Goal: Task Accomplishment & Management: Manage account settings

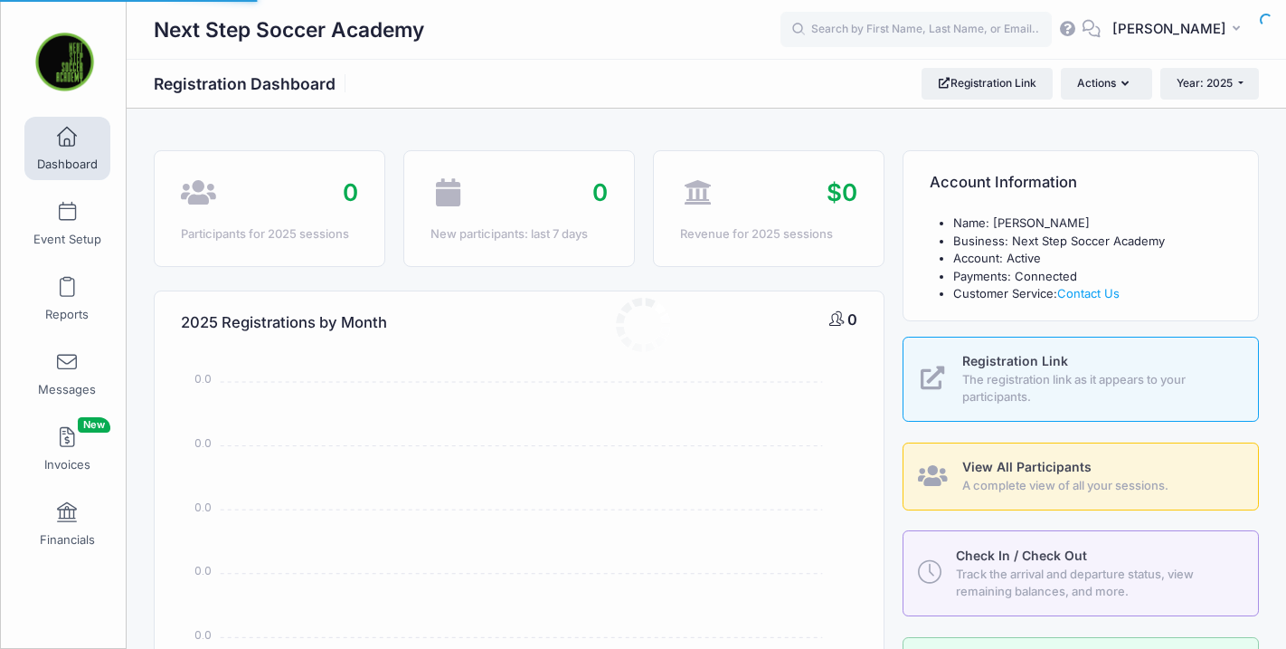
select select
click at [74, 230] on link "Event Setup" at bounding box center [67, 223] width 86 height 63
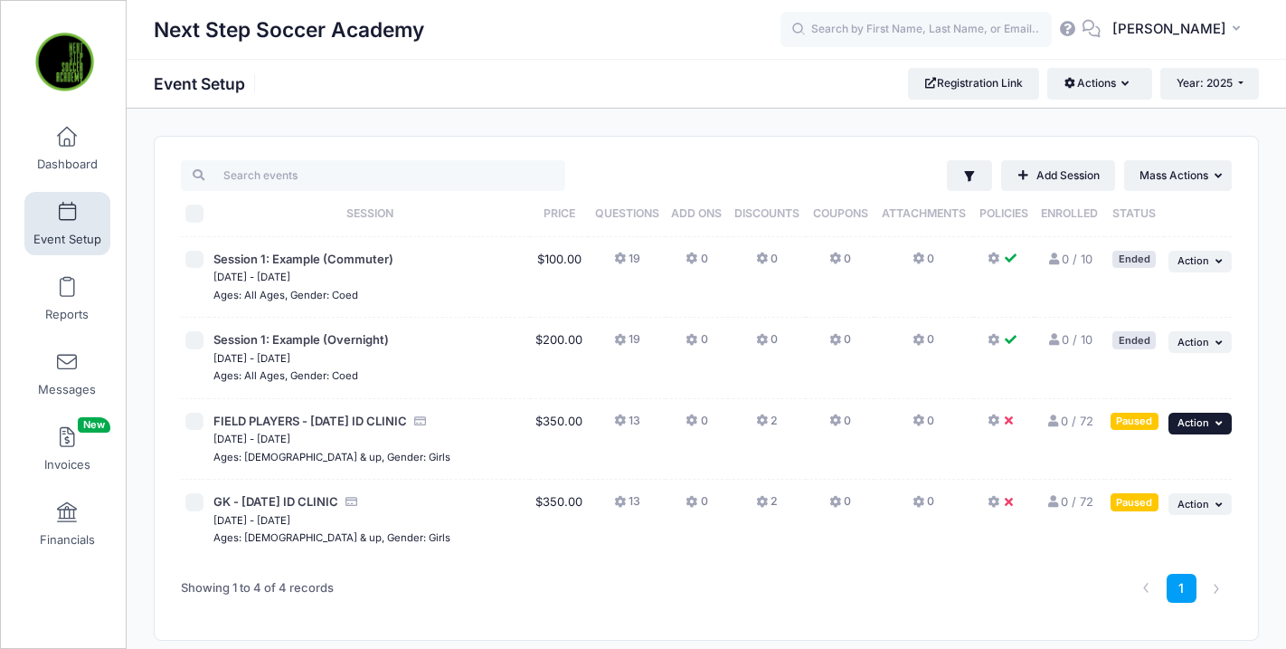
click at [1208, 423] on span "Action" at bounding box center [1194, 422] width 32 height 13
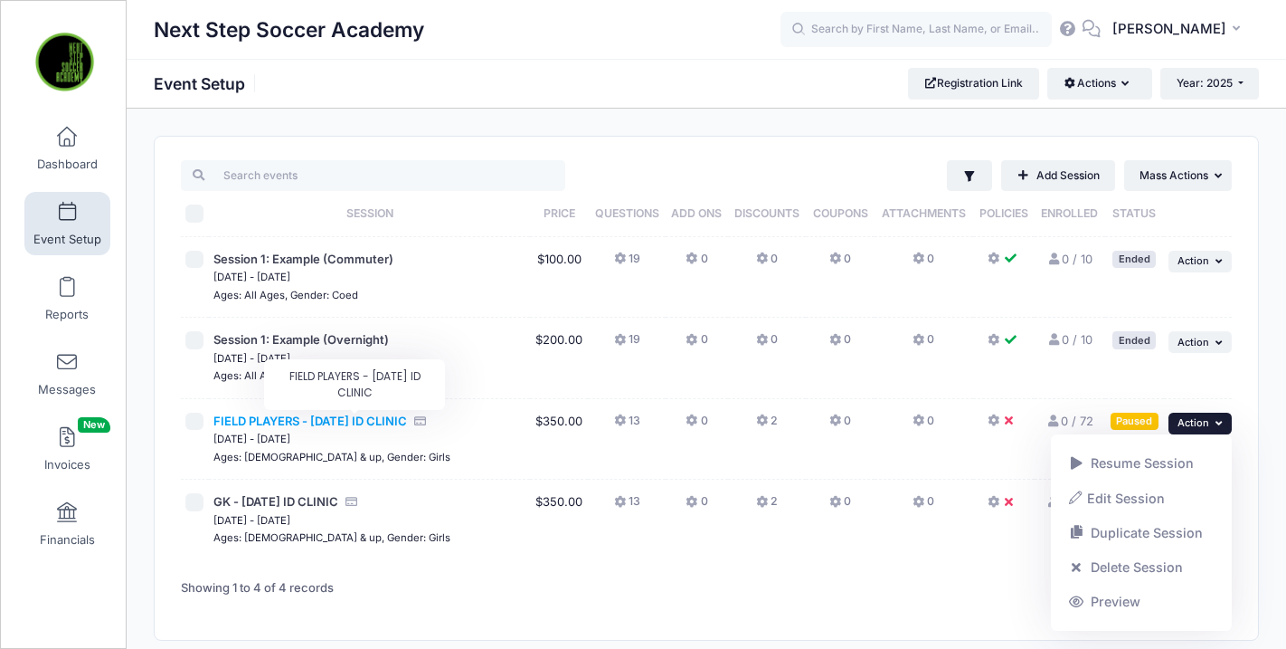
click at [388, 426] on span "FIELD PLAYERS - JANUARY 19TH, 2026 ID CLINIC" at bounding box center [310, 420] width 194 height 14
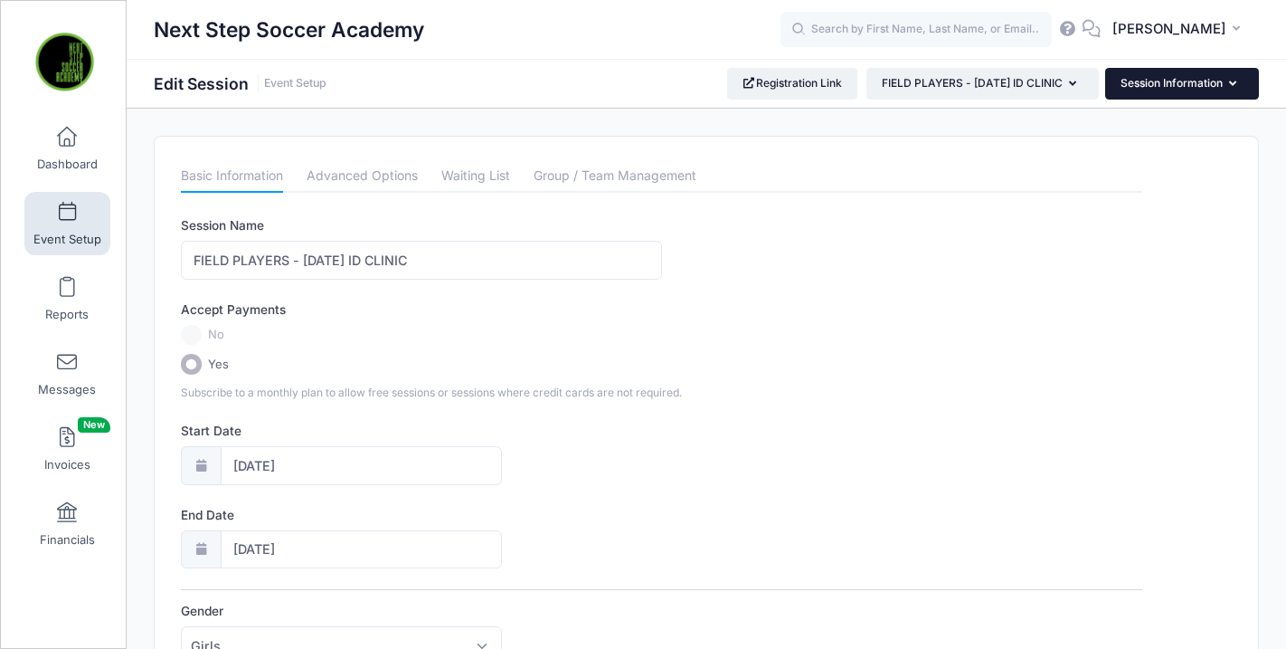
click at [1163, 84] on button "Session Information" at bounding box center [1182, 83] width 154 height 31
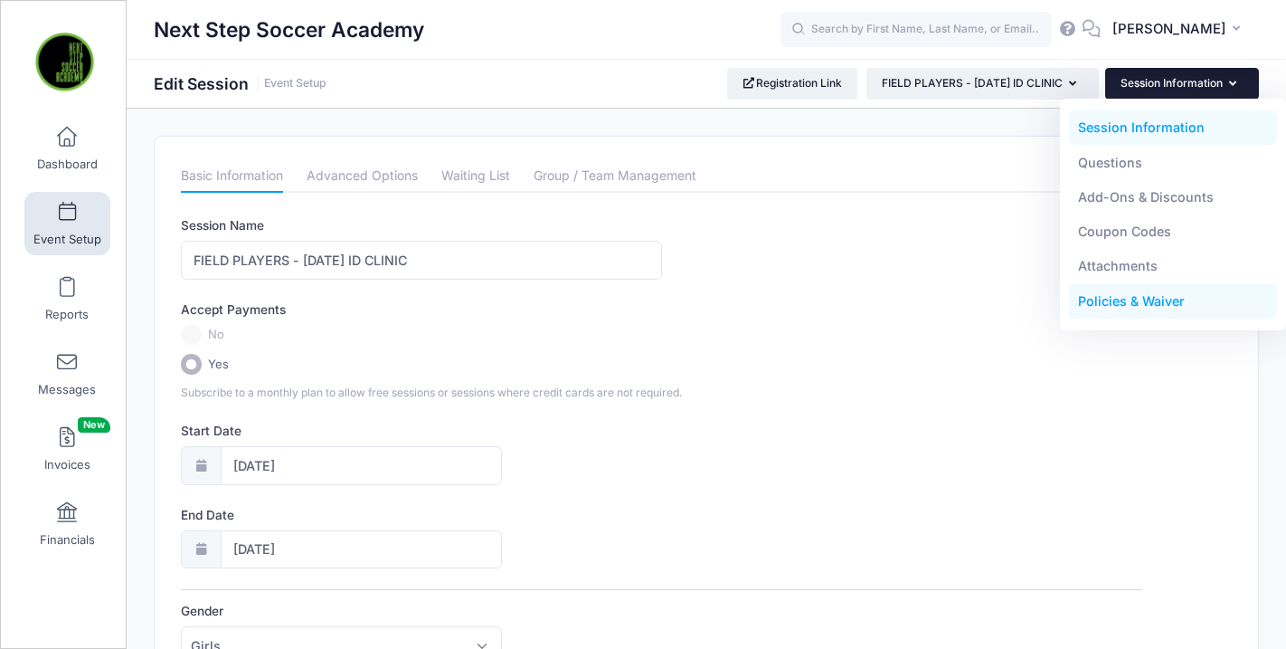
click at [1130, 303] on link "Policies & Waiver" at bounding box center [1173, 301] width 209 height 34
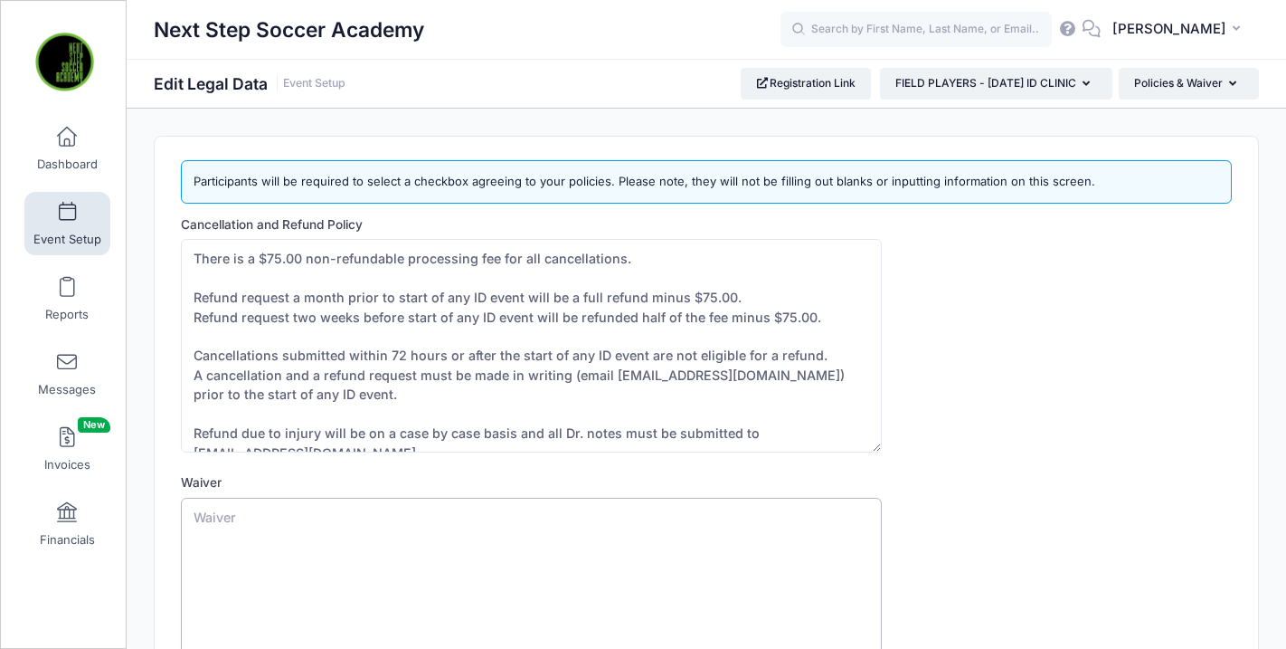
click at [213, 505] on textarea "Waiver" at bounding box center [531, 604] width 700 height 213
paste textarea "PLAYER RELEASE AND WAIVER OF LIABILITY AND INDEMNIFICATION AGREEMENT In conside…"
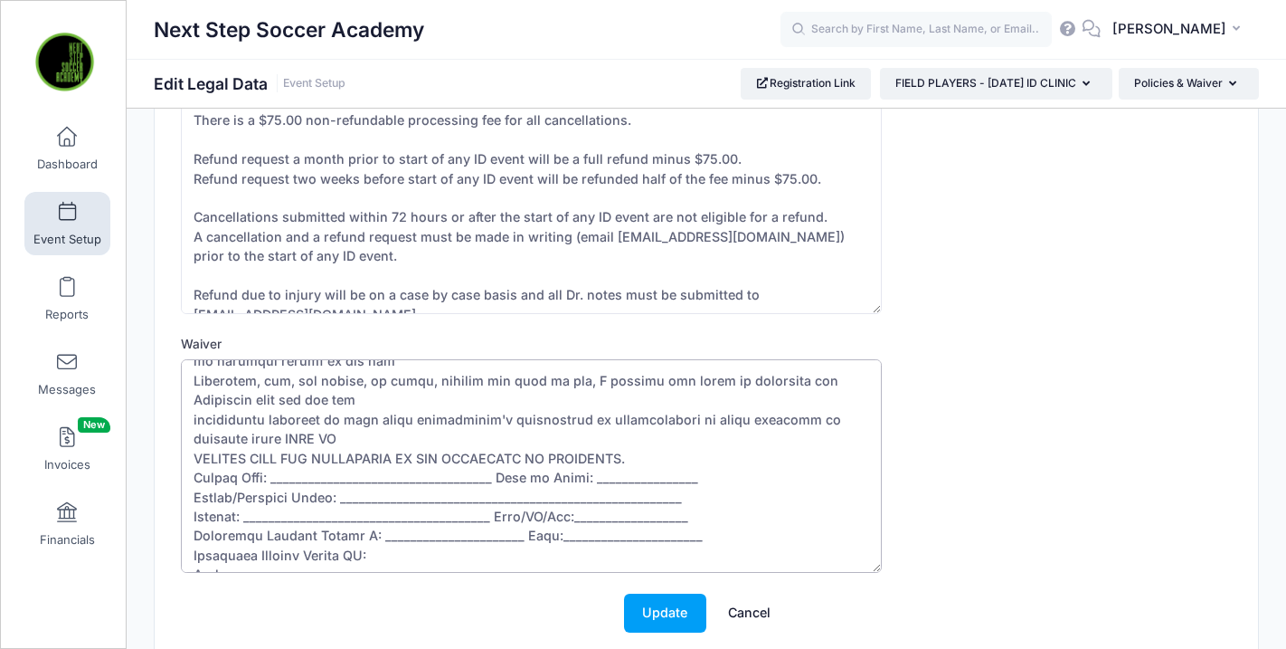
scroll to position [1064, 0]
drag, startPoint x: 808, startPoint y: 551, endPoint x: 636, endPoint y: 481, distance: 185.5
click at [636, 481] on textarea "Waiver" at bounding box center [531, 465] width 700 height 213
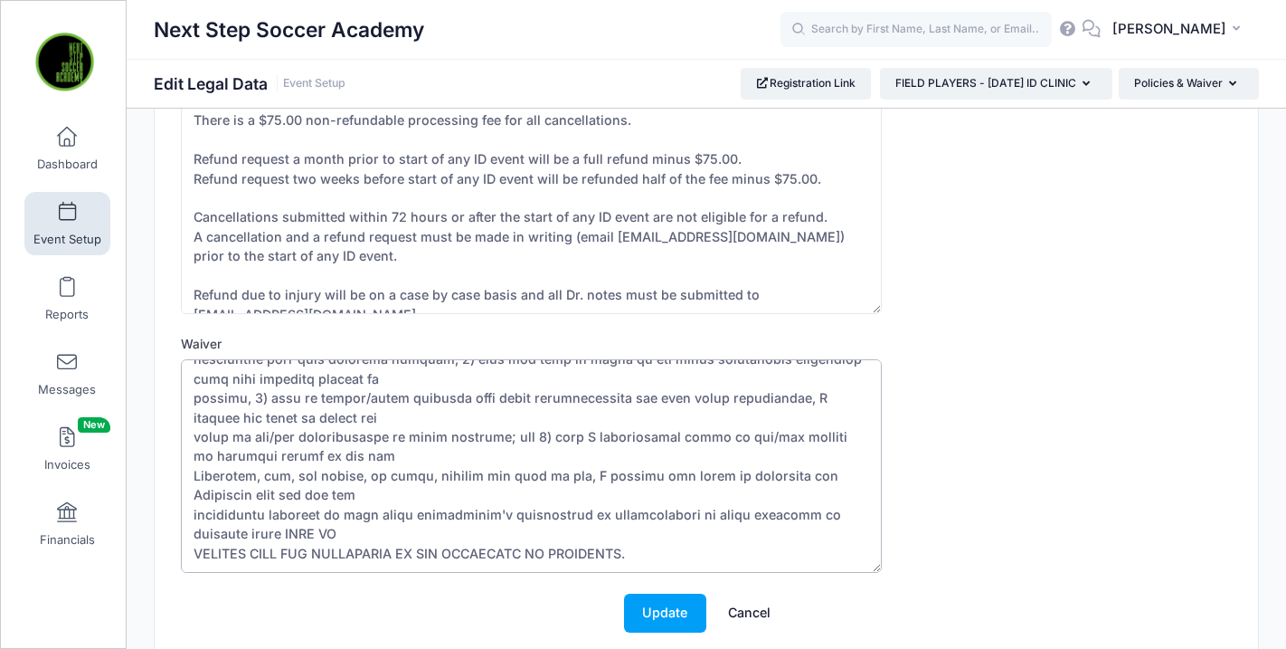
scroll to position [989, 0]
click at [193, 555] on textarea "Waiver" at bounding box center [531, 465] width 700 height 213
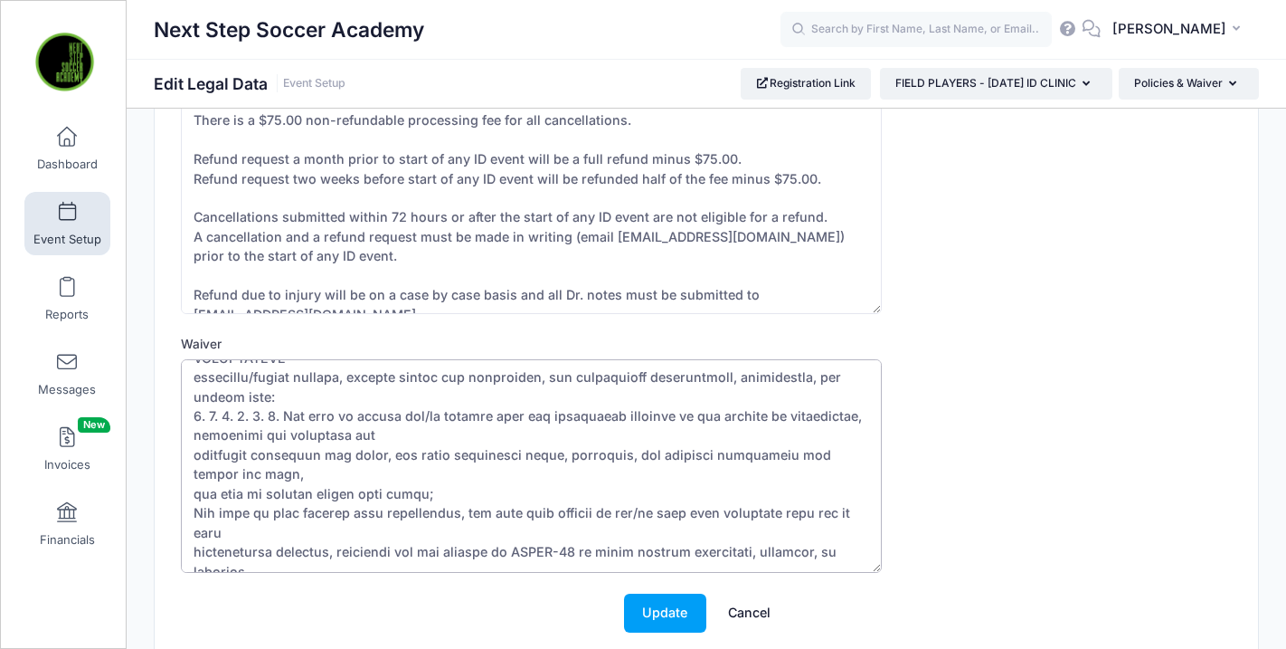
scroll to position [0, 0]
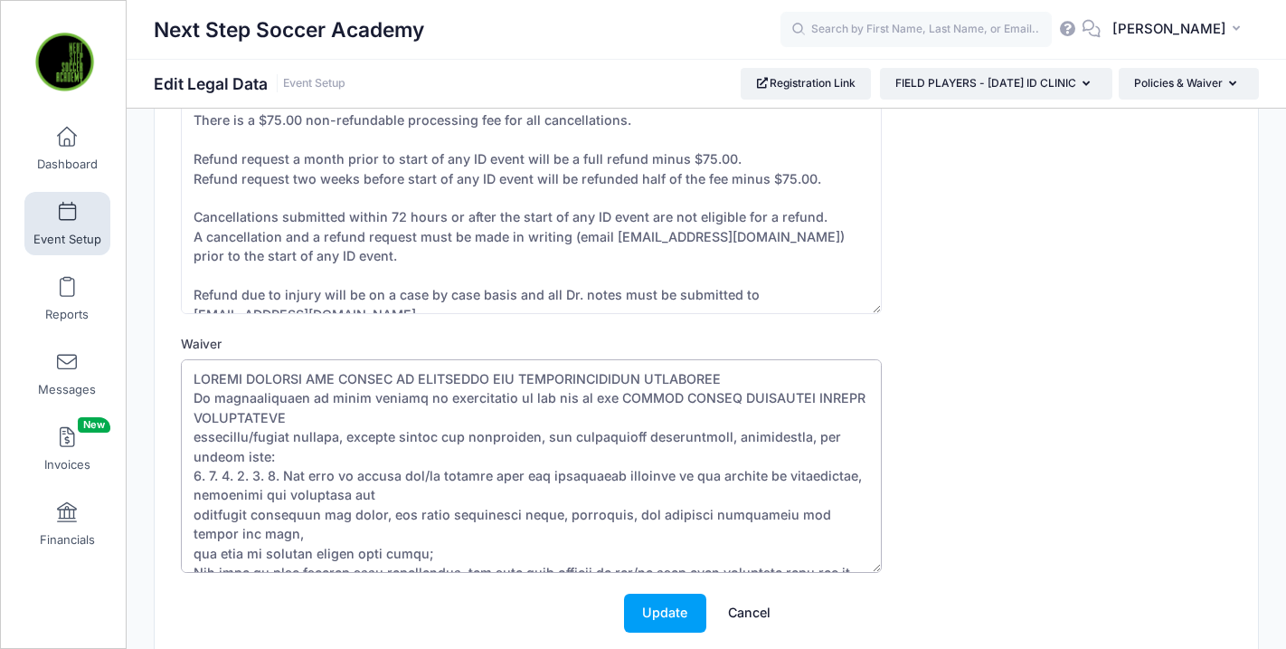
click at [708, 376] on textarea "Waiver" at bounding box center [531, 465] width 700 height 213
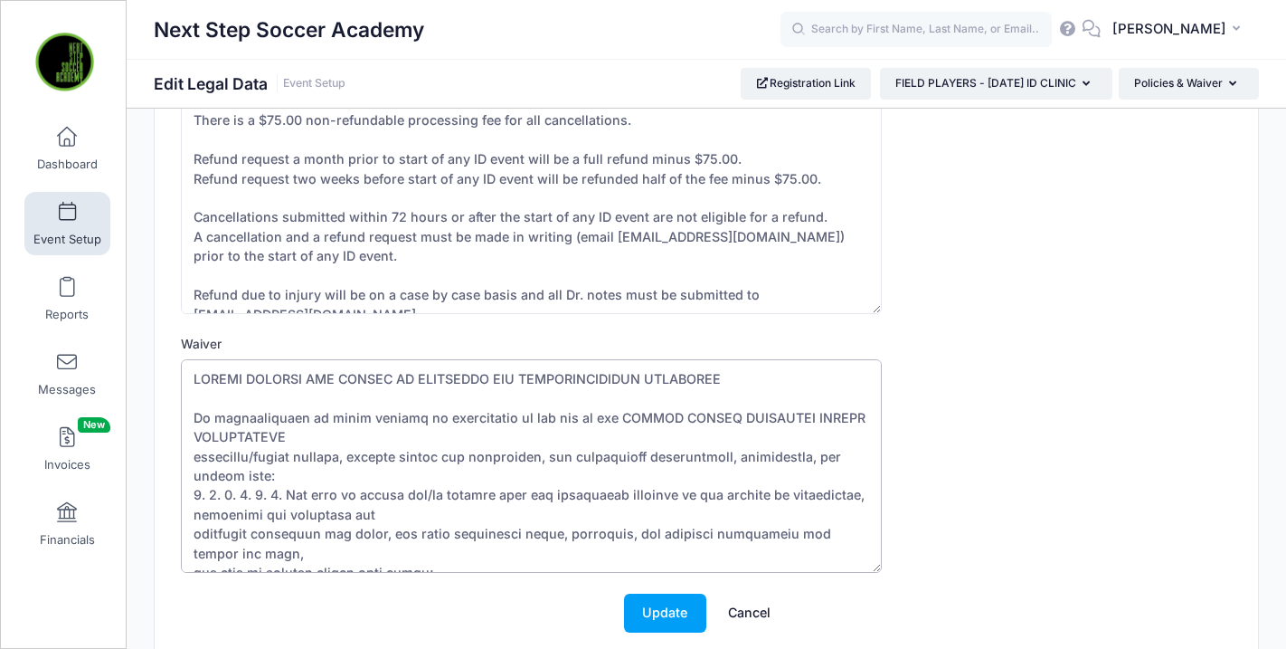
click at [195, 454] on textarea "Waiver" at bounding box center [531, 465] width 700 height 213
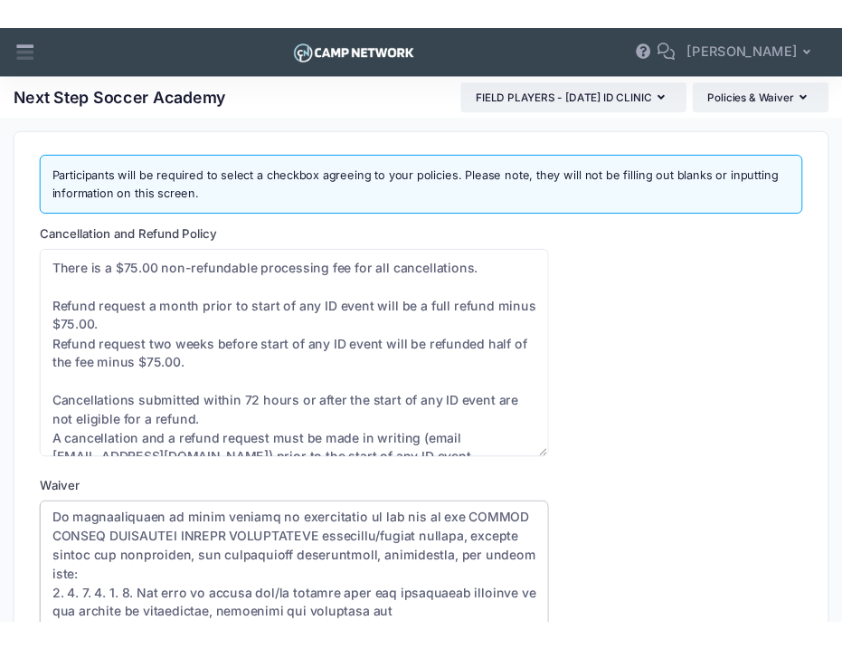
scroll to position [80, 0]
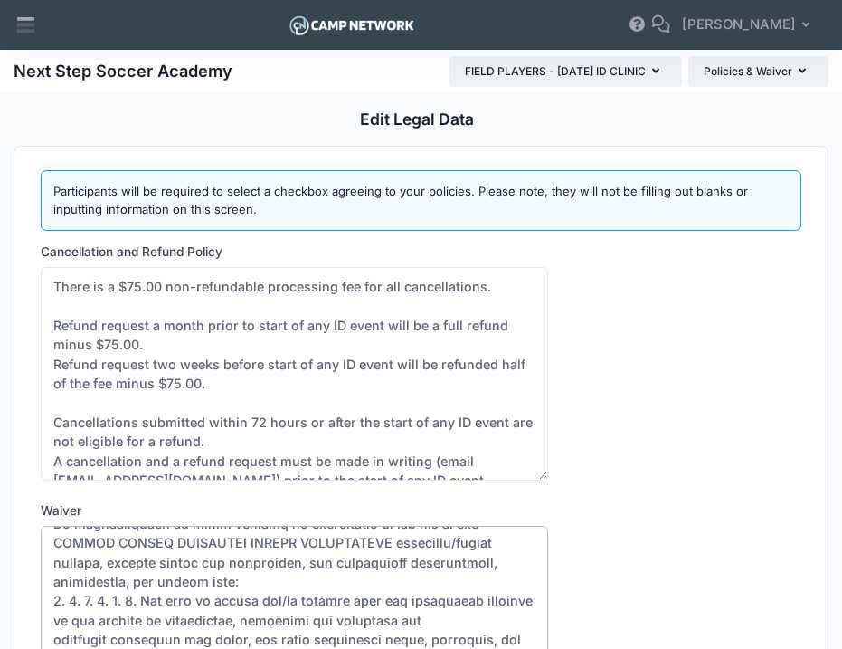
drag, startPoint x: 66, startPoint y: 602, endPoint x: 141, endPoint y: 604, distance: 75.1
click at [141, 604] on textarea "Waiver" at bounding box center [294, 632] width 507 height 213
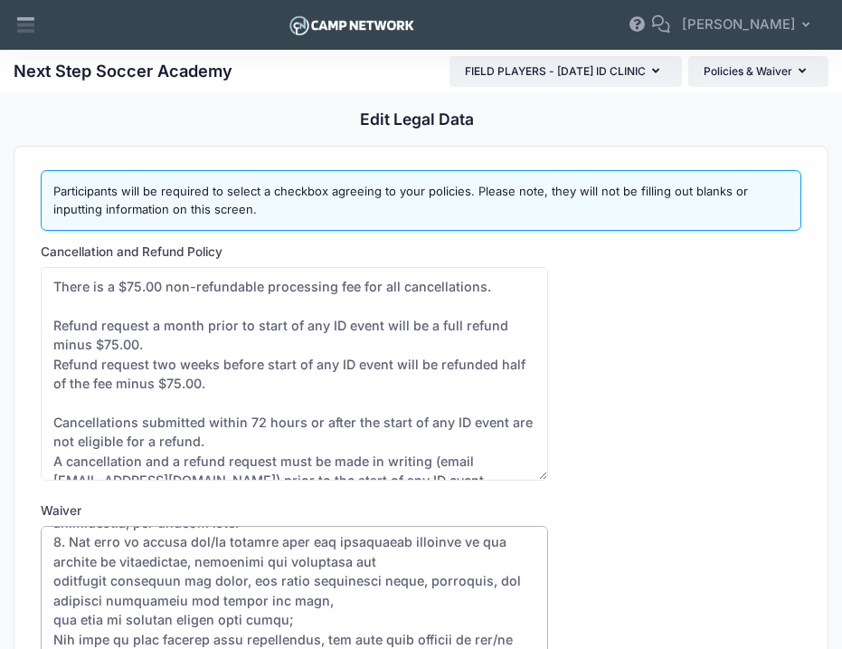
scroll to position [150, 0]
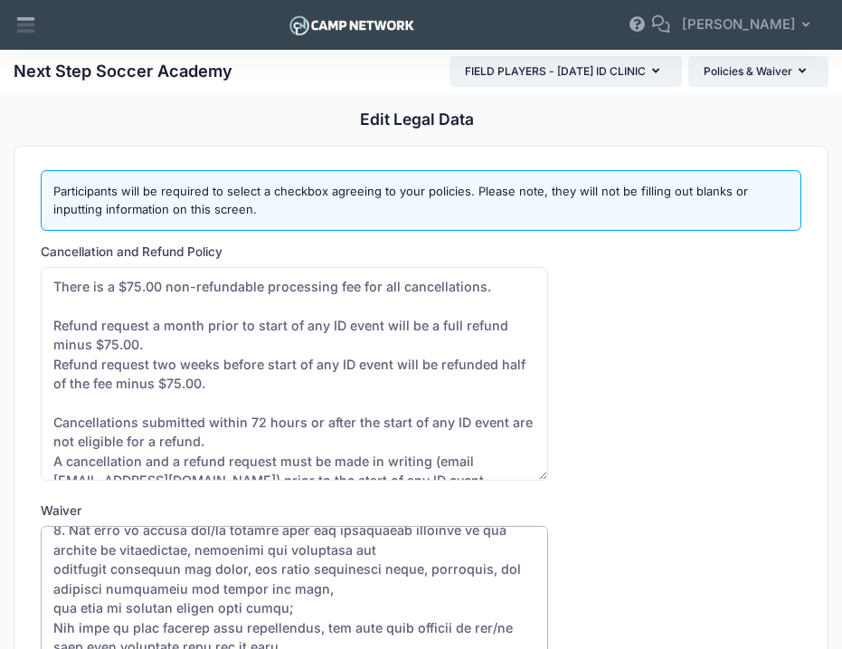
click at [52, 567] on textarea "Waiver" at bounding box center [294, 632] width 507 height 213
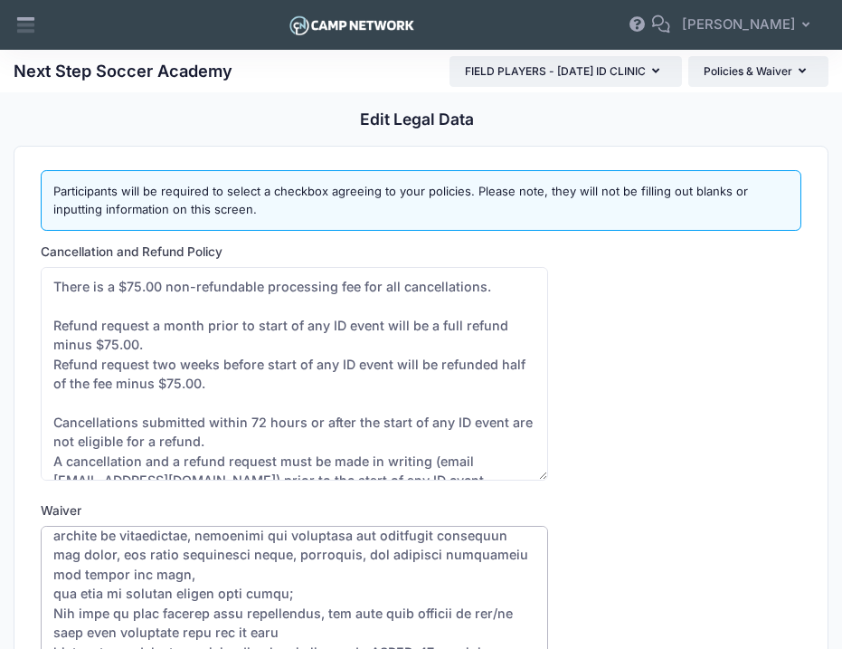
scroll to position [166, 0]
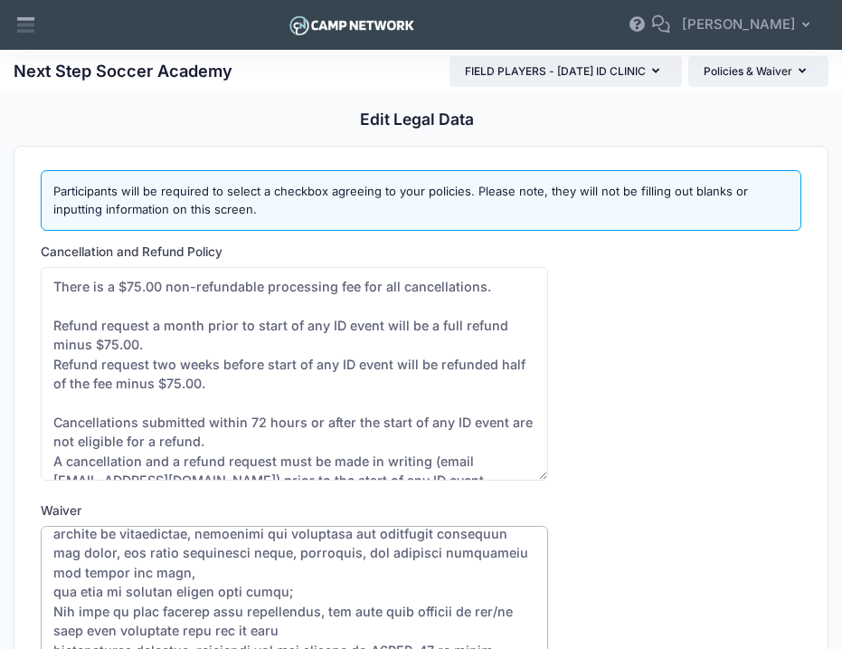
click at [51, 591] on textarea "Waiver" at bounding box center [294, 632] width 507 height 213
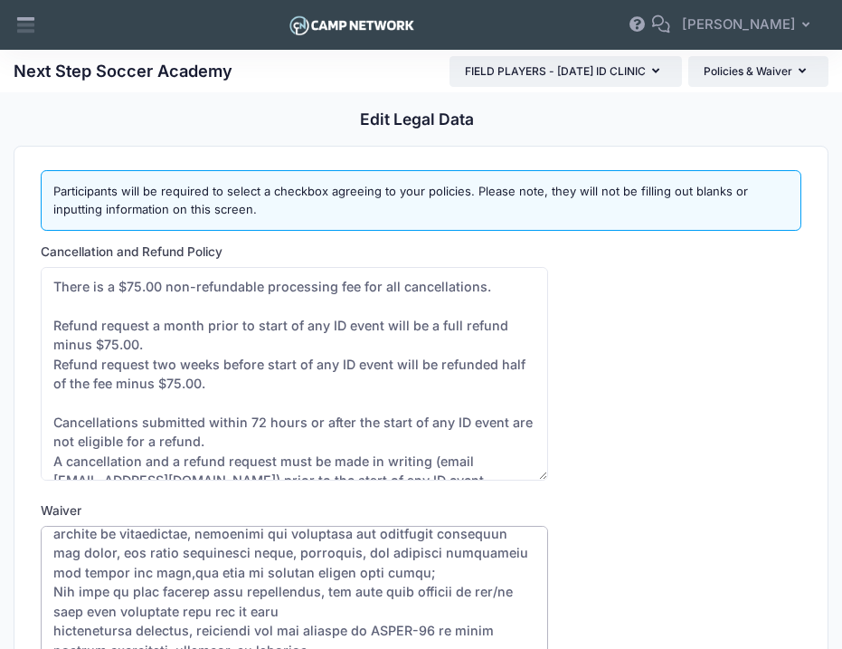
scroll to position [147, 0]
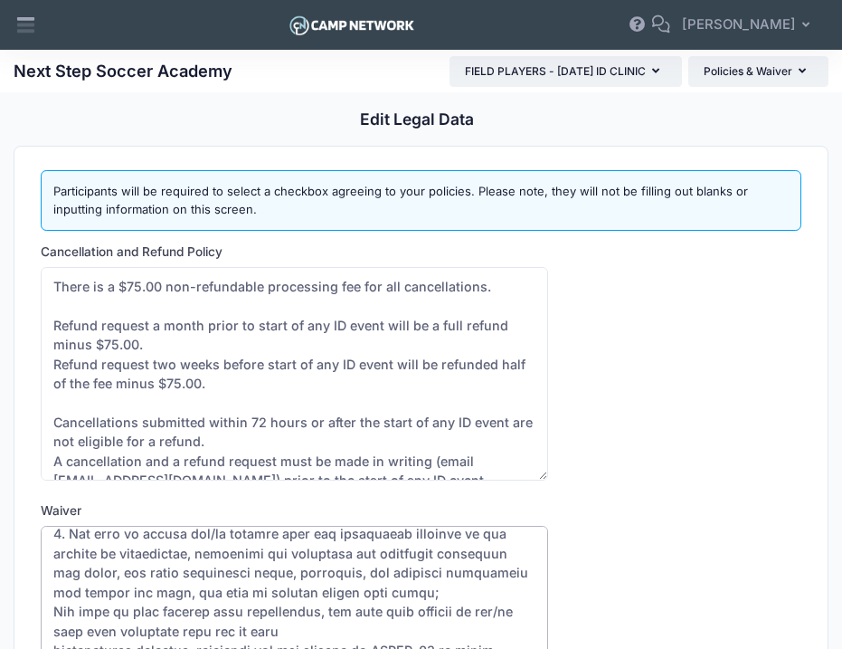
click at [52, 614] on textarea "Waiver" at bounding box center [294, 632] width 507 height 213
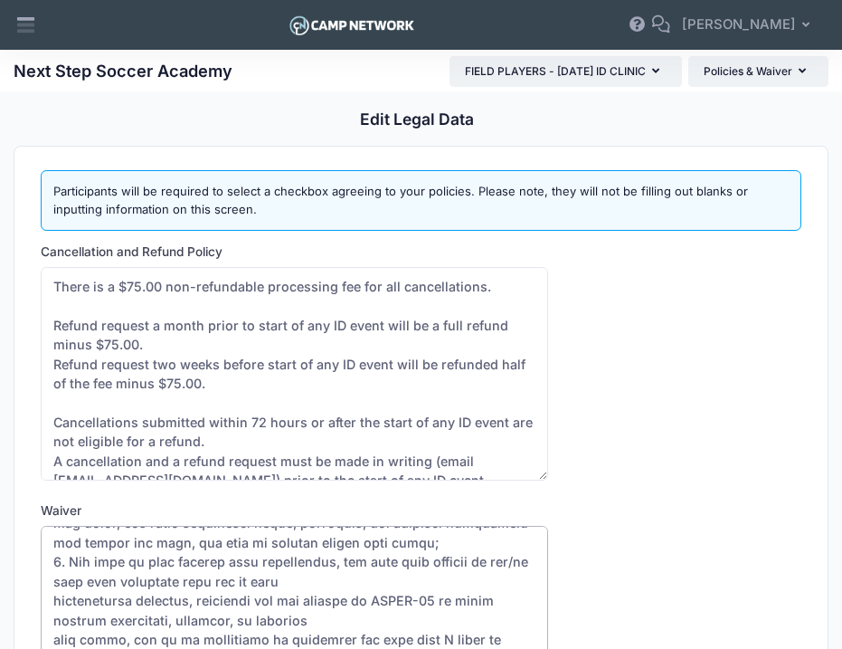
scroll to position [223, 0]
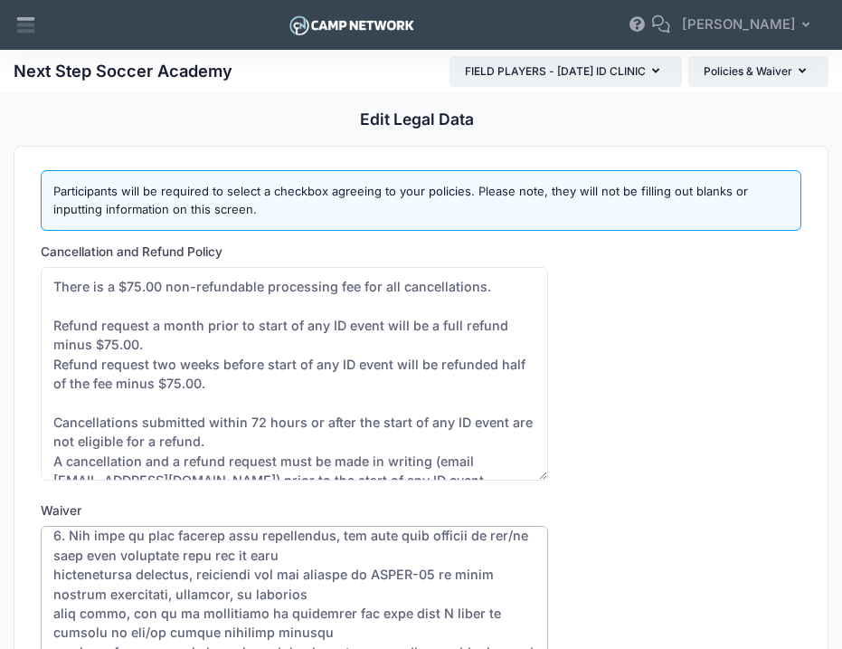
click at [56, 574] on textarea "Waiver" at bounding box center [294, 632] width 507 height 213
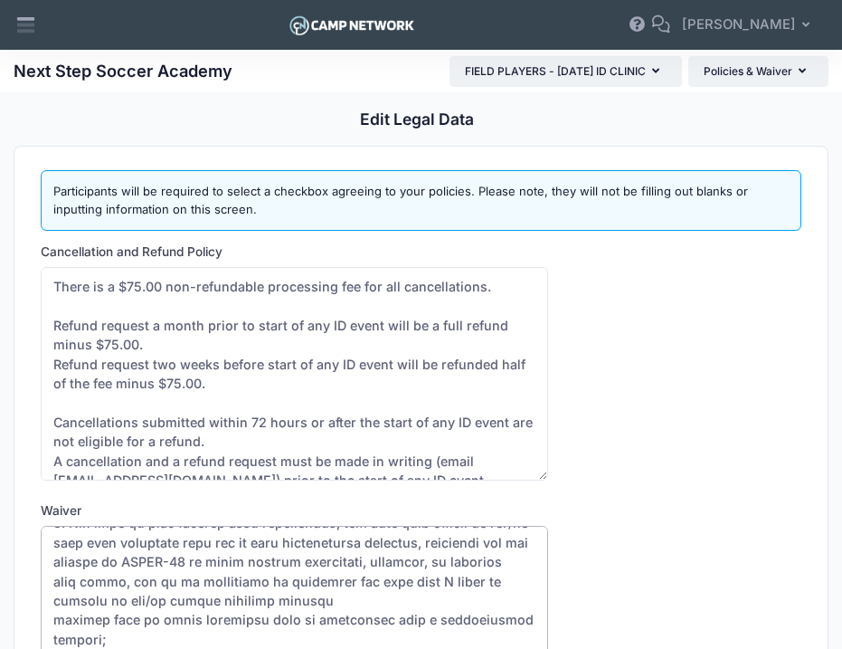
scroll to position [242, 0]
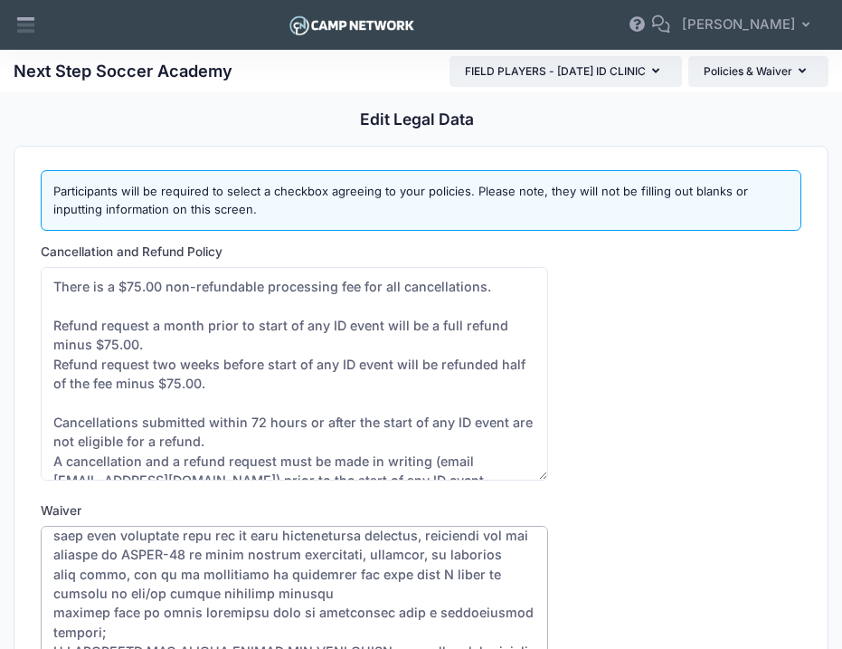
click at [55, 611] on textarea "Waiver" at bounding box center [294, 632] width 507 height 213
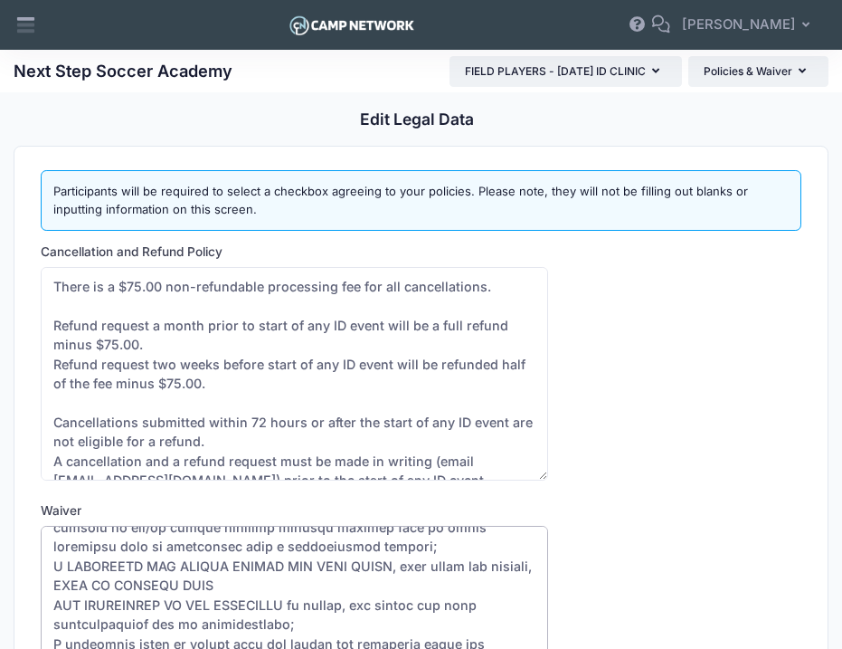
scroll to position [296, 0]
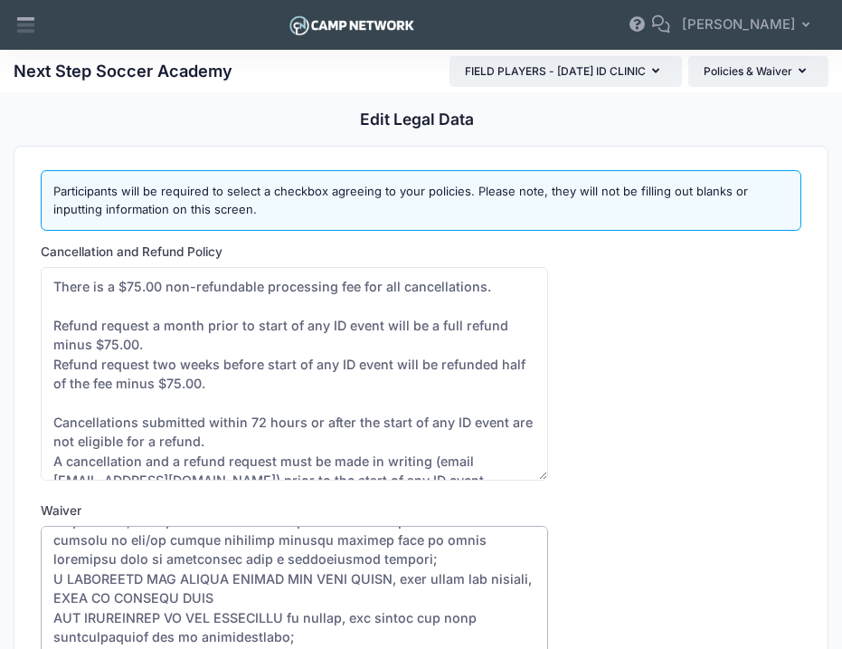
click at [50, 580] on textarea "Waiver" at bounding box center [294, 632] width 507 height 213
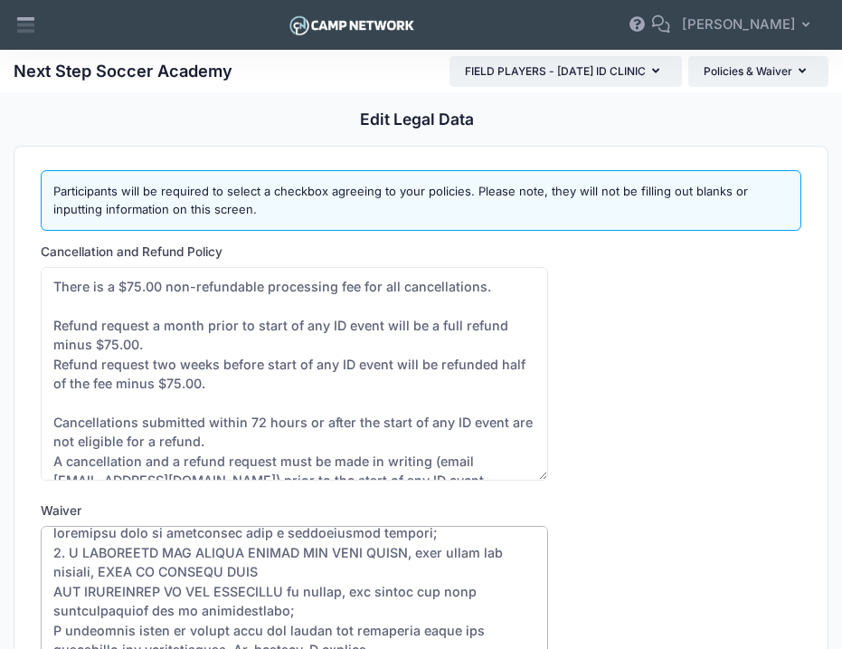
click at [52, 588] on textarea "Waiver" at bounding box center [294, 632] width 507 height 213
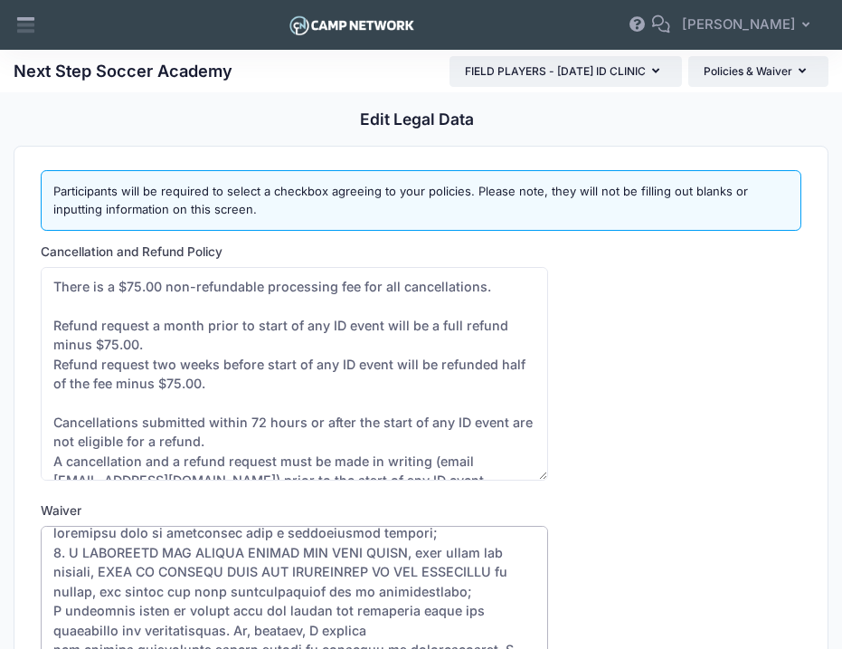
scroll to position [331, 0]
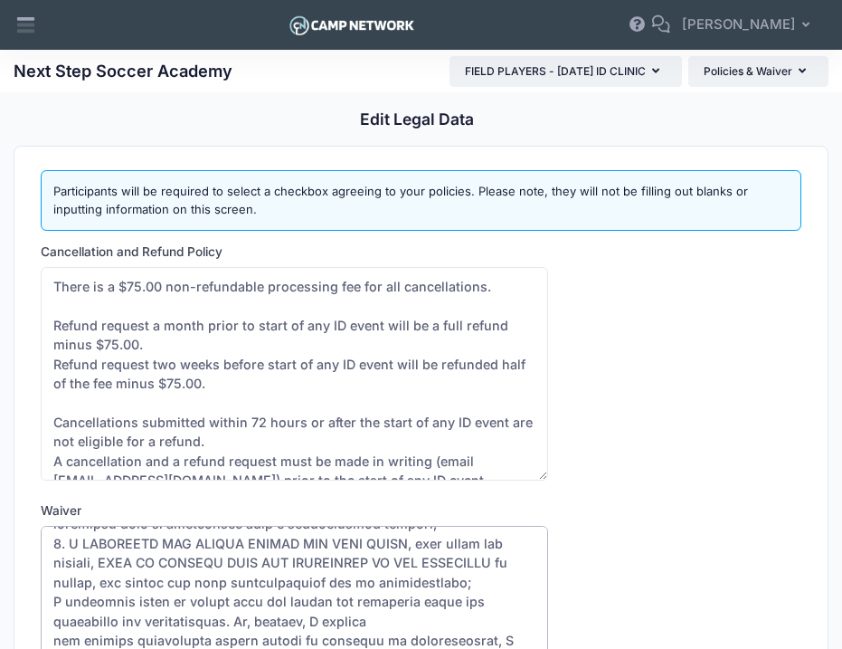
click at [48, 602] on textarea "Waiver" at bounding box center [294, 632] width 507 height 213
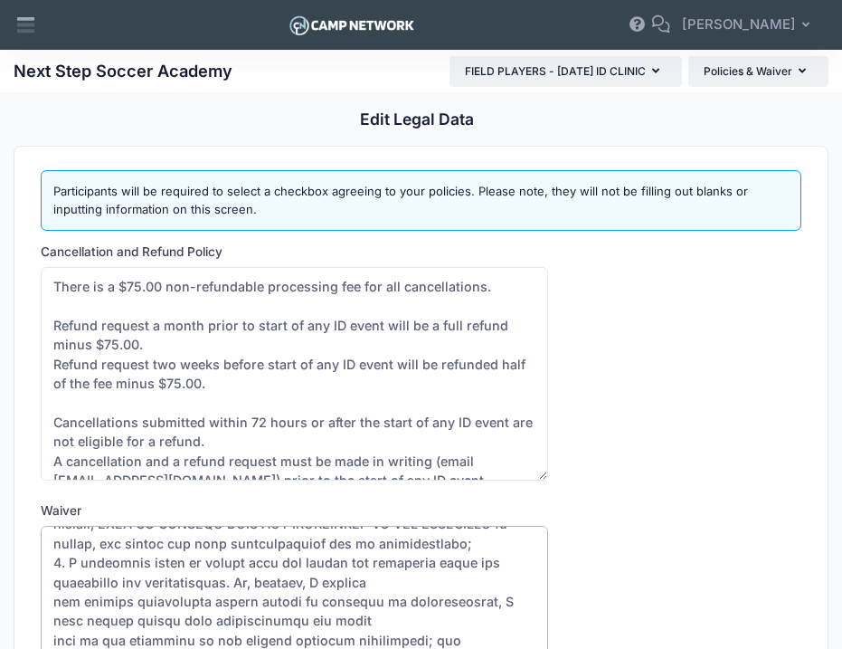
scroll to position [376, 0]
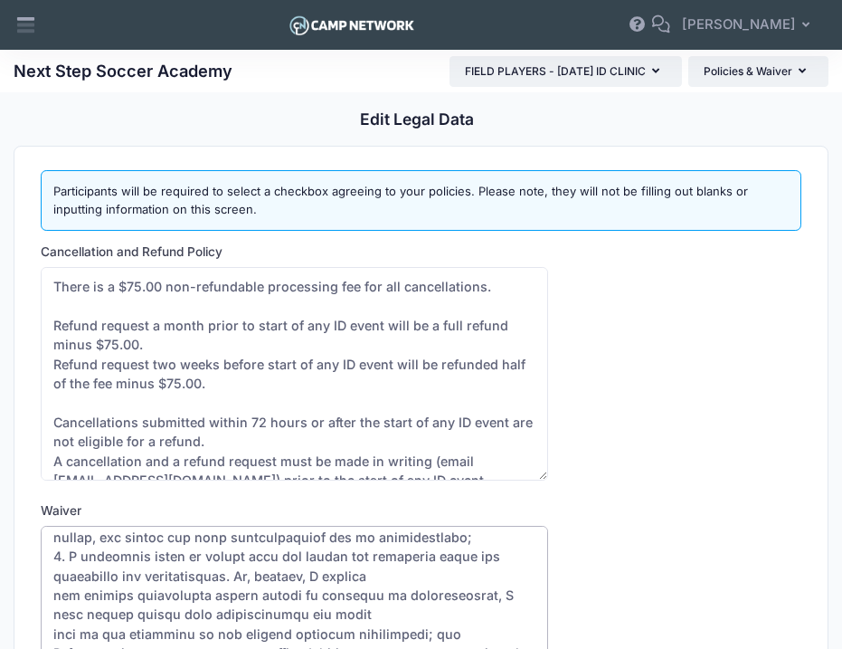
click at [52, 593] on textarea "Waiver" at bounding box center [294, 632] width 507 height 213
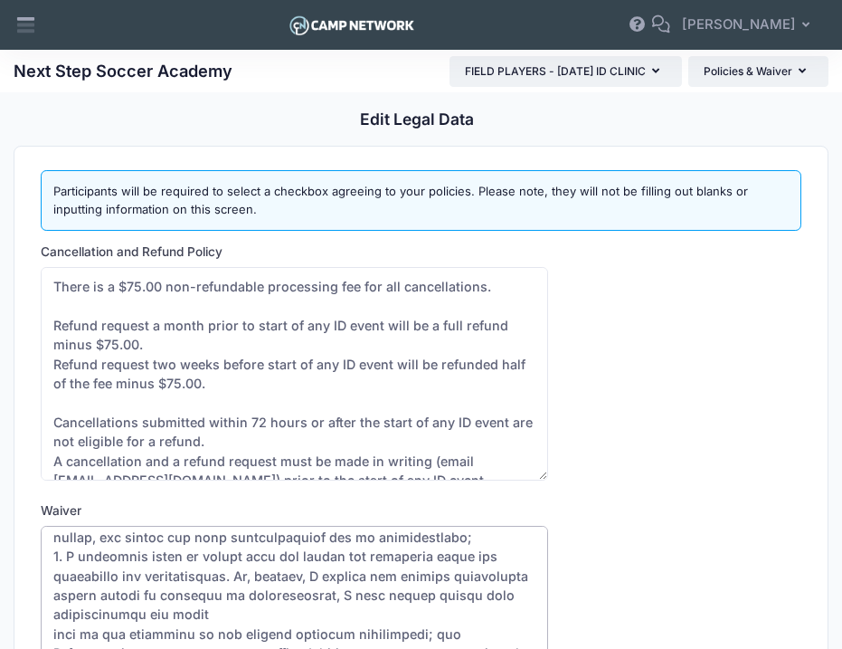
click at [52, 633] on textarea "Waiver" at bounding box center [294, 632] width 507 height 213
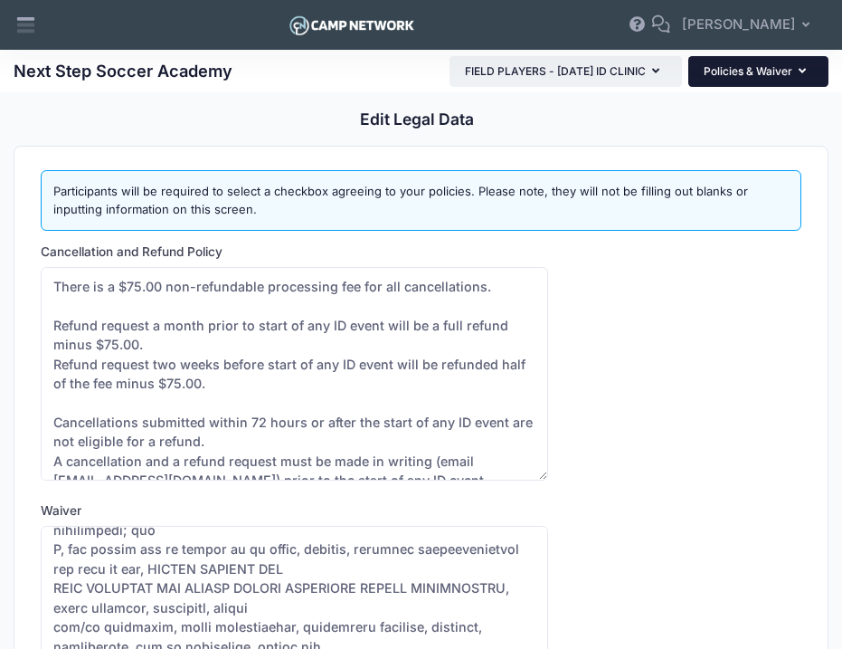
scroll to position [463, 0]
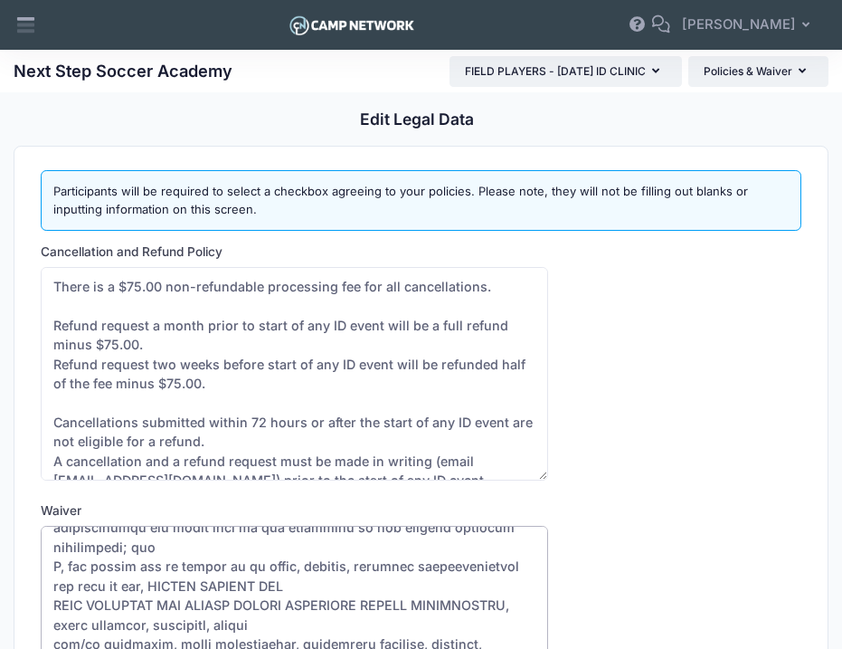
click at [52, 567] on textarea "Waiver" at bounding box center [294, 632] width 507 height 213
click at [53, 605] on textarea "Waiver" at bounding box center [294, 632] width 507 height 213
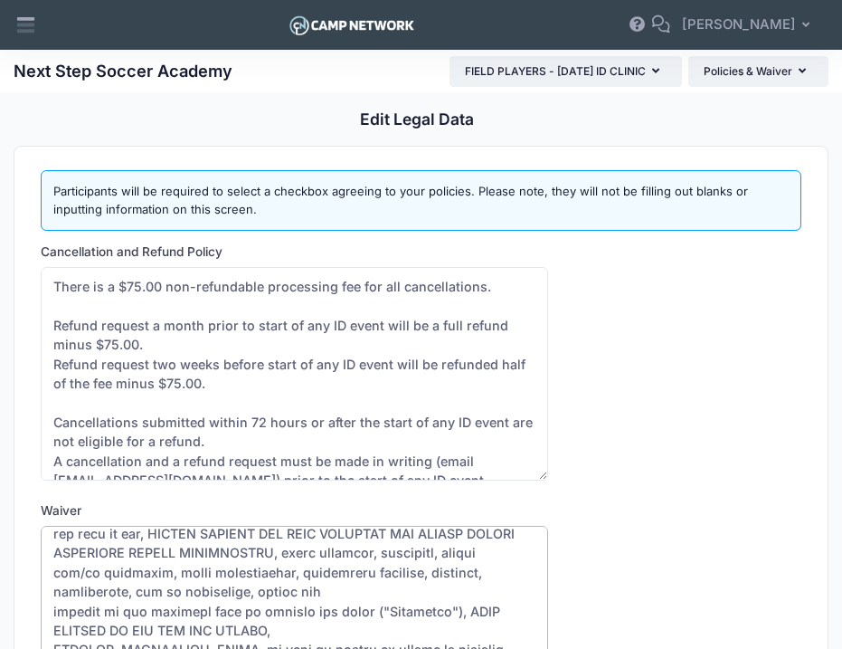
scroll to position [579, 0]
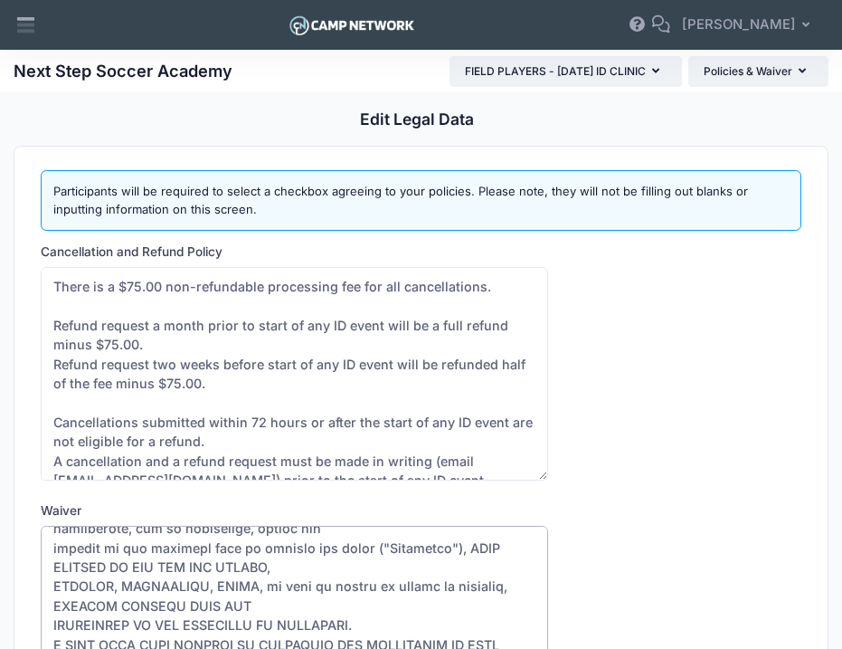
click at [52, 545] on textarea "Waiver" at bounding box center [294, 632] width 507 height 213
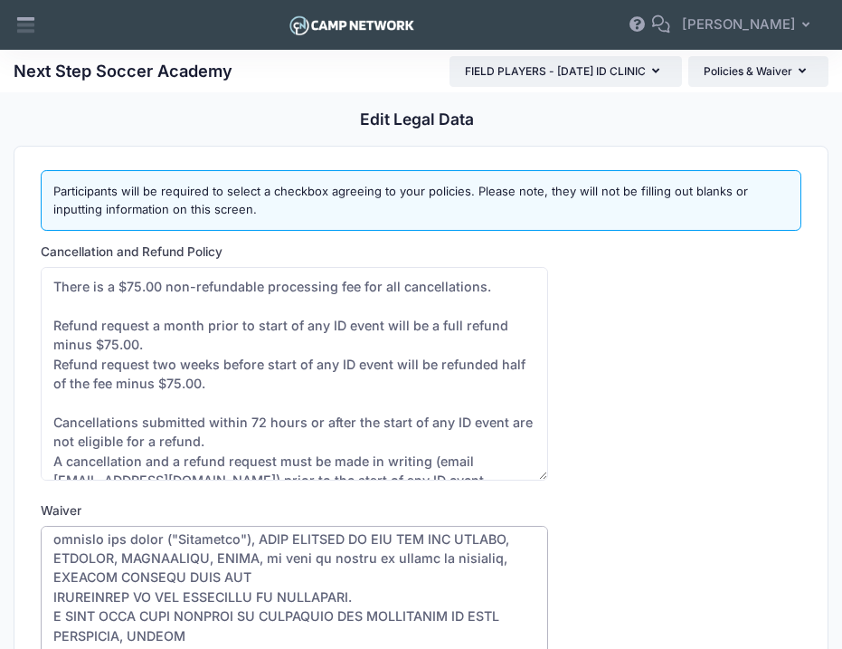
scroll to position [593, 0]
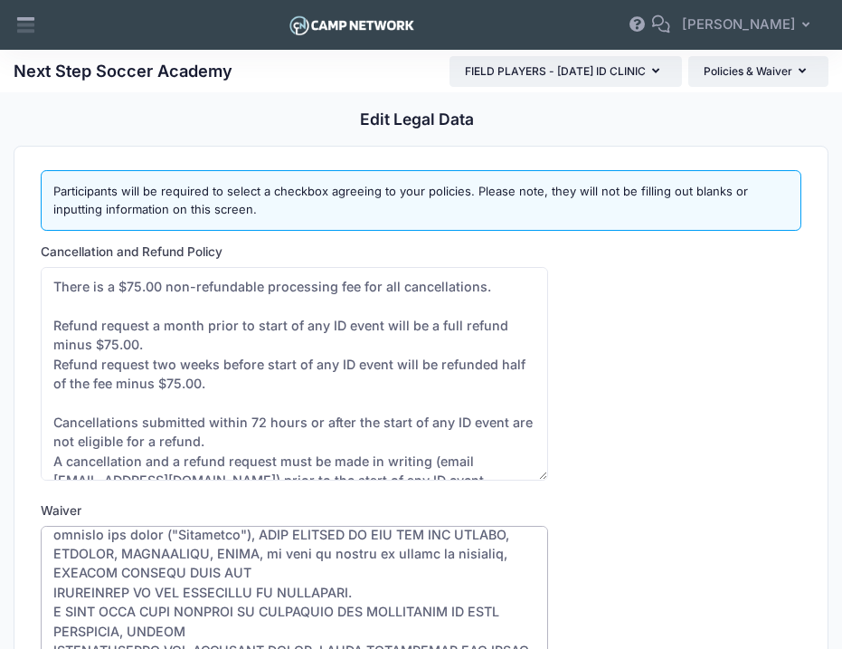
click at [52, 591] on textarea "Waiver" at bounding box center [294, 632] width 507 height 213
click at [50, 608] on textarea "Waiver" at bounding box center [294, 632] width 507 height 213
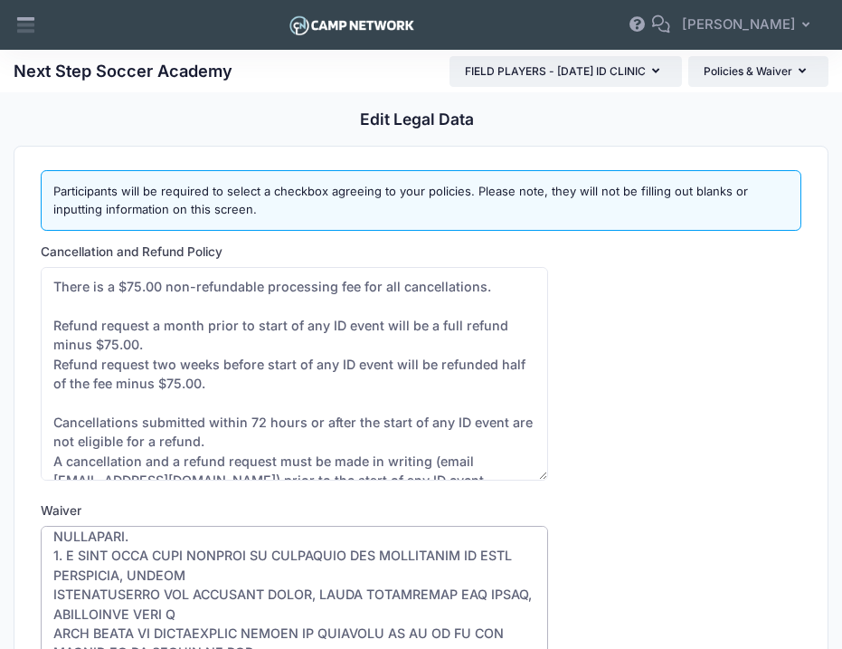
scroll to position [652, 0]
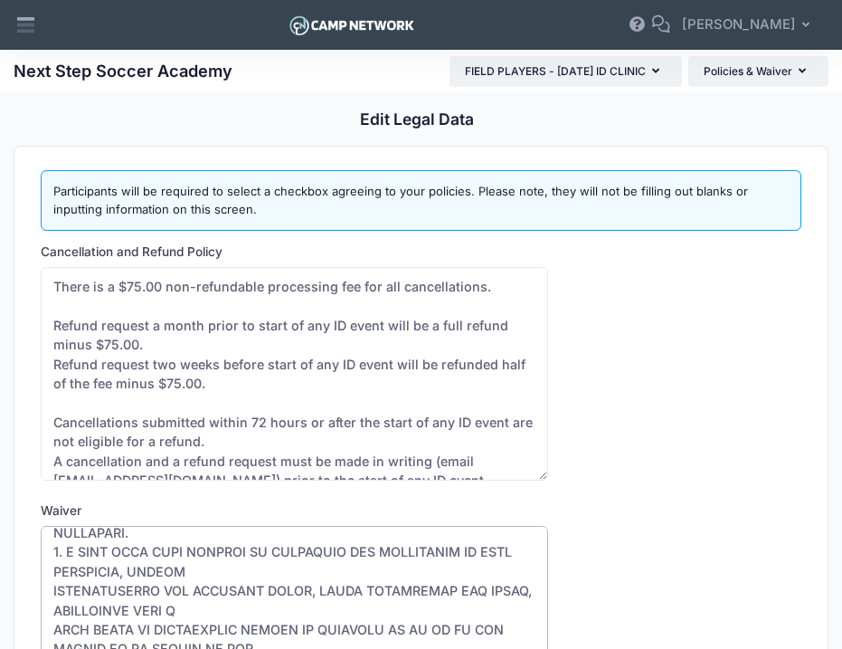
click at [55, 590] on textarea "Waiver" at bounding box center [294, 632] width 507 height 213
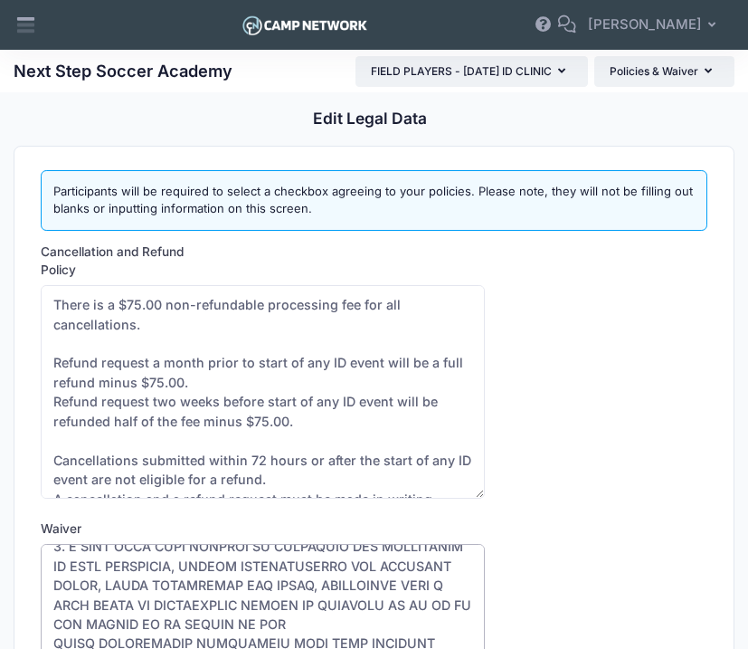
scroll to position [798, 0]
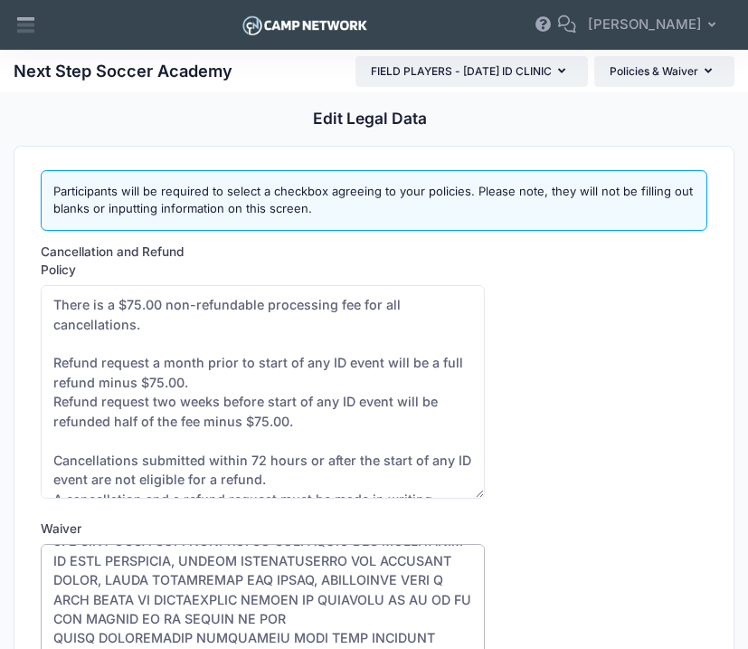
click at [55, 613] on textarea "Waiver" at bounding box center [263, 650] width 444 height 213
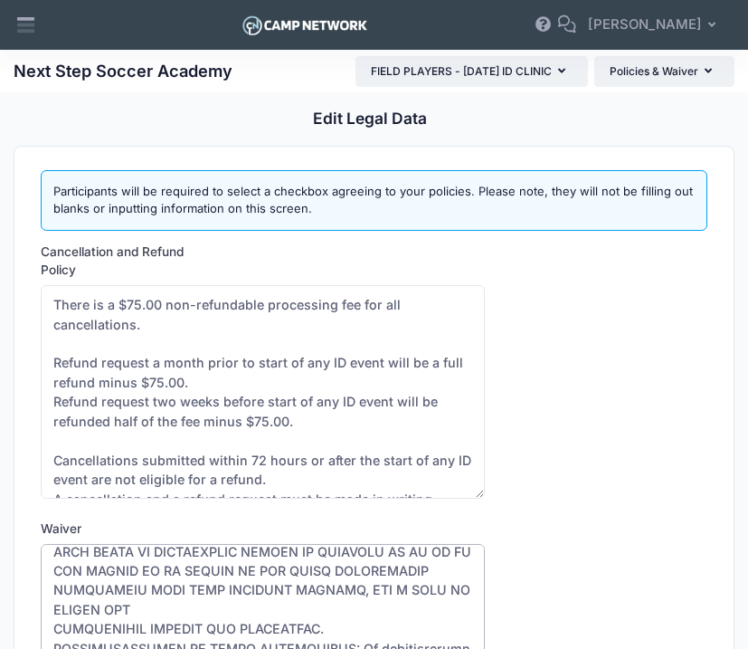
scroll to position [852, 0]
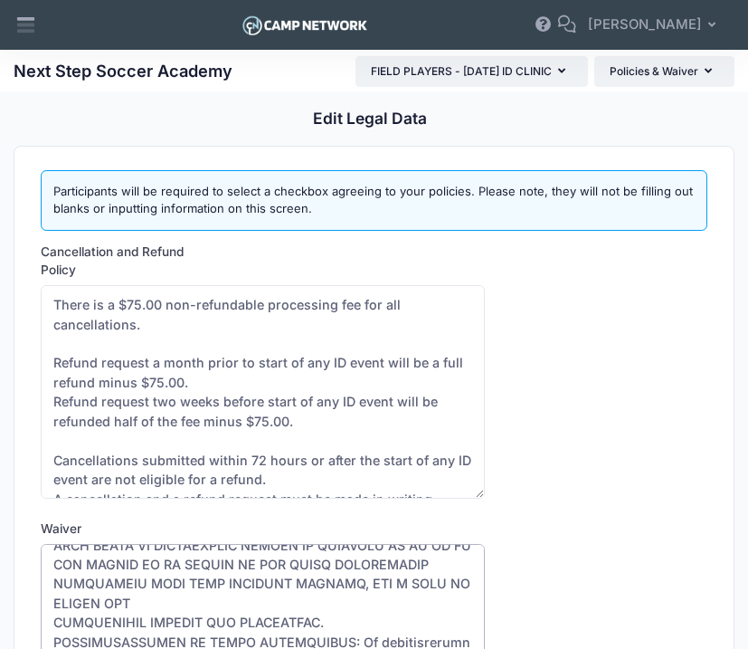
click at [53, 603] on textarea "Waiver" at bounding box center [263, 650] width 444 height 213
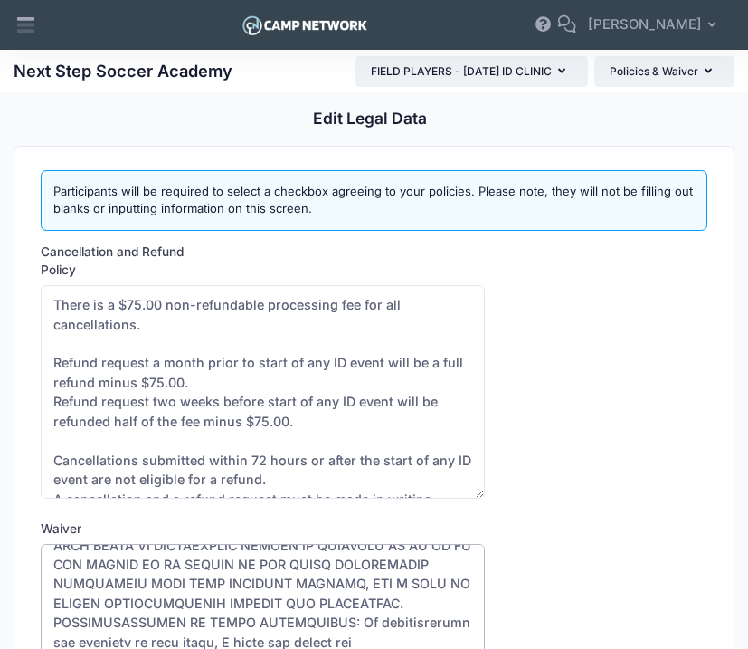
scroll to position [833, 0]
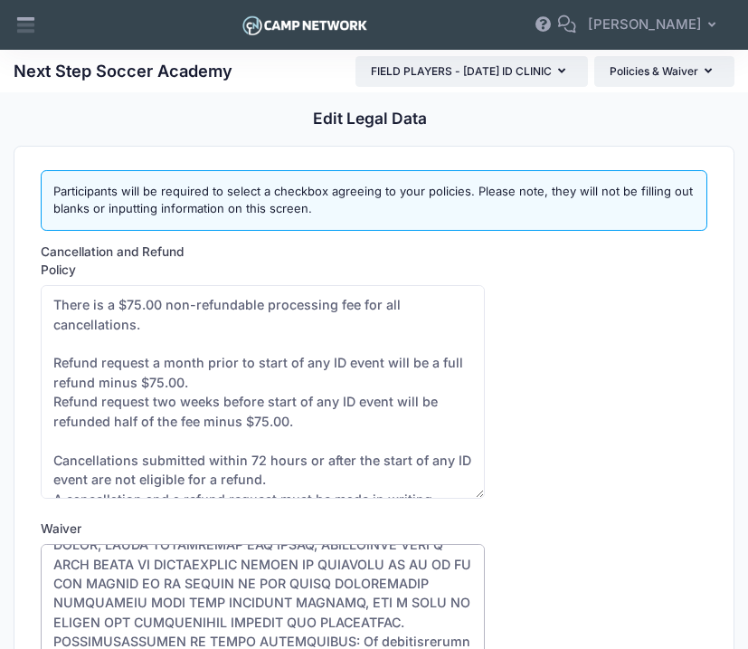
click at [432, 602] on textarea "Waiver" at bounding box center [263, 650] width 444 height 213
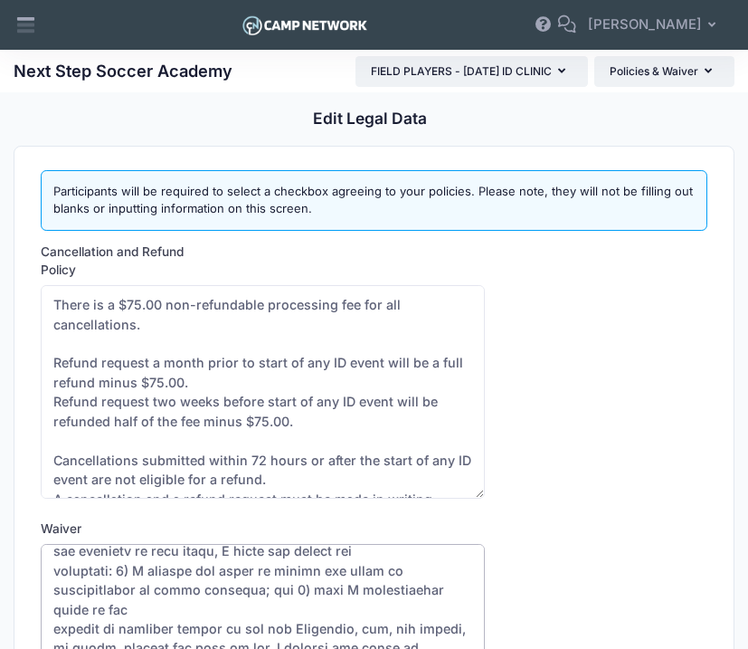
scroll to position [983, 0]
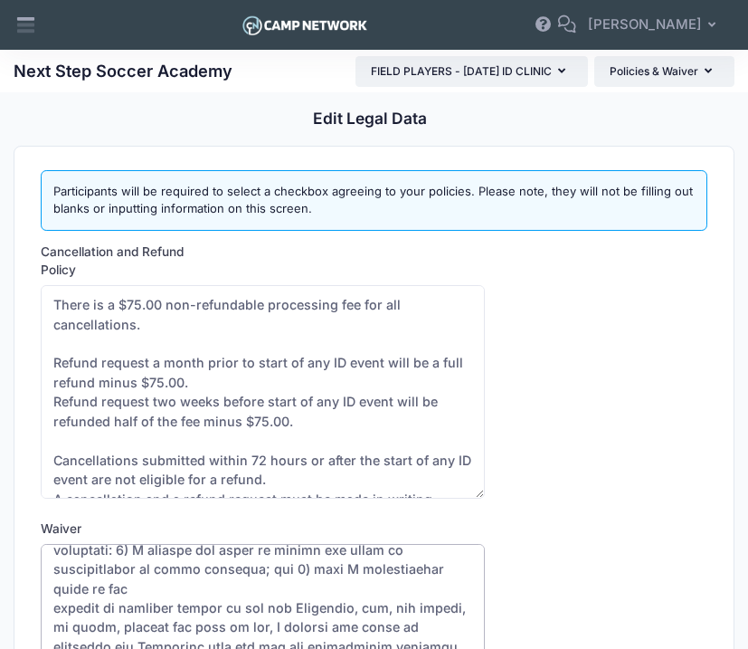
click at [52, 589] on textarea "Waiver" at bounding box center [263, 650] width 444 height 213
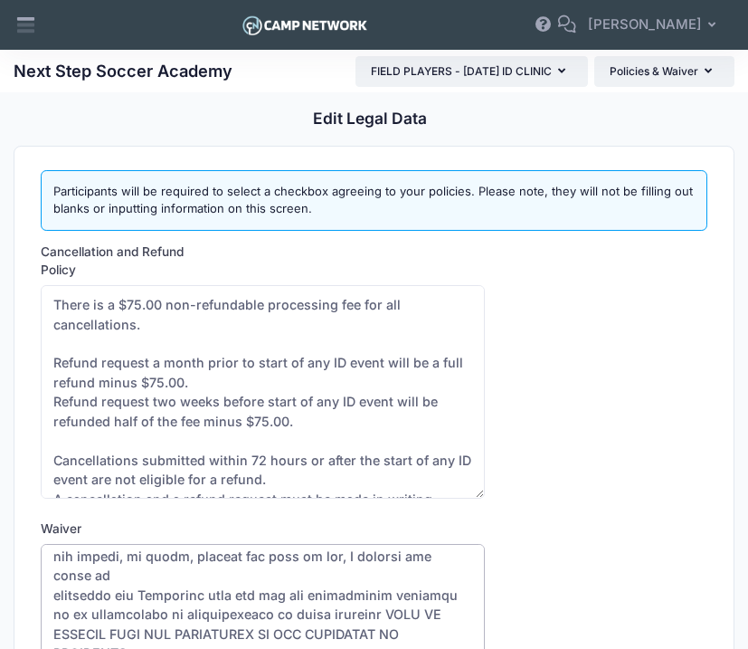
scroll to position [1002, 0]
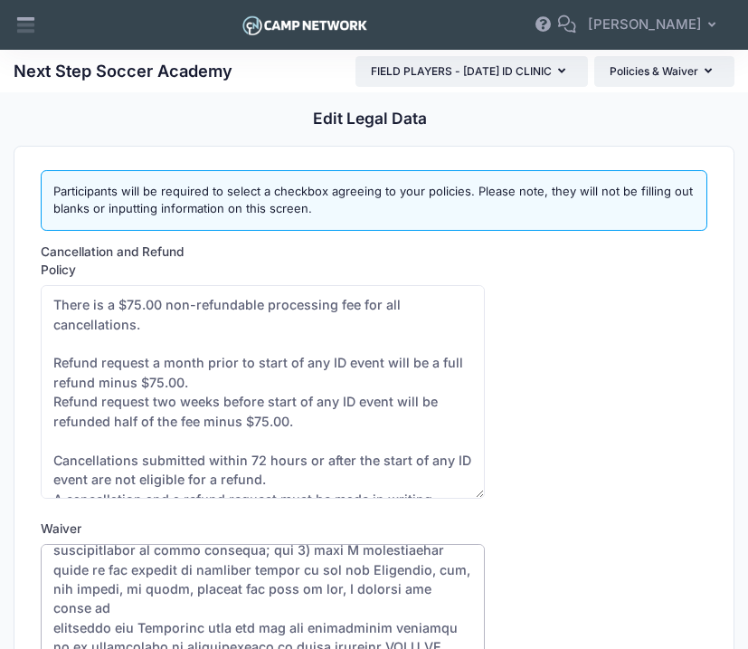
click at [54, 587] on textarea "Waiver" at bounding box center [263, 650] width 444 height 213
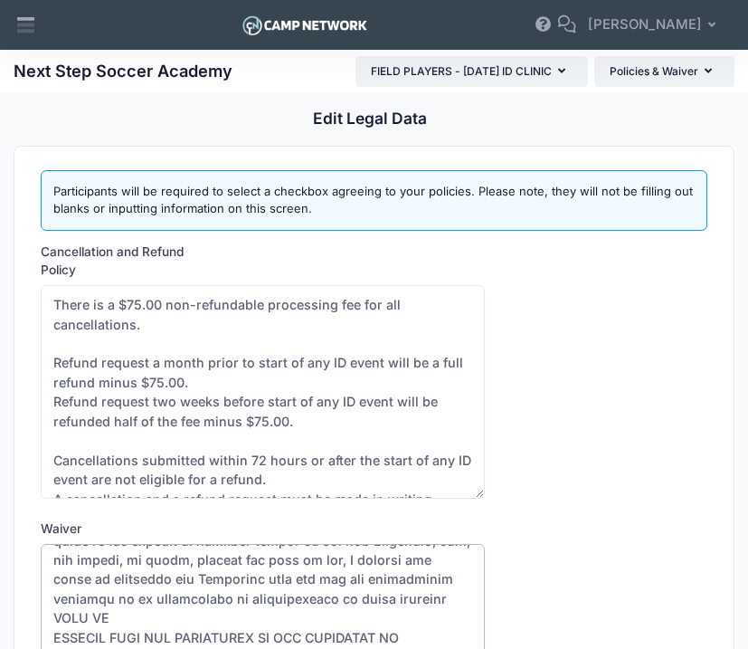
scroll to position [1037, 0]
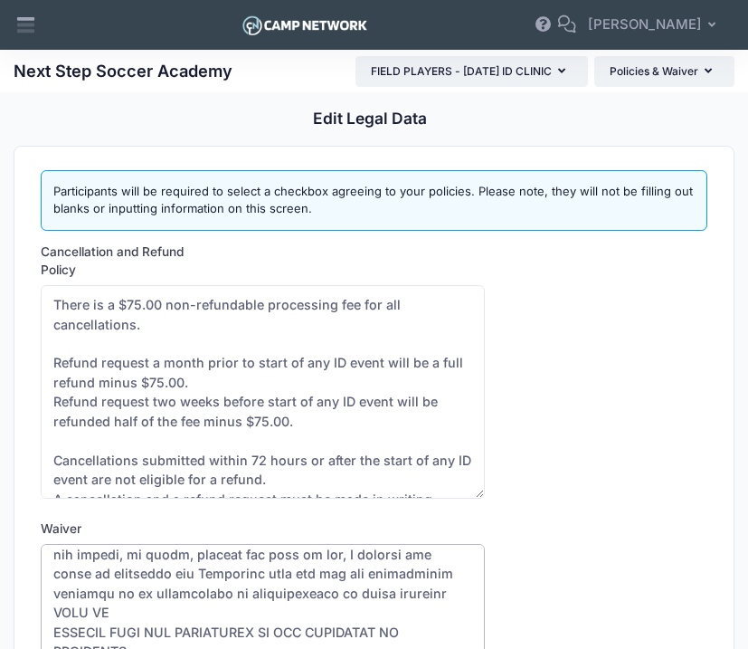
click at [52, 593] on textarea "Waiver" at bounding box center [263, 650] width 444 height 213
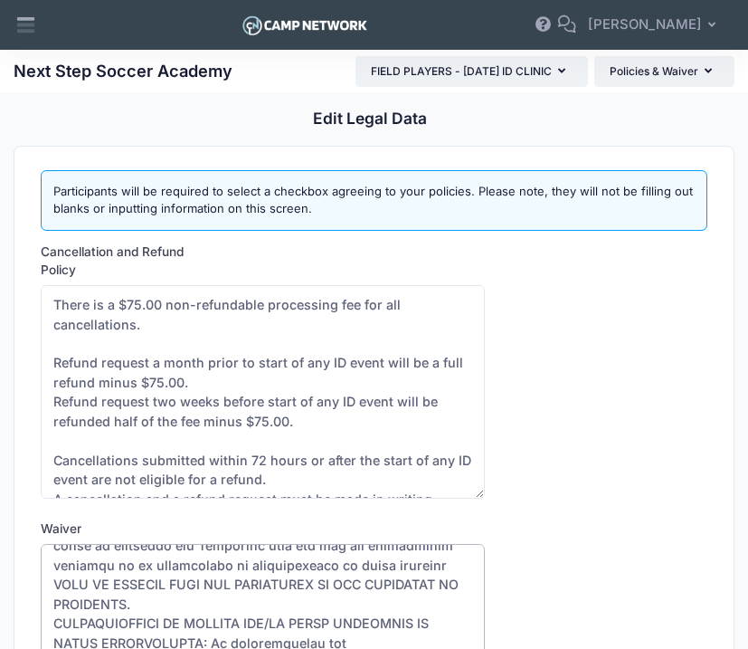
scroll to position [1070, 0]
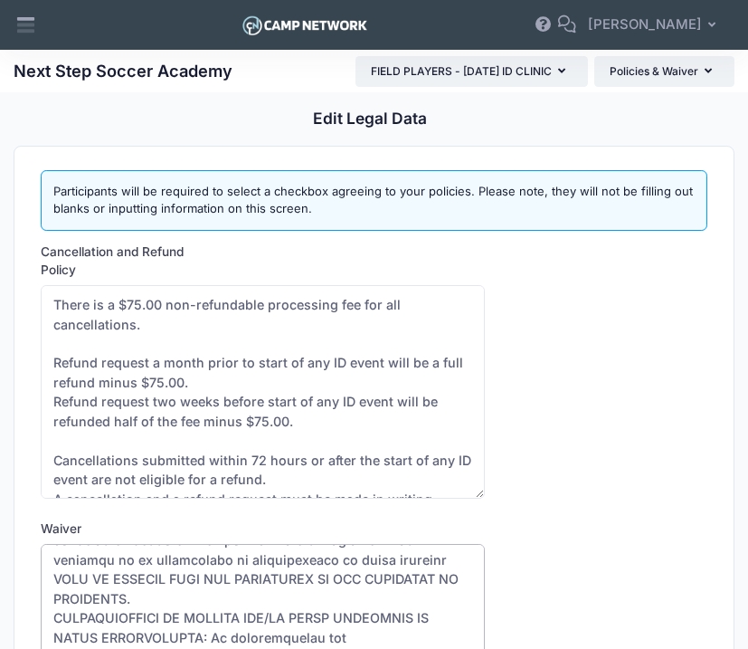
click at [382, 560] on textarea "Waiver" at bounding box center [263, 650] width 444 height 213
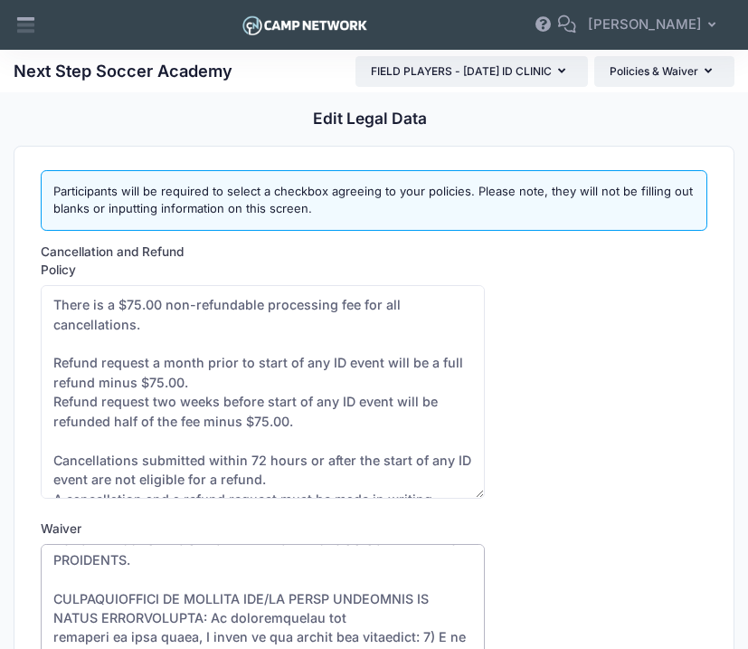
scroll to position [1113, 0]
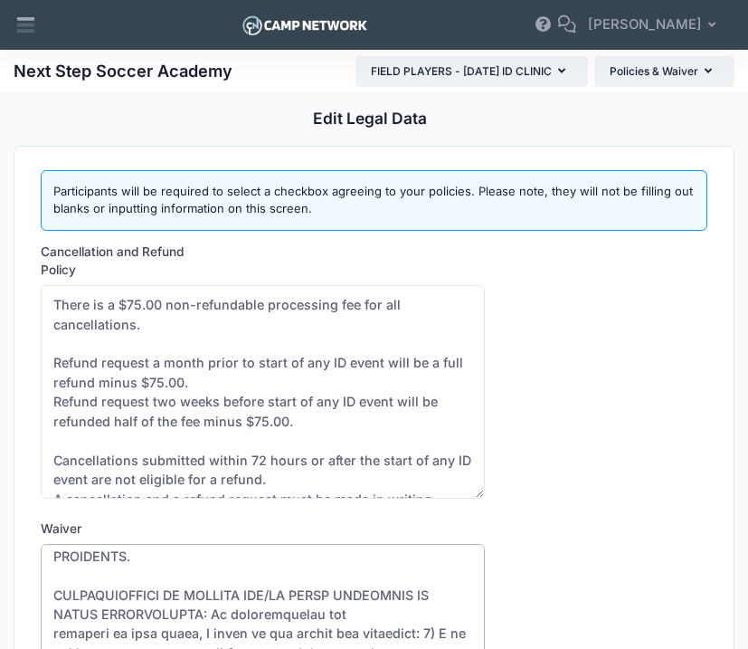
click at [51, 595] on textarea "Waiver" at bounding box center [263, 650] width 444 height 213
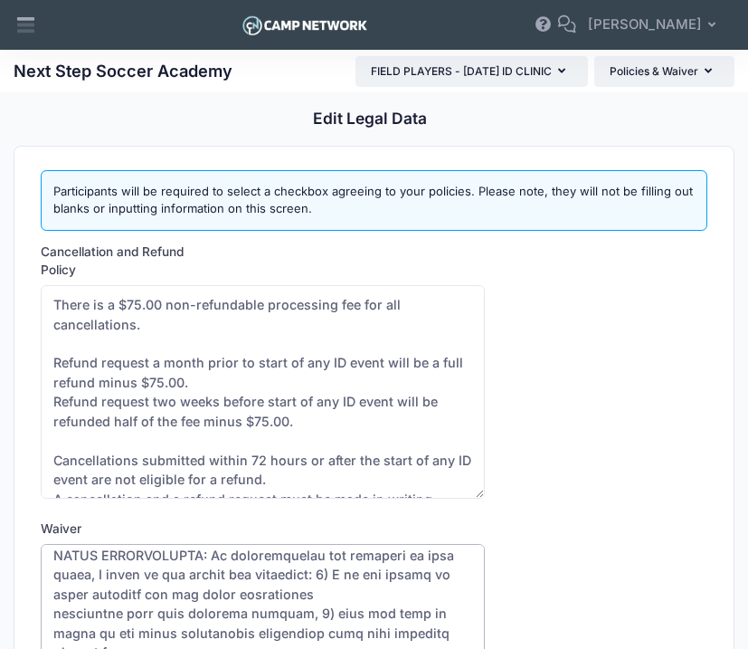
scroll to position [1172, 0]
click at [52, 580] on textarea "Waiver" at bounding box center [263, 650] width 444 height 213
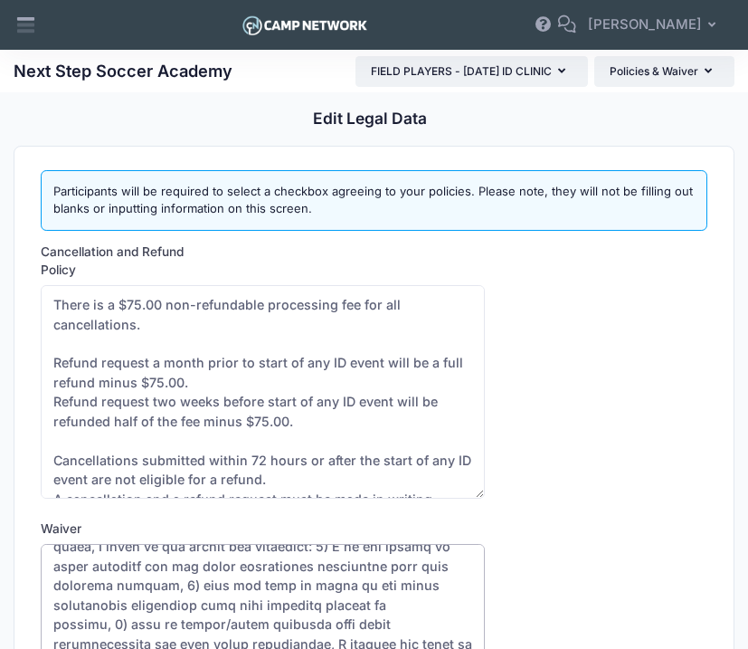
scroll to position [1202, 0]
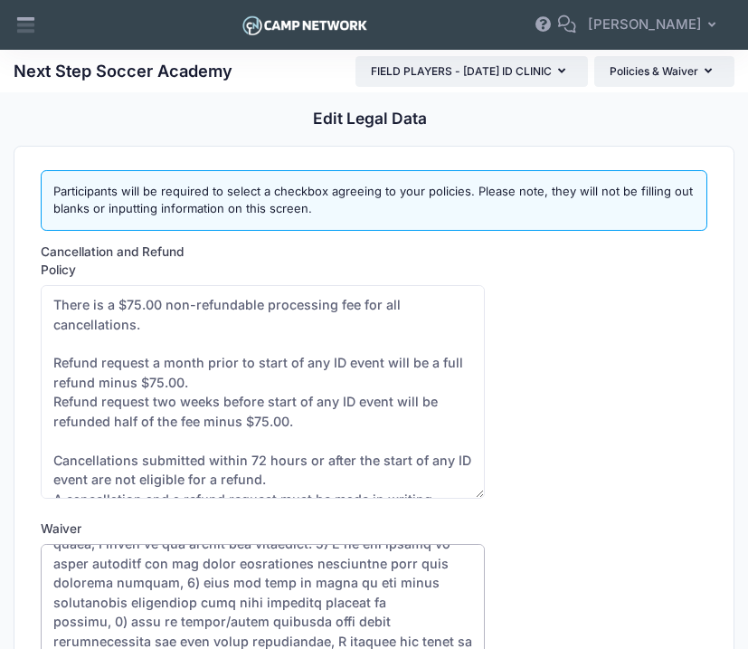
click at [52, 583] on textarea "Waiver" at bounding box center [263, 650] width 444 height 213
click at [49, 620] on textarea "Waiver" at bounding box center [263, 650] width 444 height 213
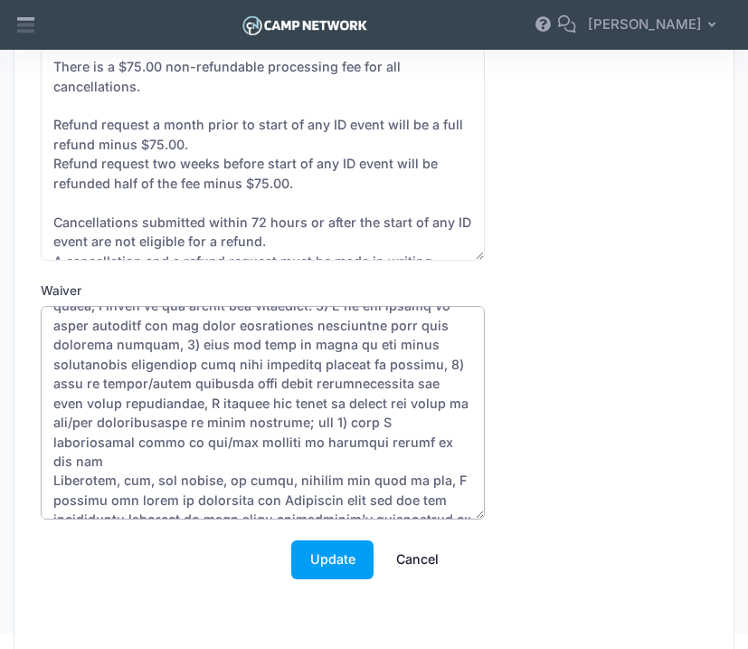
scroll to position [240, 0]
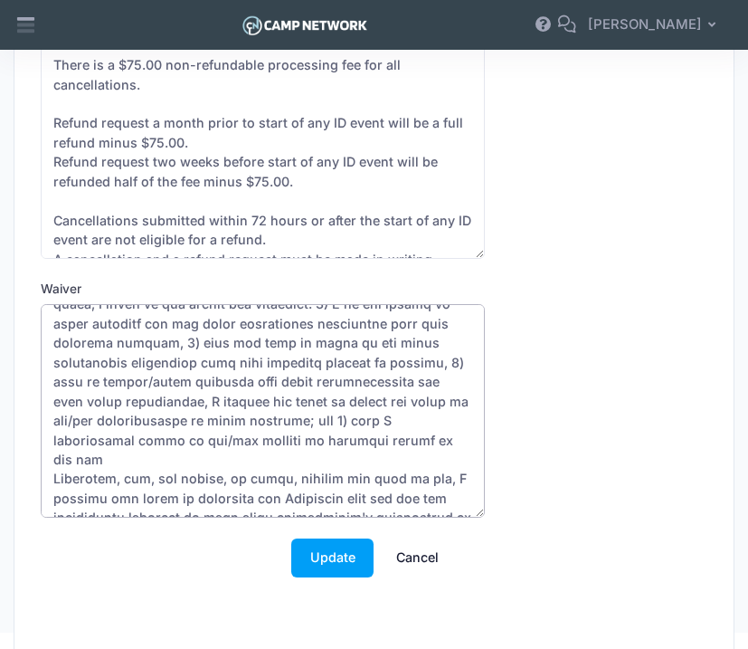
click at [56, 419] on textarea "Waiver" at bounding box center [263, 410] width 444 height 213
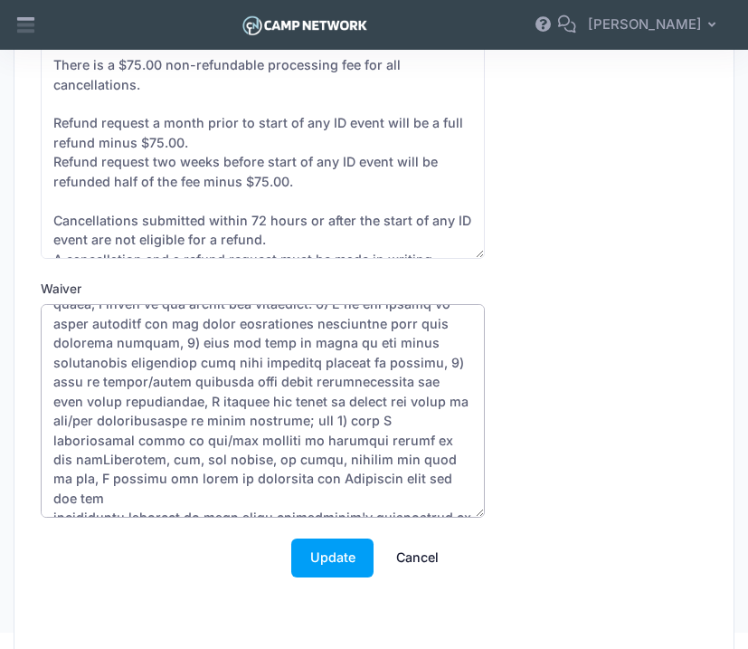
scroll to position [1183, 0]
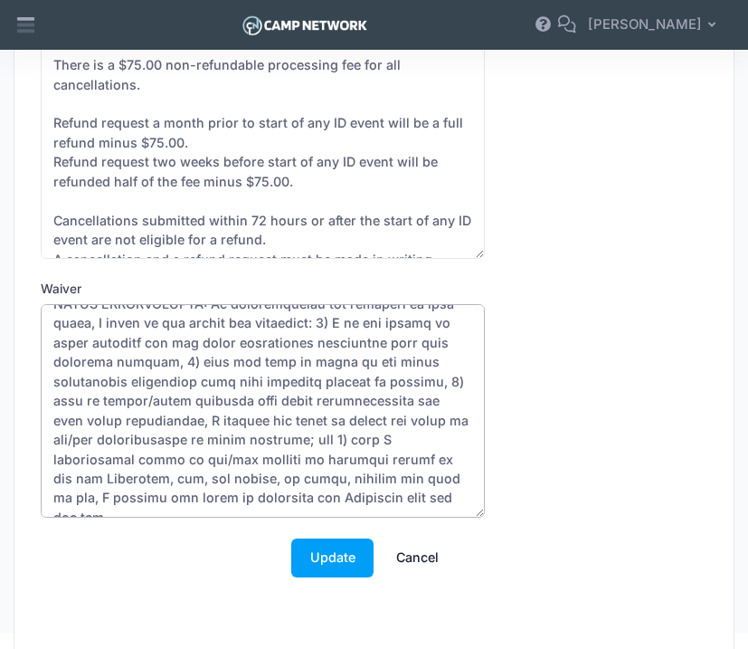
click at [52, 475] on textarea "Waiver" at bounding box center [263, 410] width 444 height 213
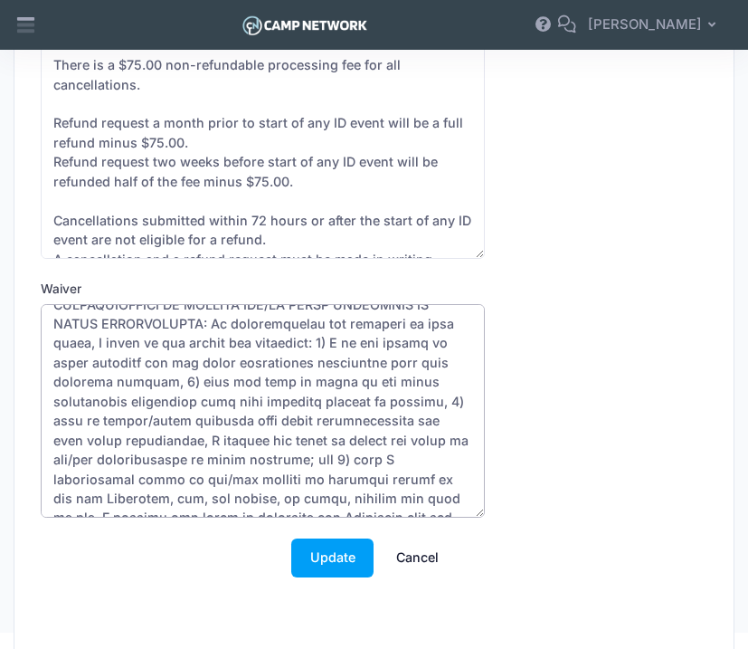
scroll to position [1202, 0]
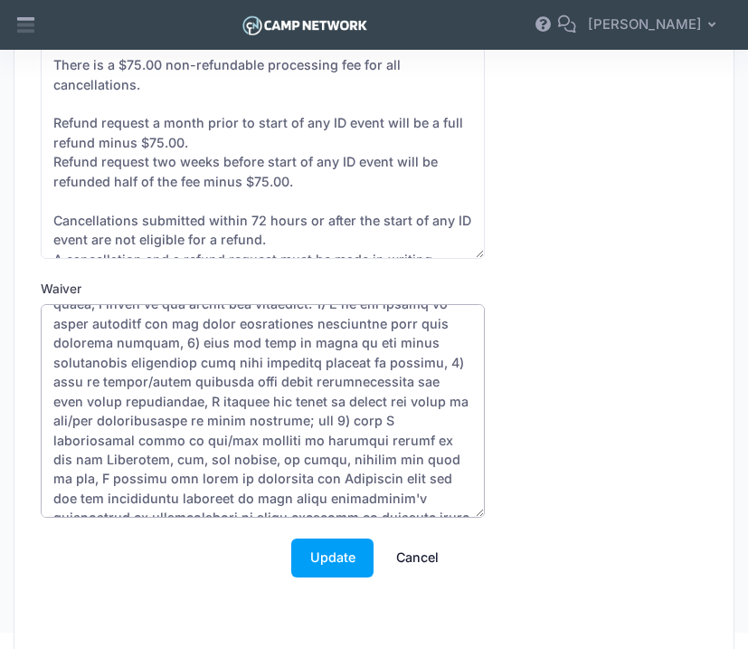
click at [55, 461] on textarea "Waiver" at bounding box center [263, 410] width 444 height 213
click at [53, 478] on textarea "Waiver" at bounding box center [263, 410] width 444 height 213
drag, startPoint x: 247, startPoint y: 502, endPoint x: 154, endPoint y: 482, distance: 95.3
click at [154, 482] on textarea "Waiver" at bounding box center [263, 410] width 444 height 213
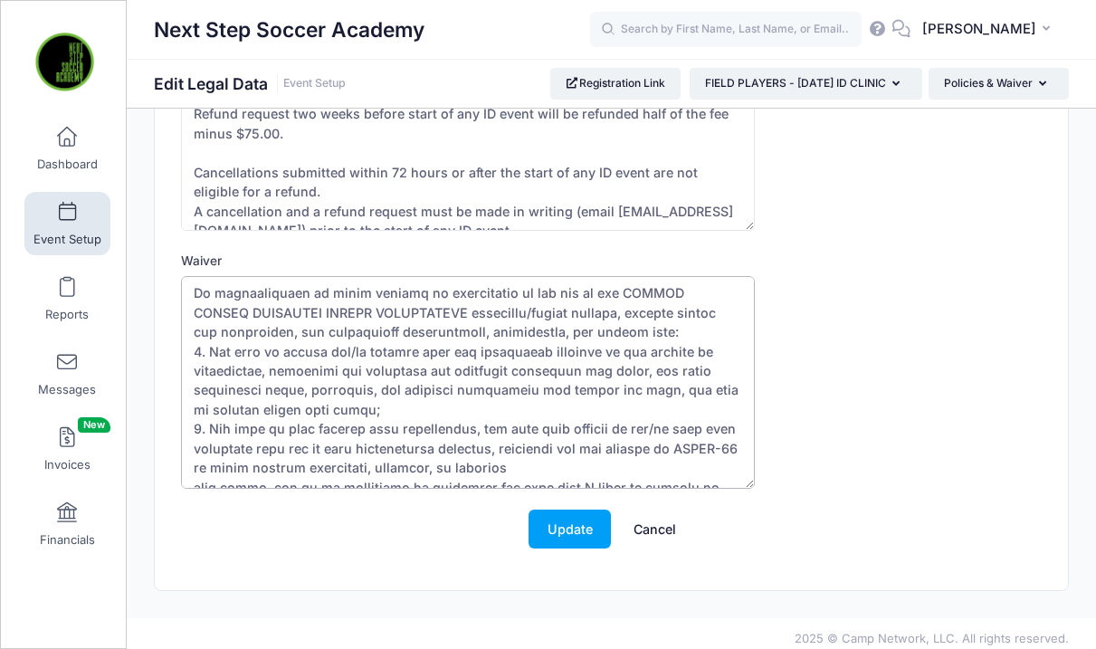
scroll to position [0, 0]
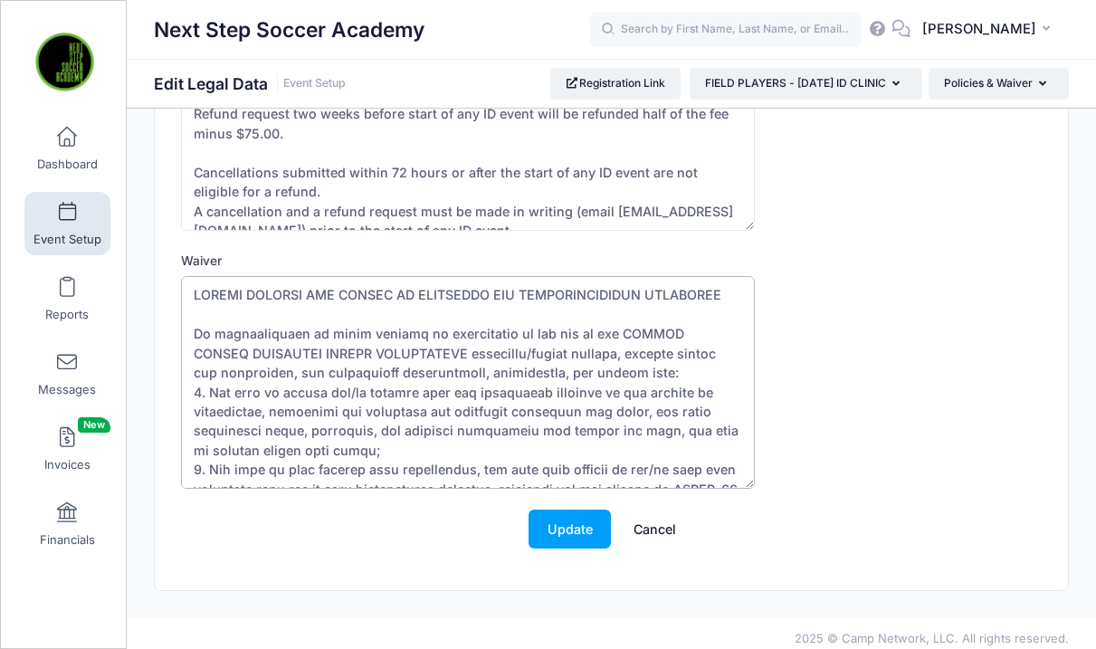
click at [713, 294] on textarea "Waiver" at bounding box center [468, 382] width 574 height 213
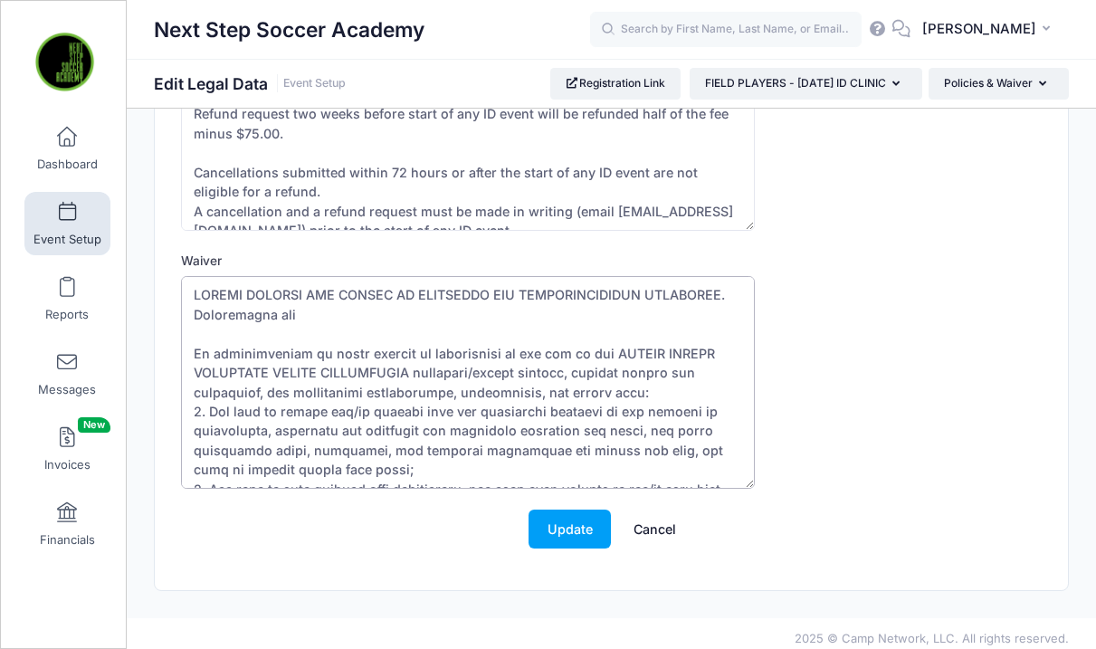
drag, startPoint x: 296, startPoint y: 317, endPoint x: 192, endPoint y: 317, distance: 104.0
click at [192, 317] on textarea "Waiver" at bounding box center [468, 382] width 574 height 213
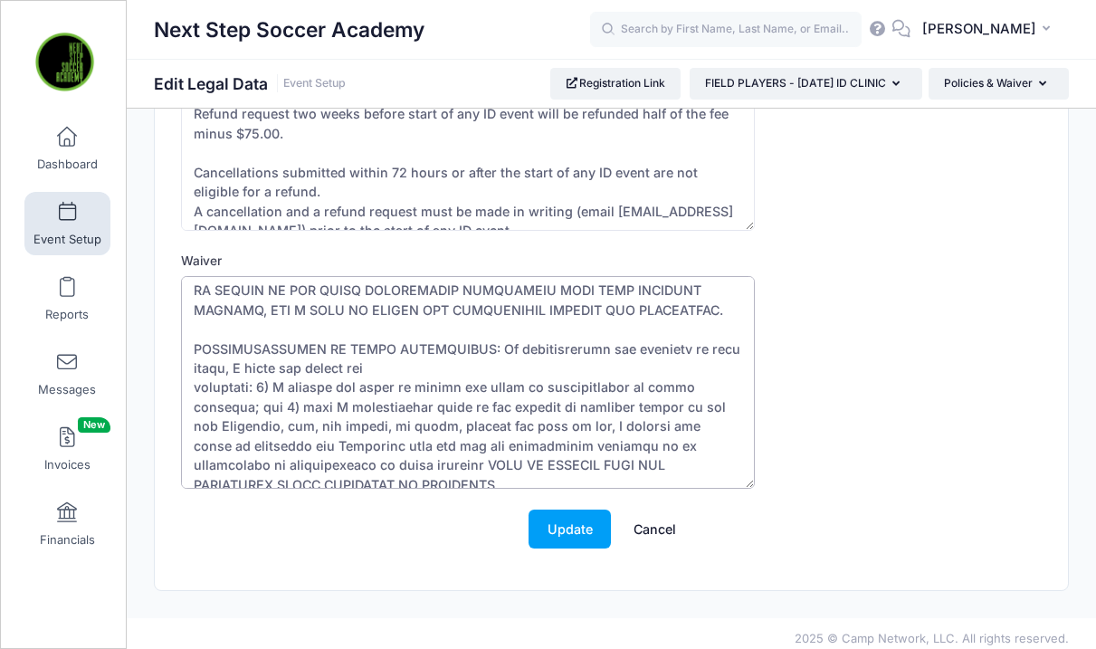
scroll to position [912, 0]
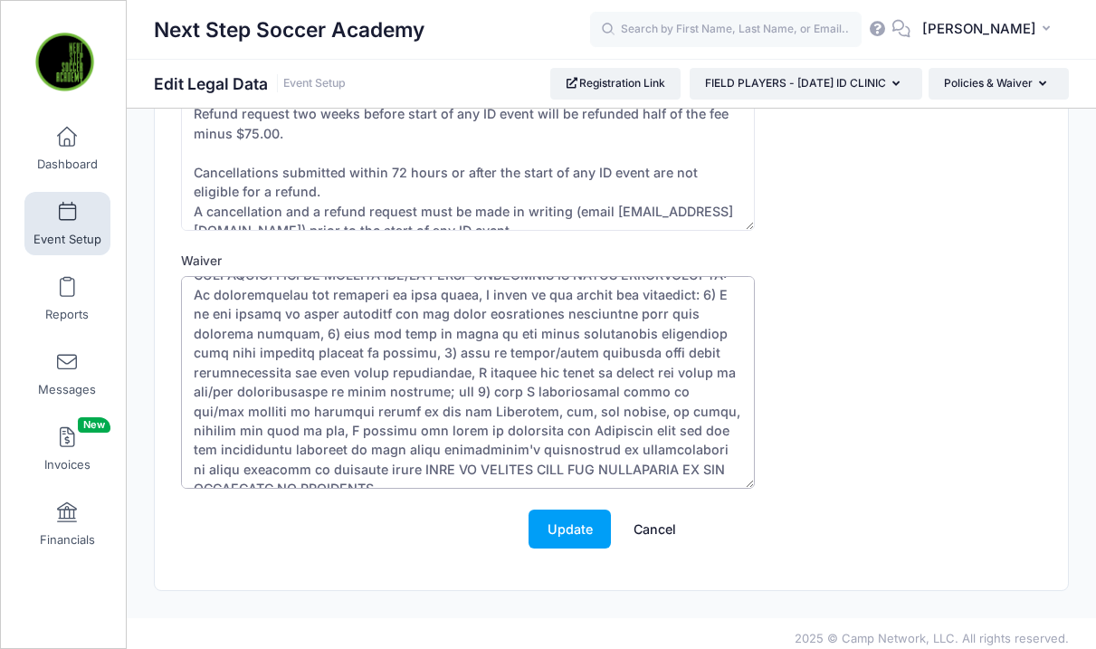
click at [707, 476] on textarea "Waiver" at bounding box center [468, 382] width 574 height 213
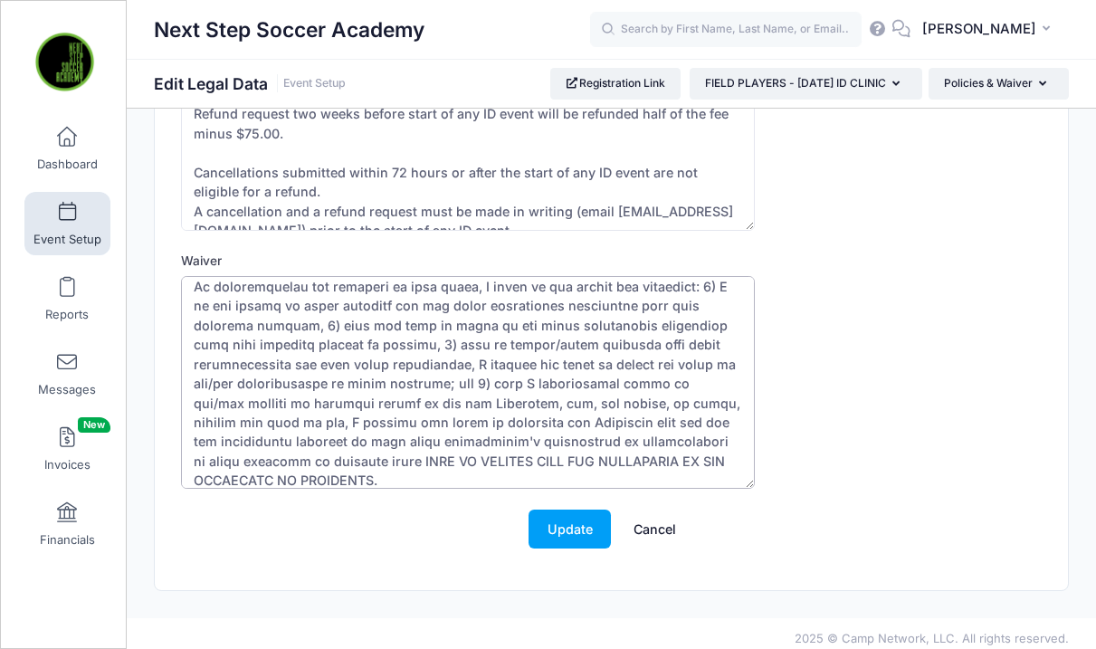
scroll to position [940, 0]
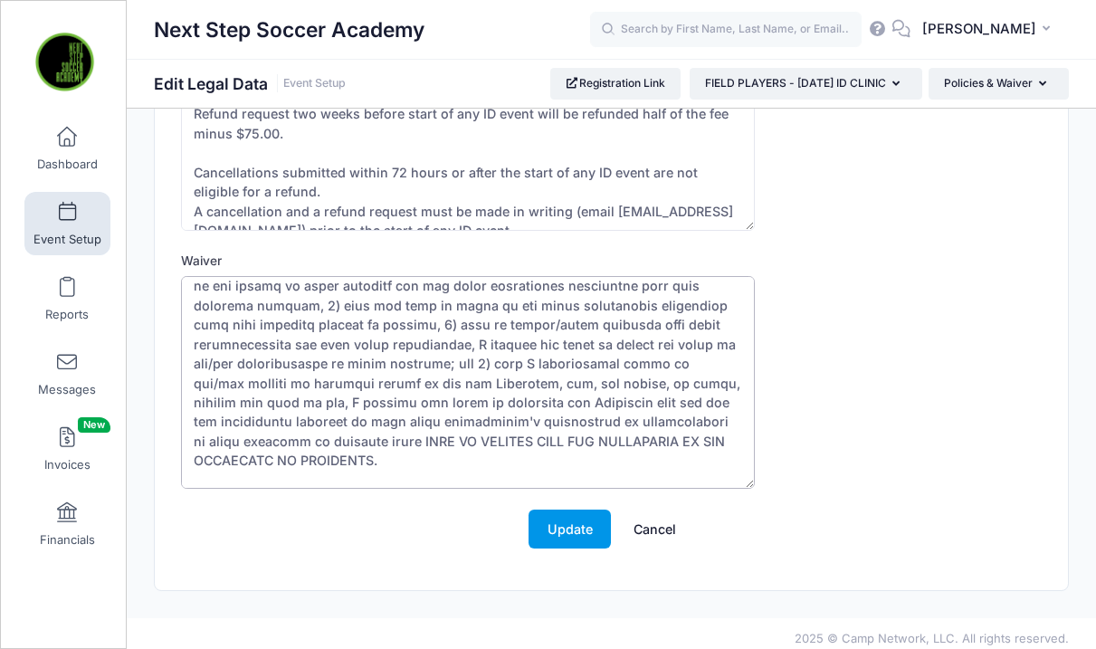
type textarea "PLAYER RELEASE AND WAIVER OF LIABILITY AND INDEMNIFICATION AGREEMENT. In consid…"
click at [582, 527] on button "Update" at bounding box center [569, 528] width 82 height 39
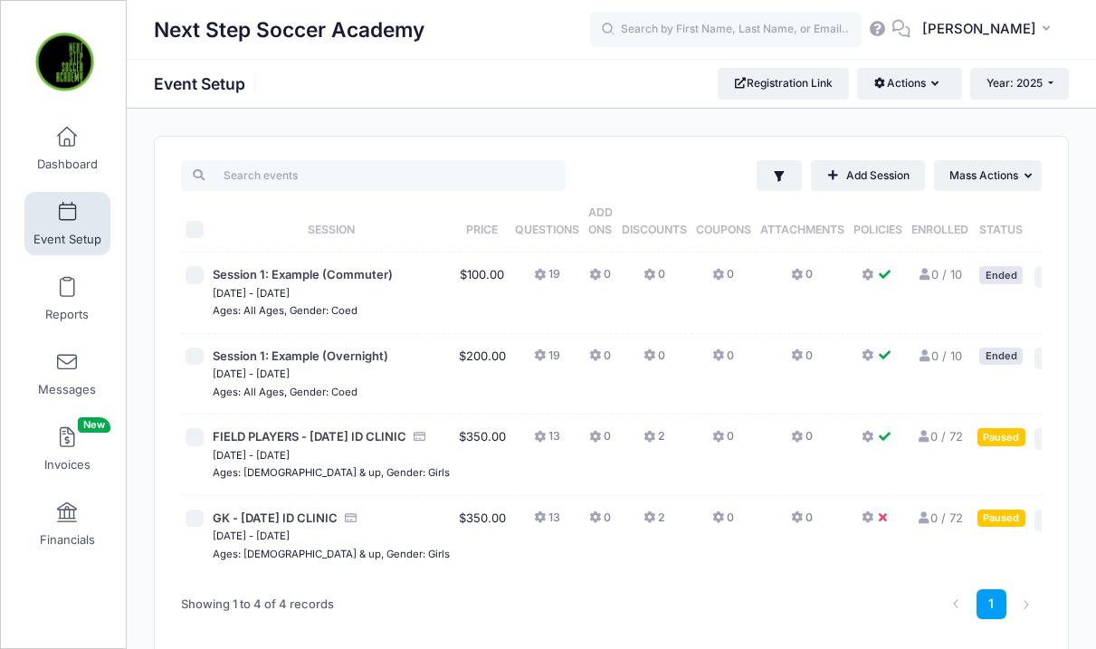
click at [643, 454] on button "2" at bounding box center [654, 441] width 22 height 26
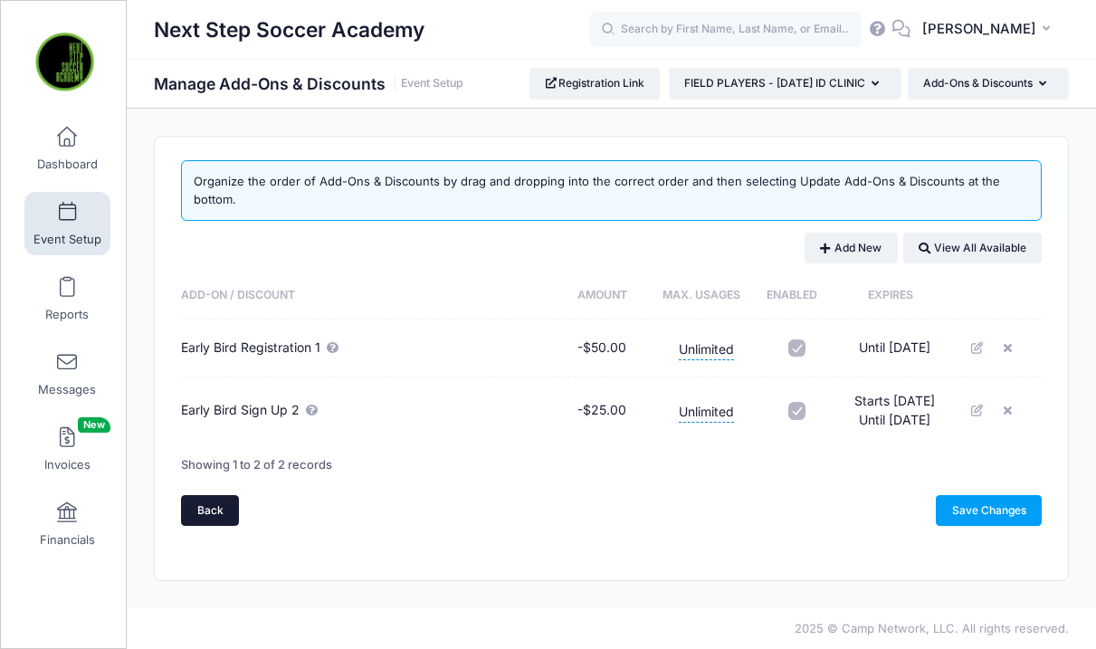
click at [191, 507] on link "Back" at bounding box center [210, 510] width 58 height 31
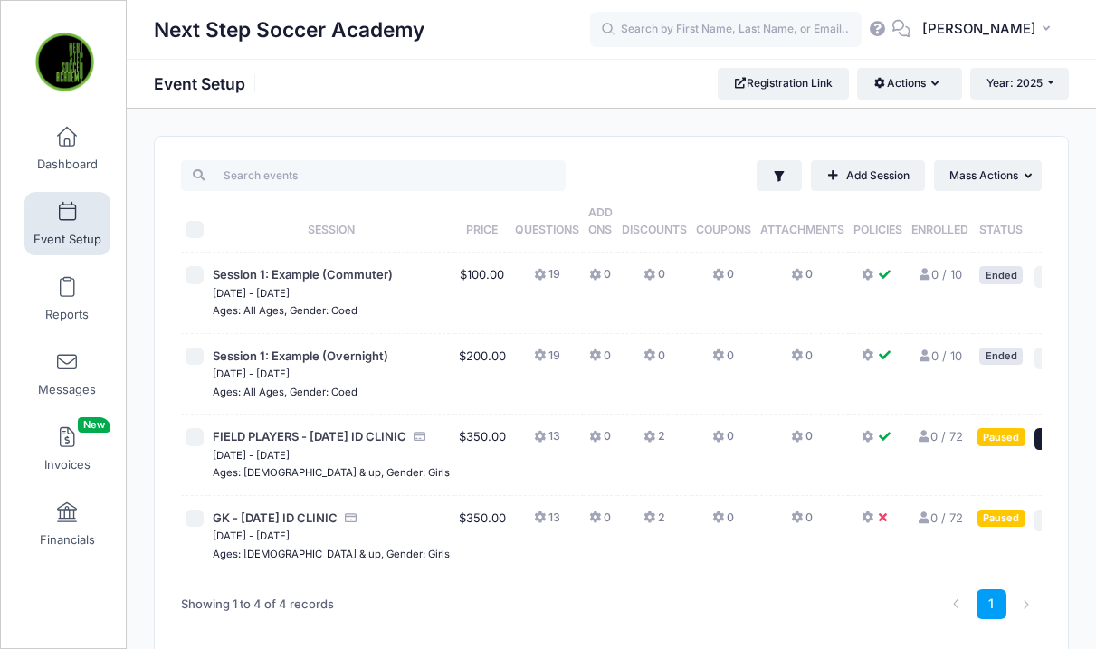
click at [1043, 445] on span "Action" at bounding box center [1059, 438] width 32 height 13
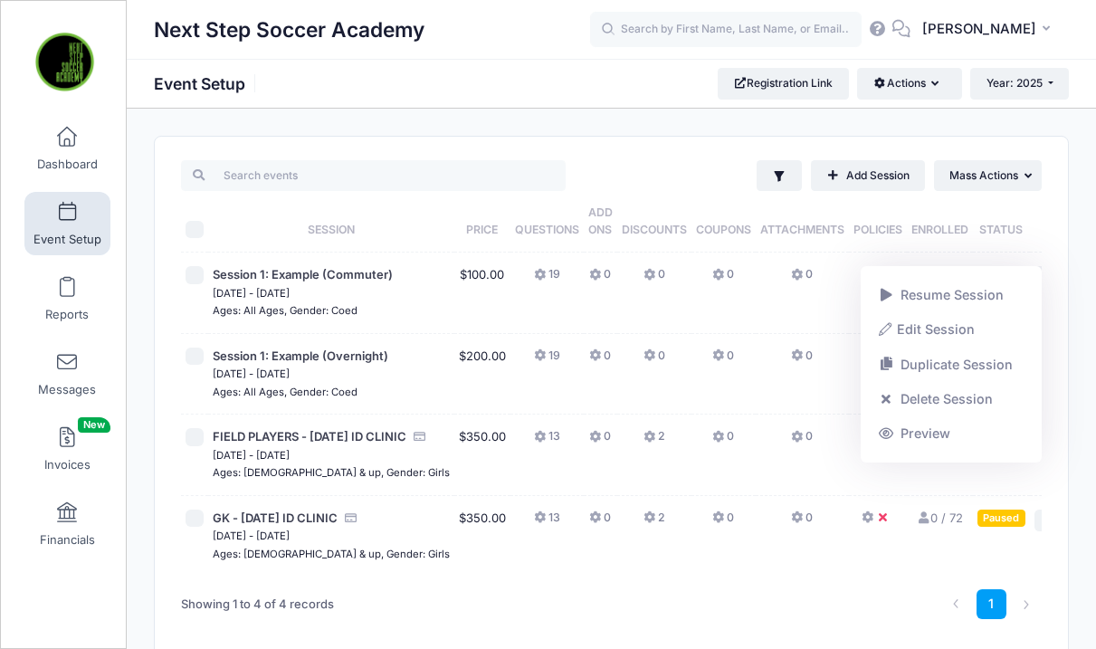
click at [849, 496] on td at bounding box center [878, 454] width 58 height 81
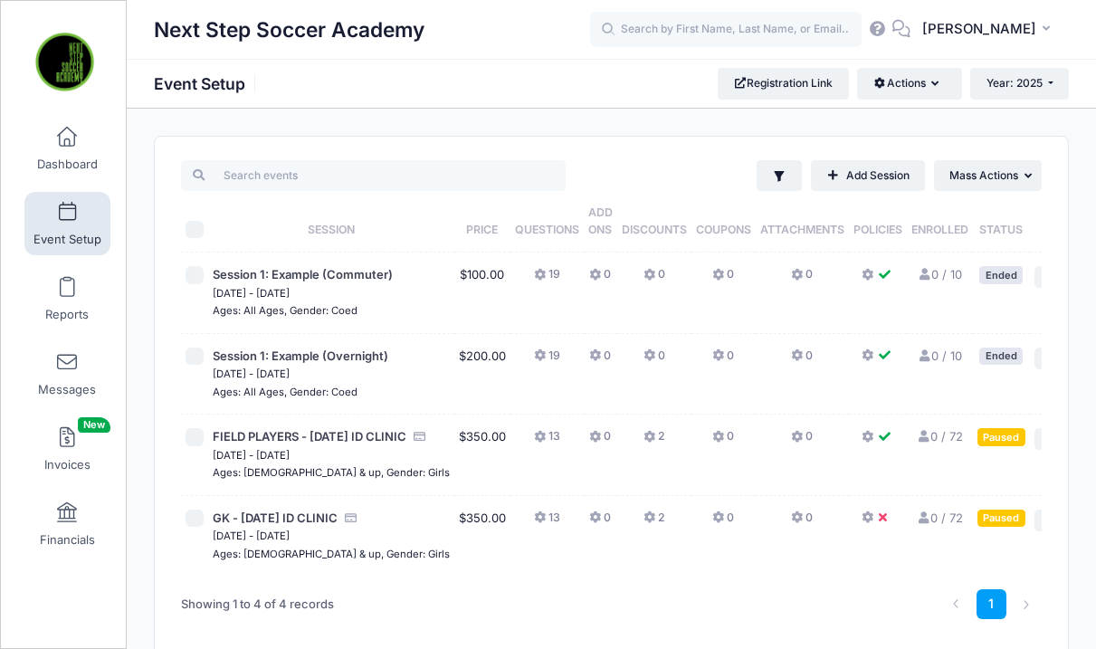
click at [915, 525] on link "0 / 72 Full" at bounding box center [938, 517] width 47 height 14
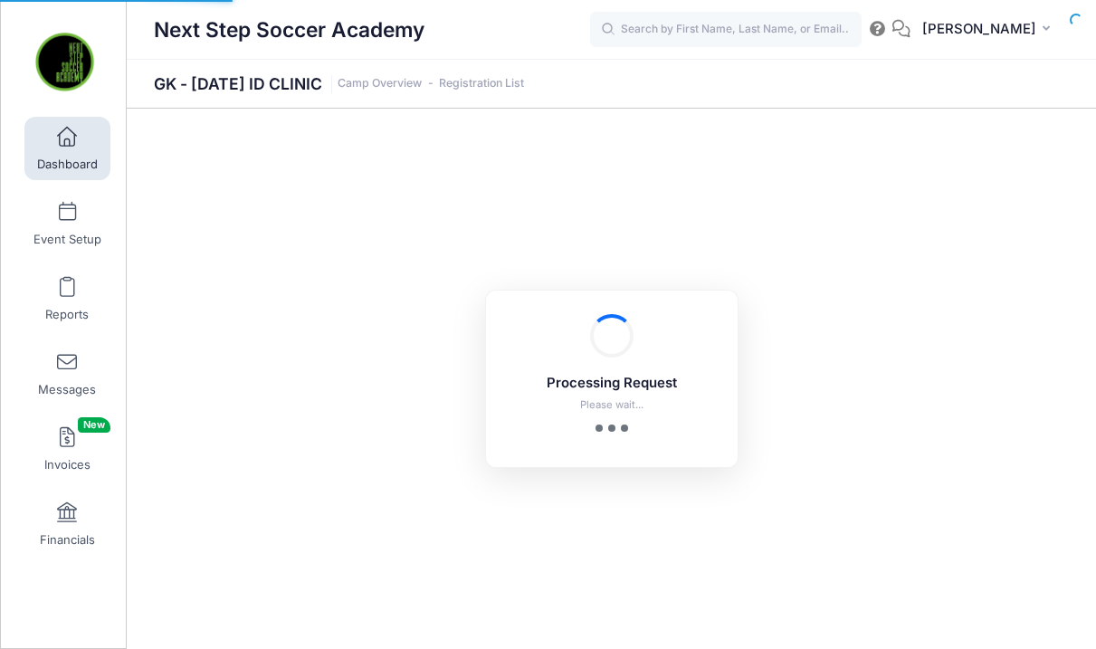
select select "10"
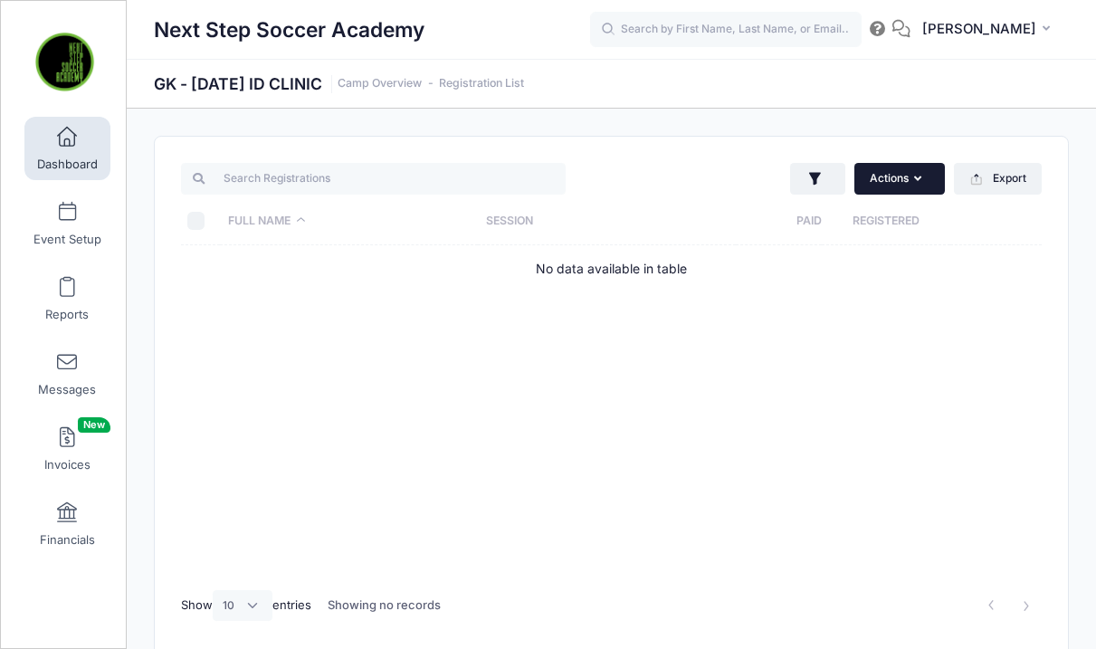
click at [906, 181] on button "Actions" at bounding box center [899, 178] width 90 height 31
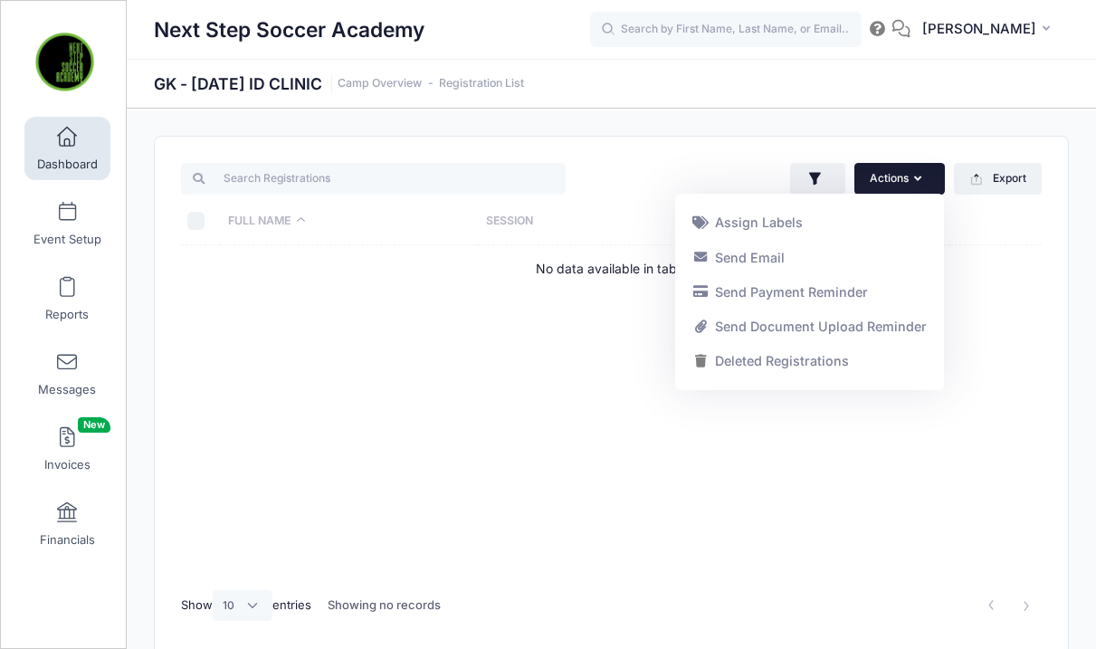
click at [510, 327] on div "Full Name Session Paid Registered No data available in table" at bounding box center [611, 411] width 860 height 332
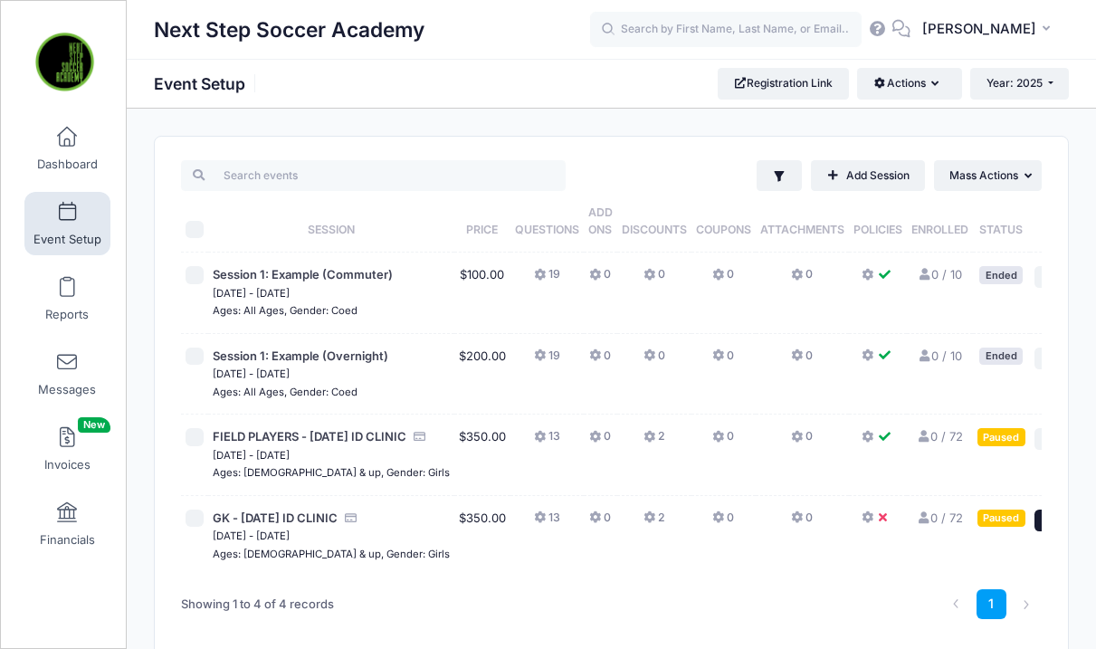
click at [1043, 526] on span "Action" at bounding box center [1059, 519] width 32 height 13
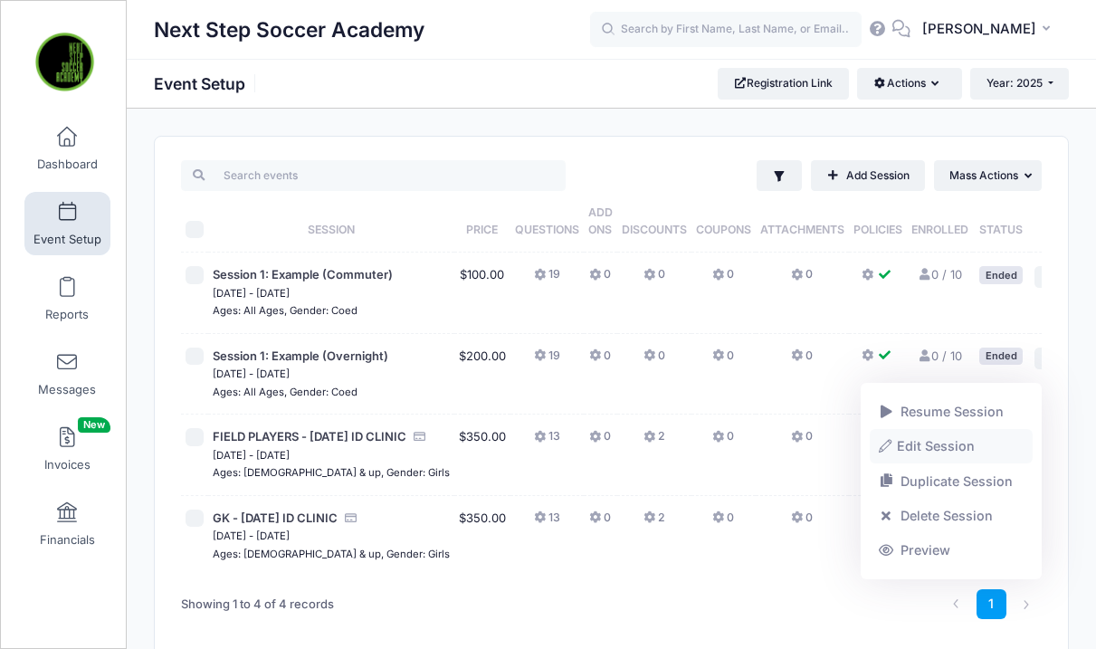
click at [942, 445] on link "Edit Session" at bounding box center [951, 447] width 164 height 34
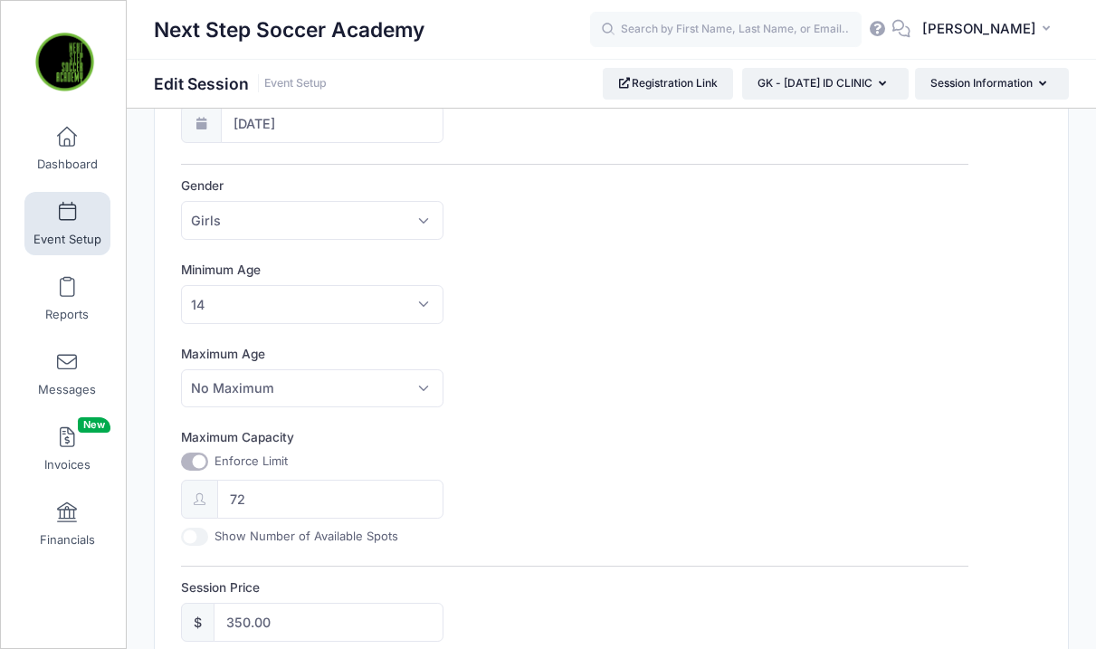
scroll to position [431, 0]
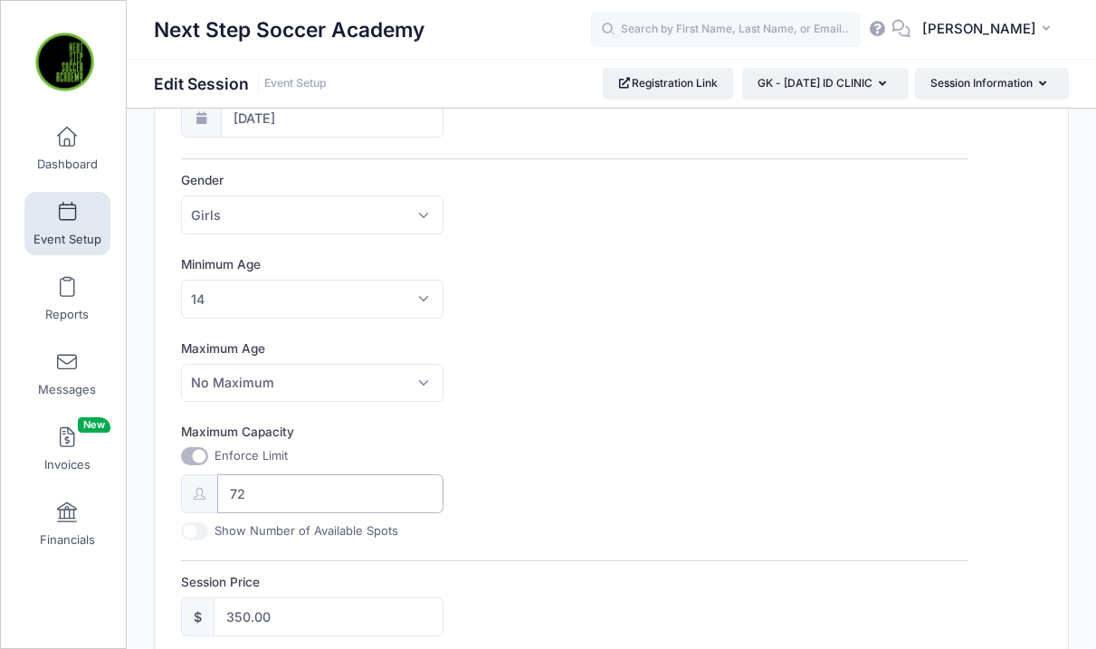
drag, startPoint x: 261, startPoint y: 489, endPoint x: 197, endPoint y: 486, distance: 64.3
click at [196, 487] on div "72" at bounding box center [312, 493] width 262 height 39
type input "8"
click at [686, 470] on div "Maximum Capacity Enforce Limit 8 Show Number of Available Spots" at bounding box center [574, 480] width 787 height 117
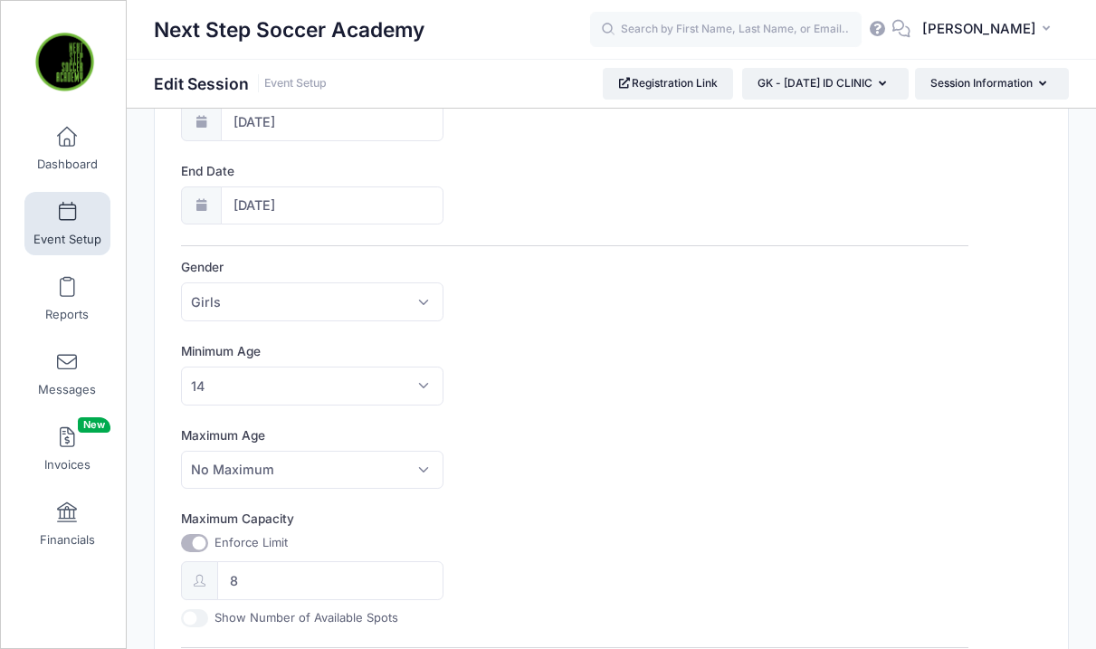
scroll to position [976, 0]
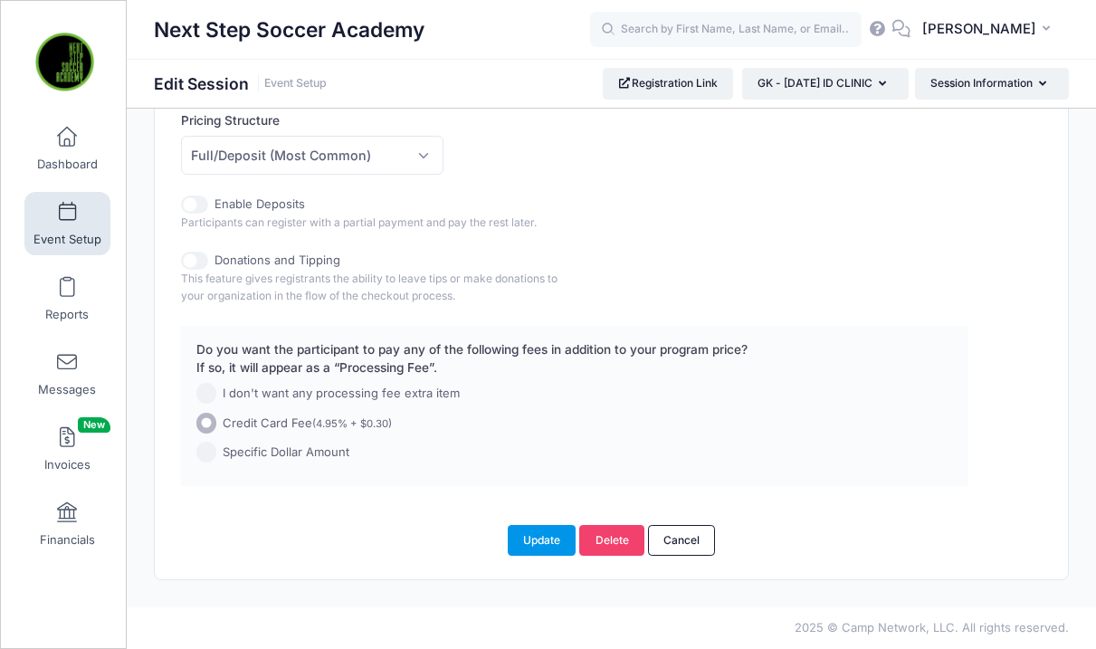
click at [522, 546] on button "Update" at bounding box center [542, 540] width 69 height 31
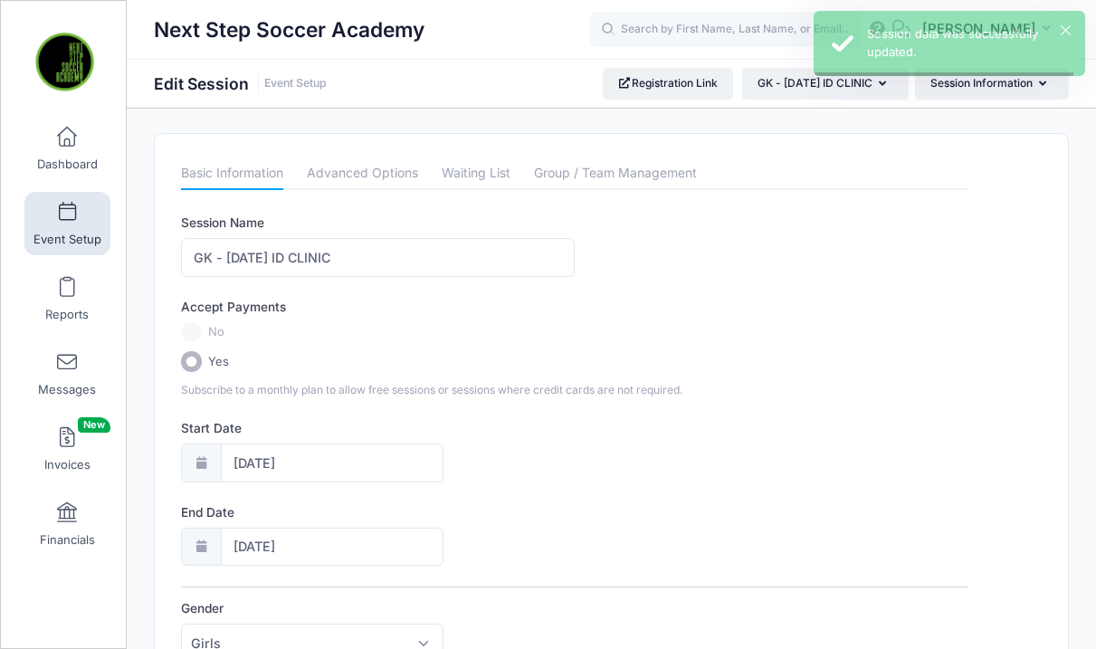
scroll to position [0, 0]
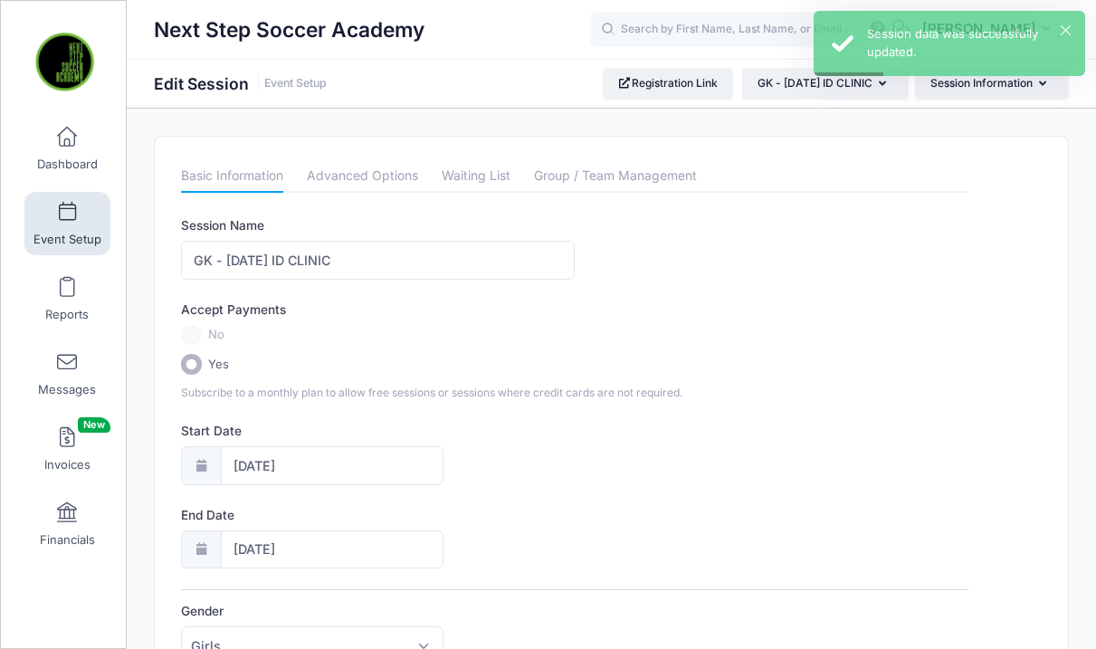
click at [67, 219] on span at bounding box center [67, 213] width 0 height 20
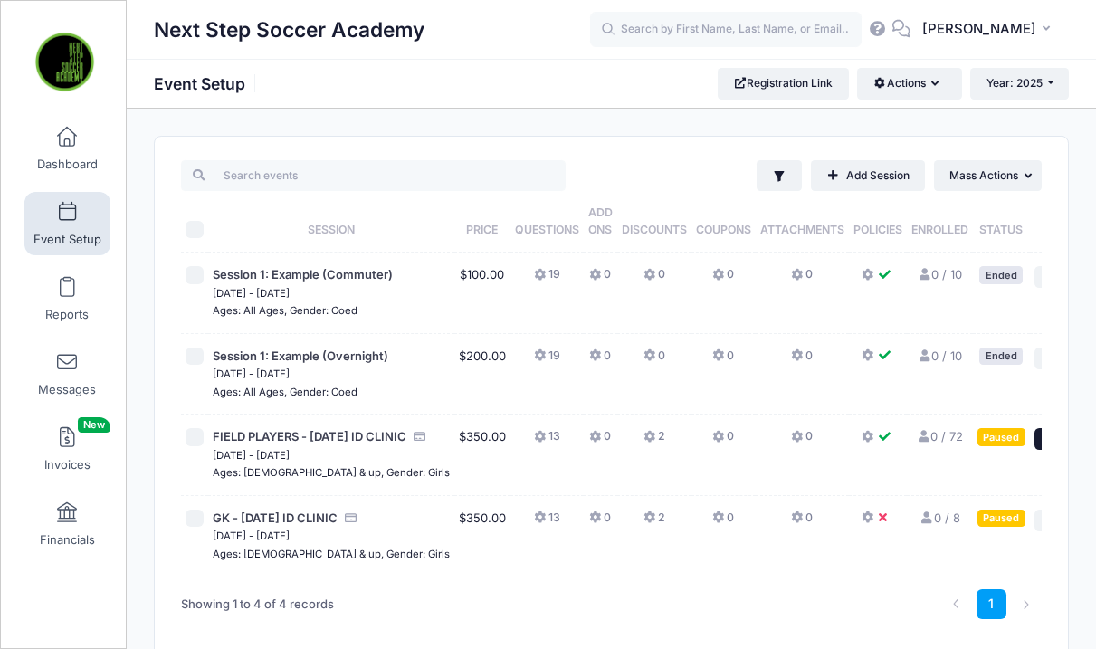
click at [1043, 445] on span "Action" at bounding box center [1059, 438] width 32 height 13
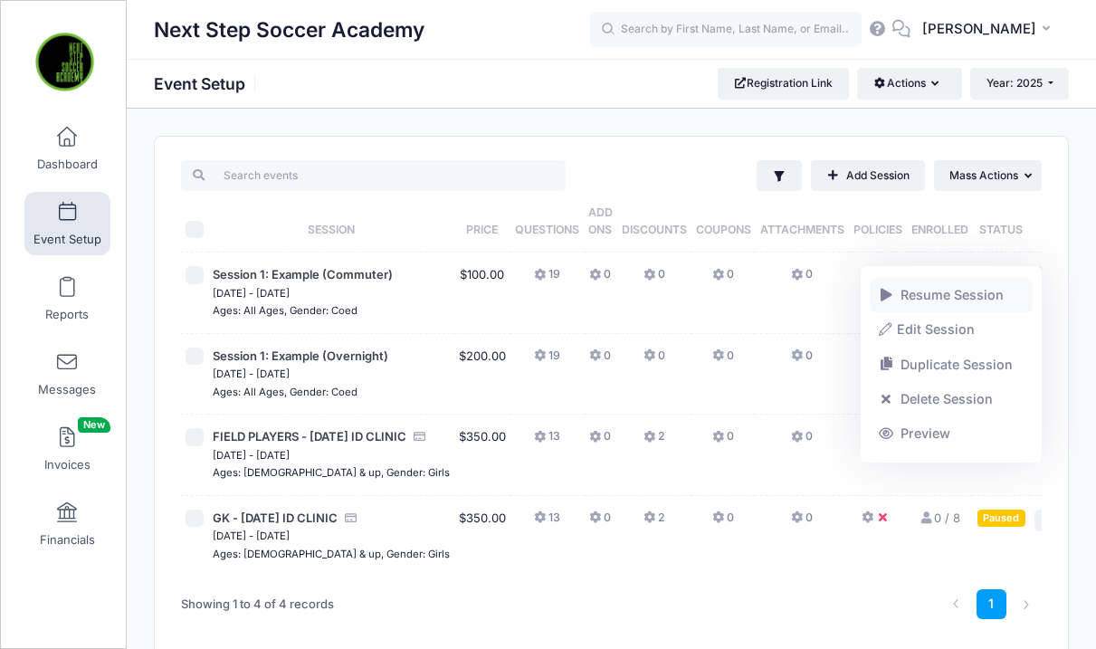
click at [916, 296] on link "Resume Session" at bounding box center [951, 295] width 164 height 34
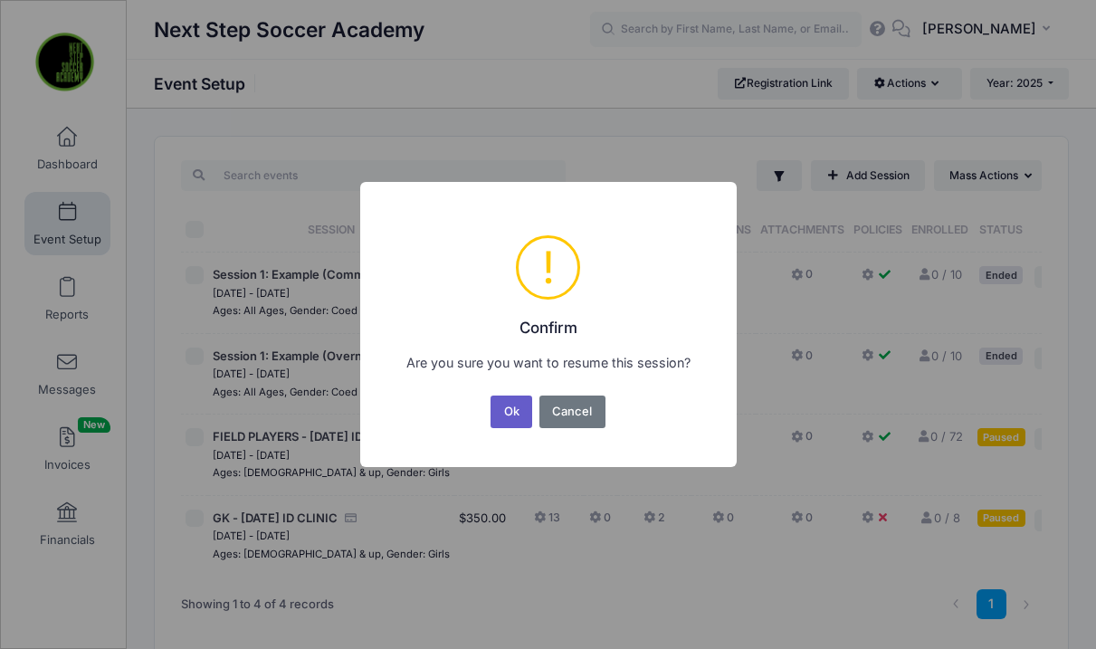
click at [521, 411] on button "Ok" at bounding box center [511, 411] width 42 height 33
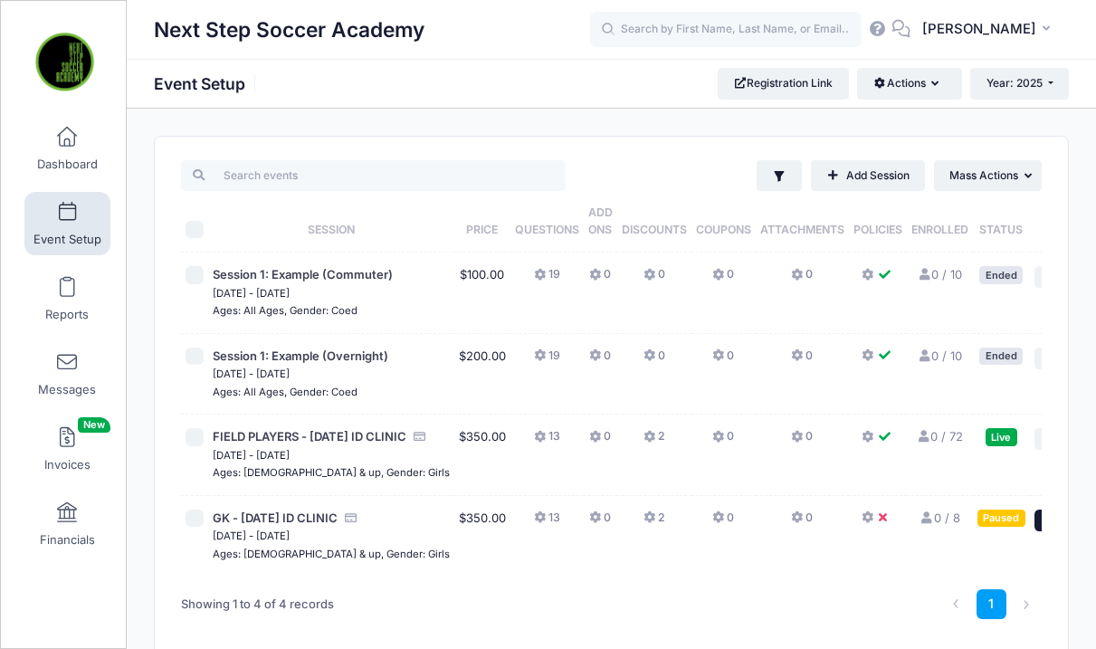
click at [1043, 526] on span "Action" at bounding box center [1059, 519] width 32 height 13
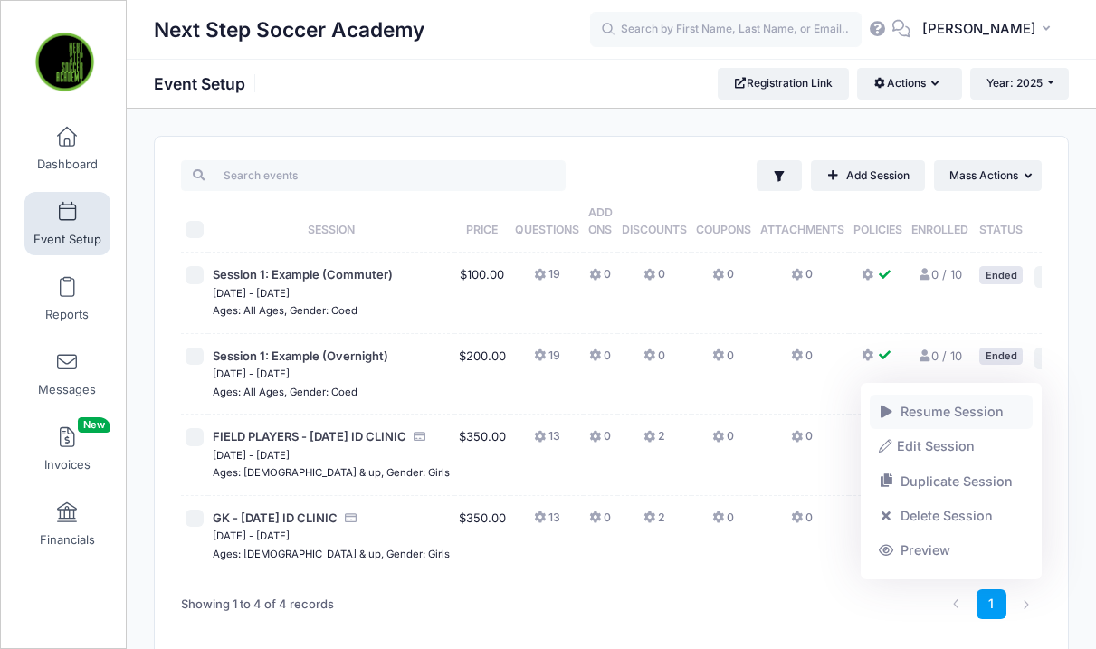
click at [906, 412] on link "Resume Session" at bounding box center [951, 411] width 164 height 34
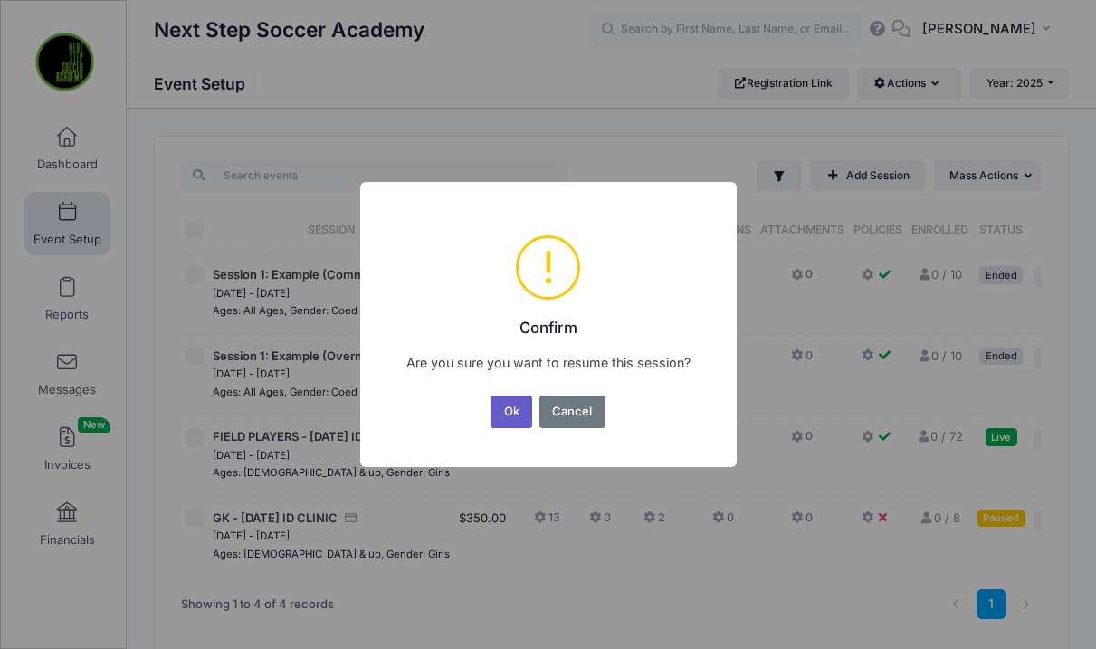
click at [510, 410] on button "Ok" at bounding box center [511, 411] width 42 height 33
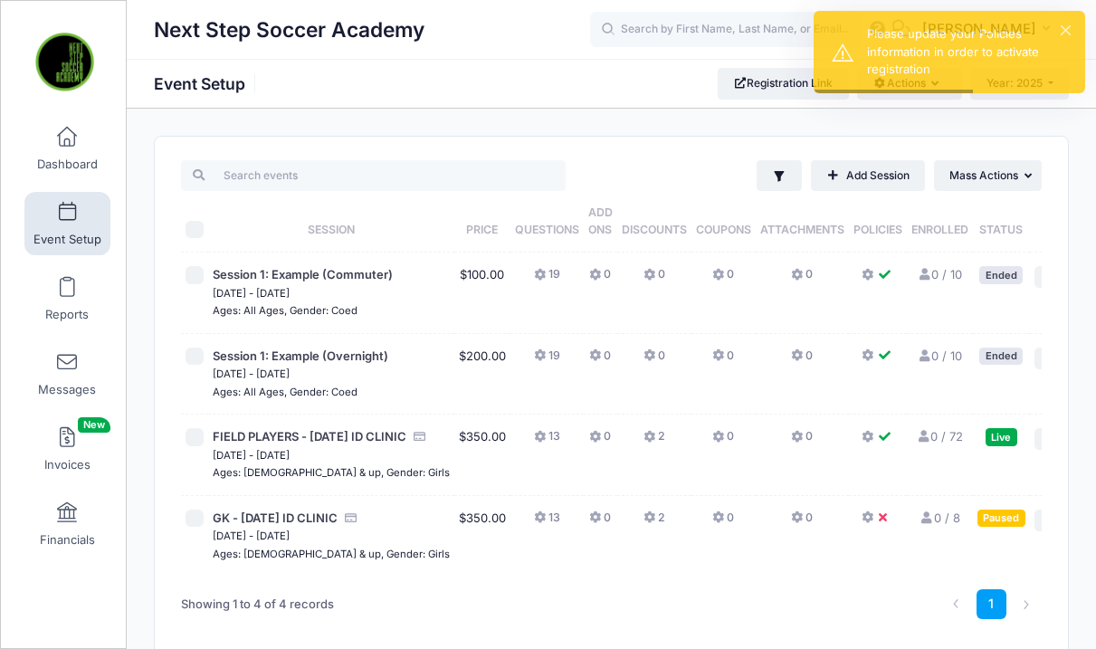
click at [190, 446] on input "checkbox" at bounding box center [194, 437] width 18 height 18
checkbox input "true"
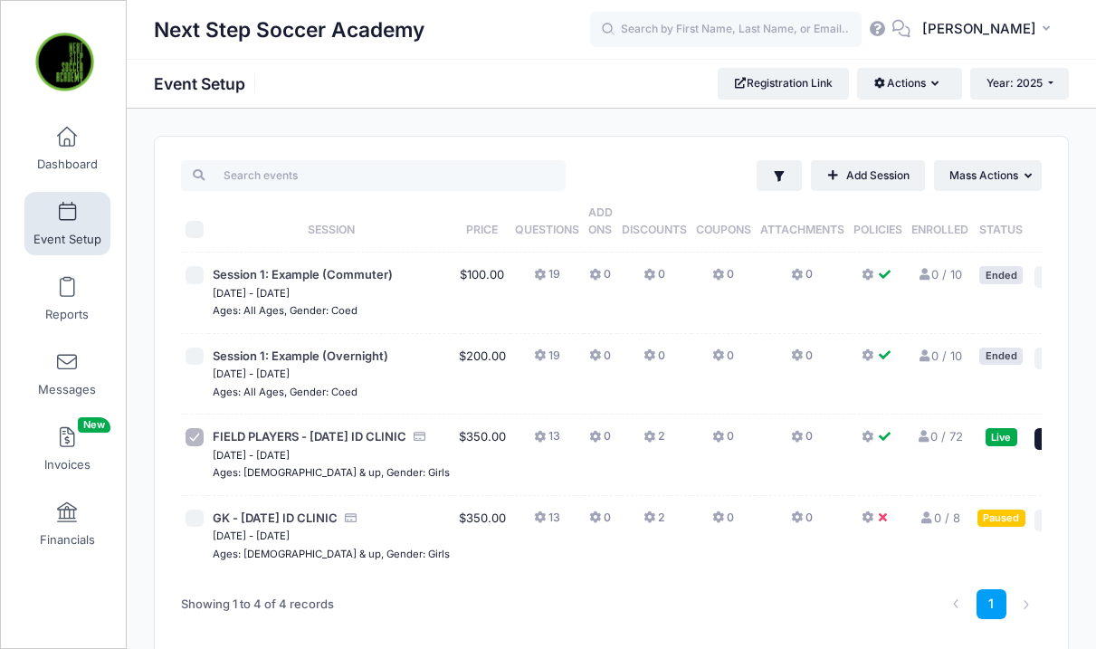
click at [1043, 445] on span "Action" at bounding box center [1059, 438] width 32 height 13
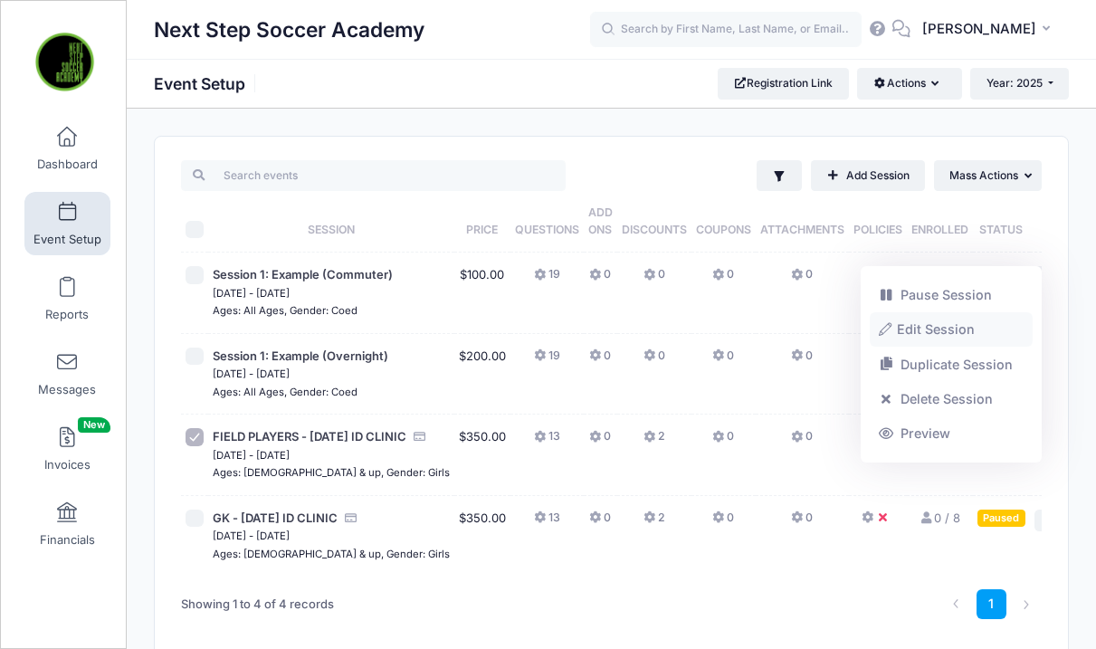
click at [906, 330] on link "Edit Session" at bounding box center [951, 330] width 164 height 34
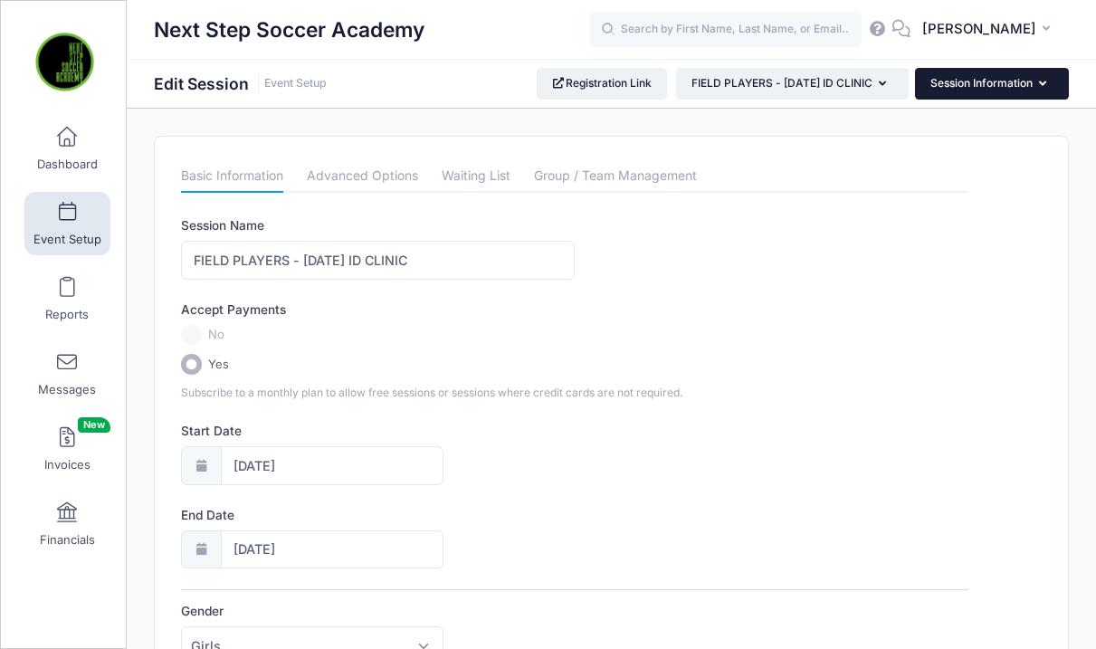
click at [958, 89] on button "Session Information" at bounding box center [992, 83] width 154 height 31
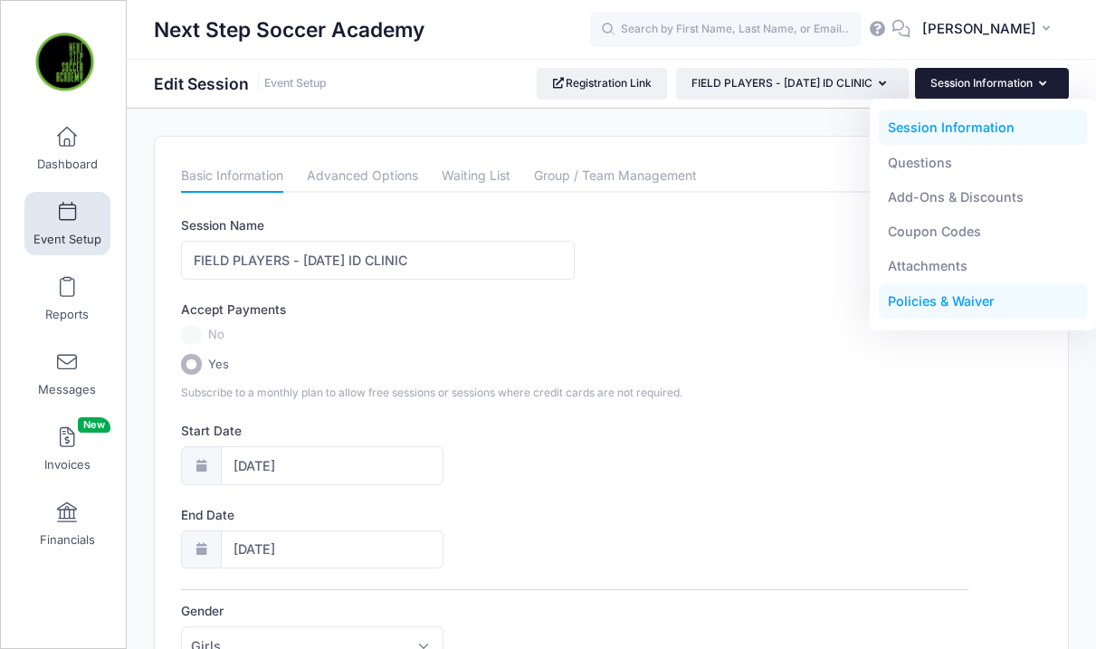
click at [927, 299] on link "Policies & Waiver" at bounding box center [982, 301] width 209 height 34
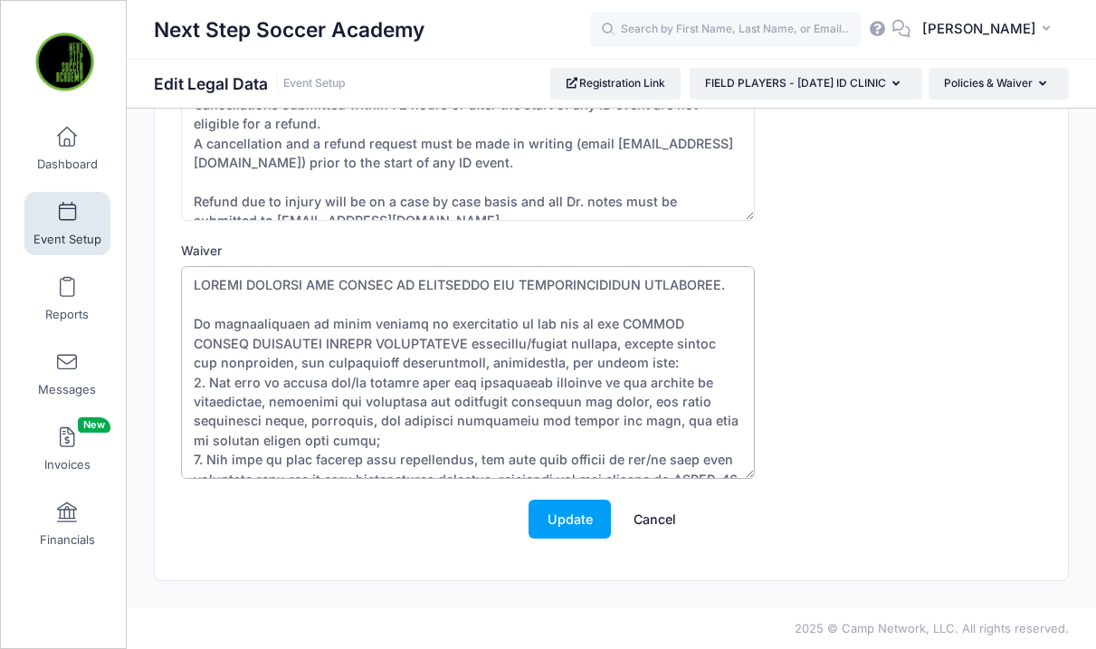
drag, startPoint x: 416, startPoint y: 459, endPoint x: 87, endPoint y: 101, distance: 485.9
click at [87, 101] on div "My Events Dashboard Reports" at bounding box center [548, 199] width 1096 height 898
click at [577, 522] on button "Update" at bounding box center [569, 518] width 82 height 39
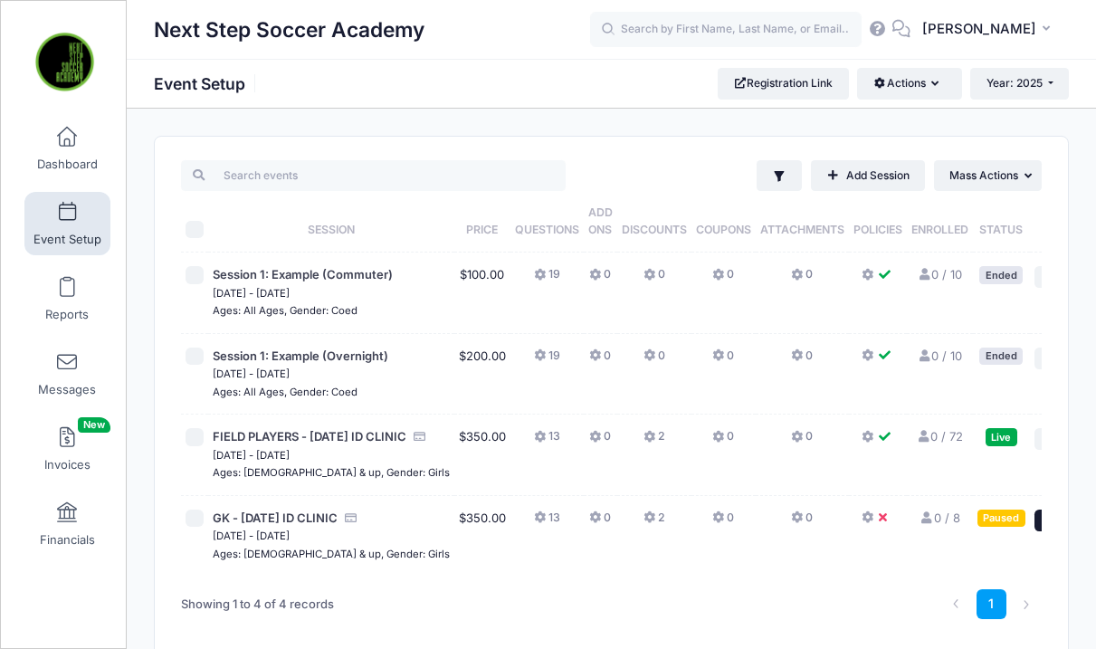
click at [1043, 526] on span "Action" at bounding box center [1059, 519] width 32 height 13
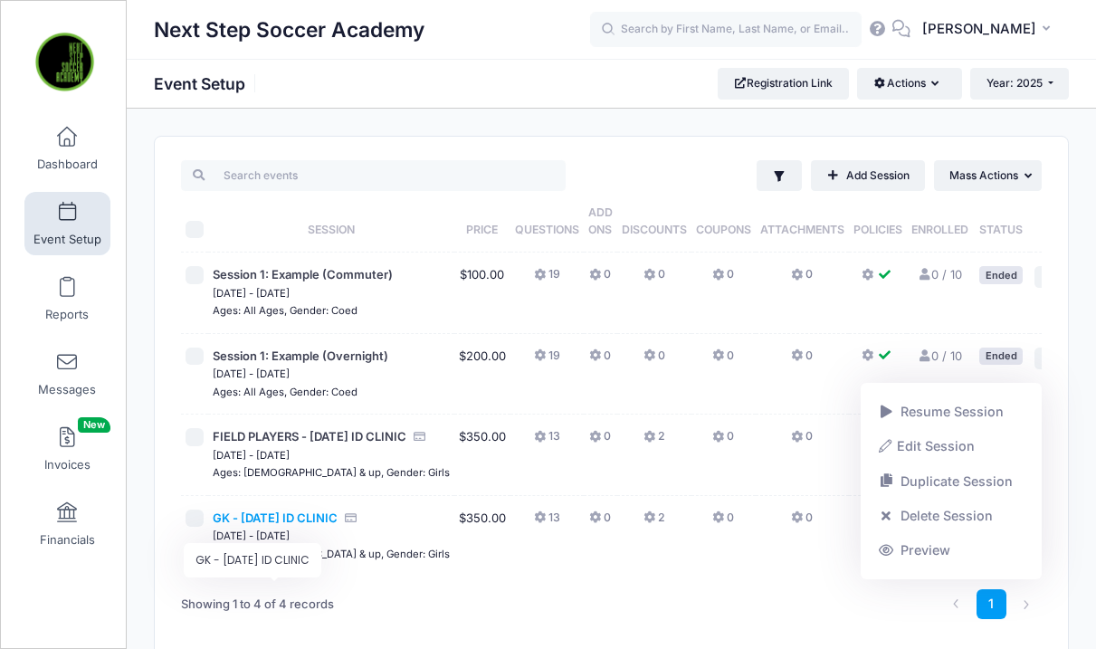
click at [294, 525] on span "GK - [DATE] ID CLINIC" at bounding box center [275, 517] width 125 height 14
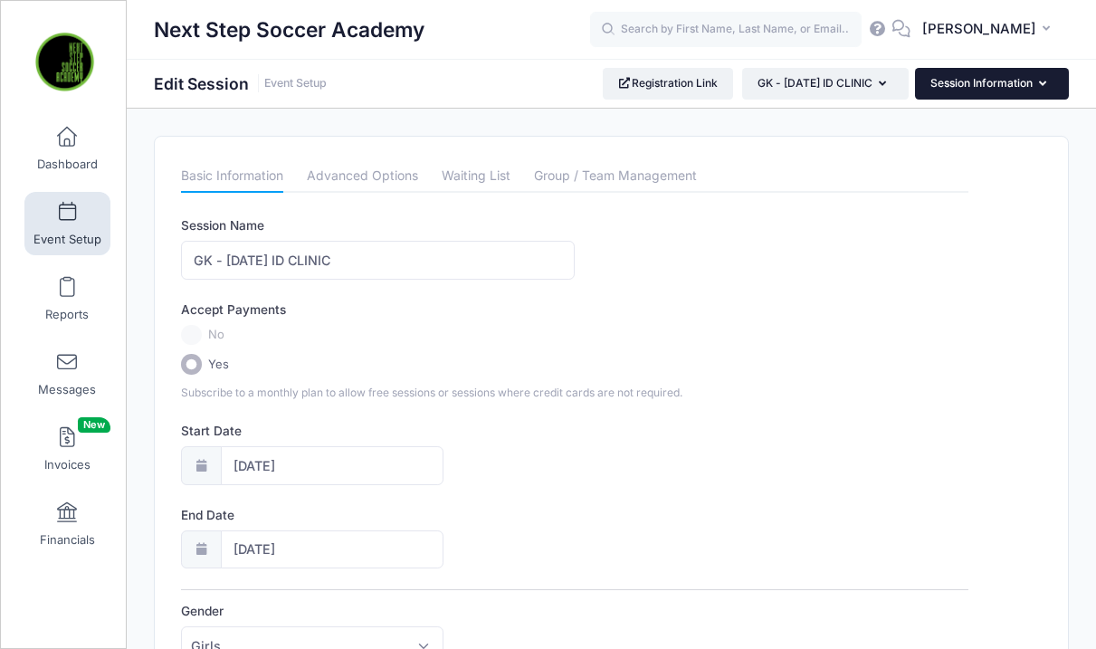
click at [943, 90] on button "Session Information" at bounding box center [992, 83] width 154 height 31
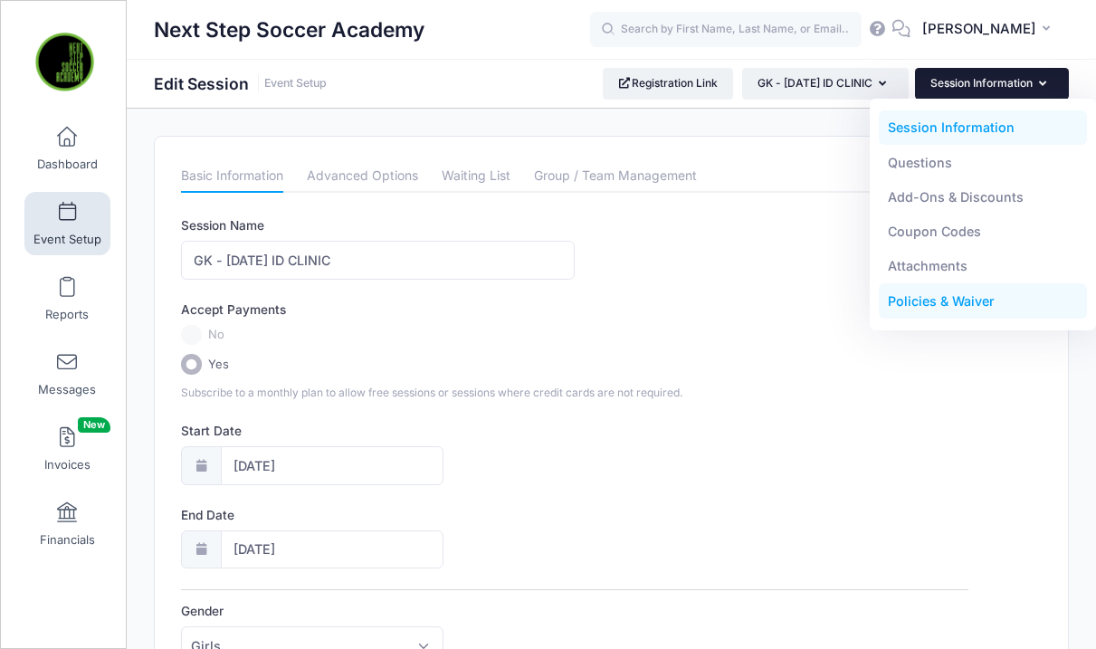
click at [938, 304] on link "Policies & Waiver" at bounding box center [982, 301] width 209 height 34
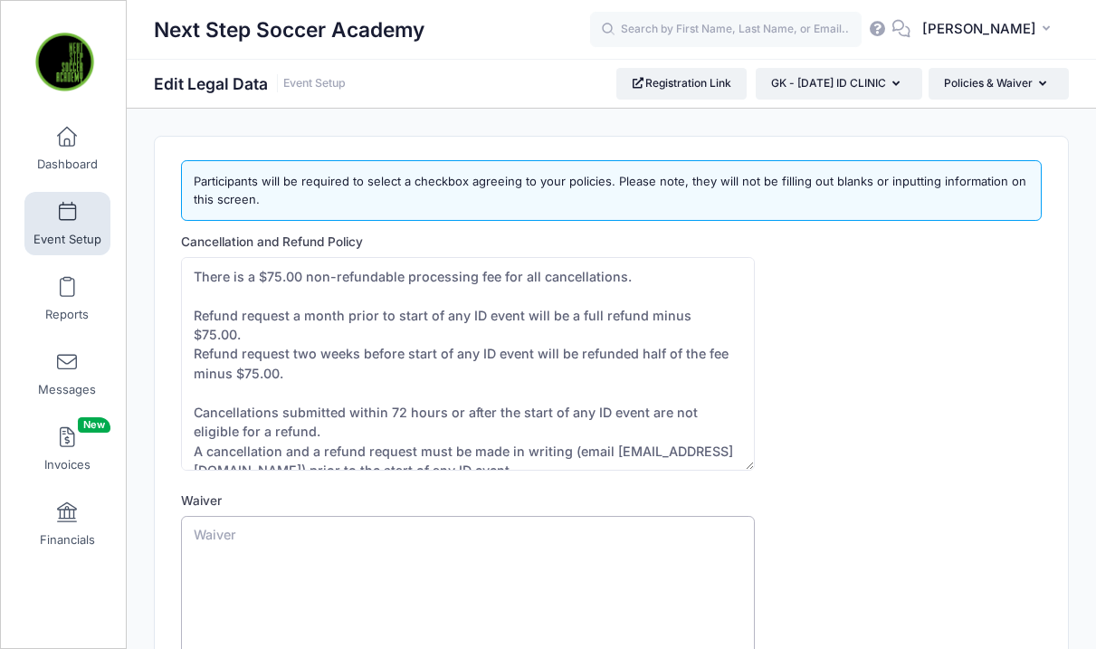
click at [280, 541] on textarea "Waiver" at bounding box center [468, 622] width 574 height 213
paste textarea "PLAYER RELEASE AND WAIVER OF LIABILITY AND INDEMNIFICATION AGREEMENT. In consid…"
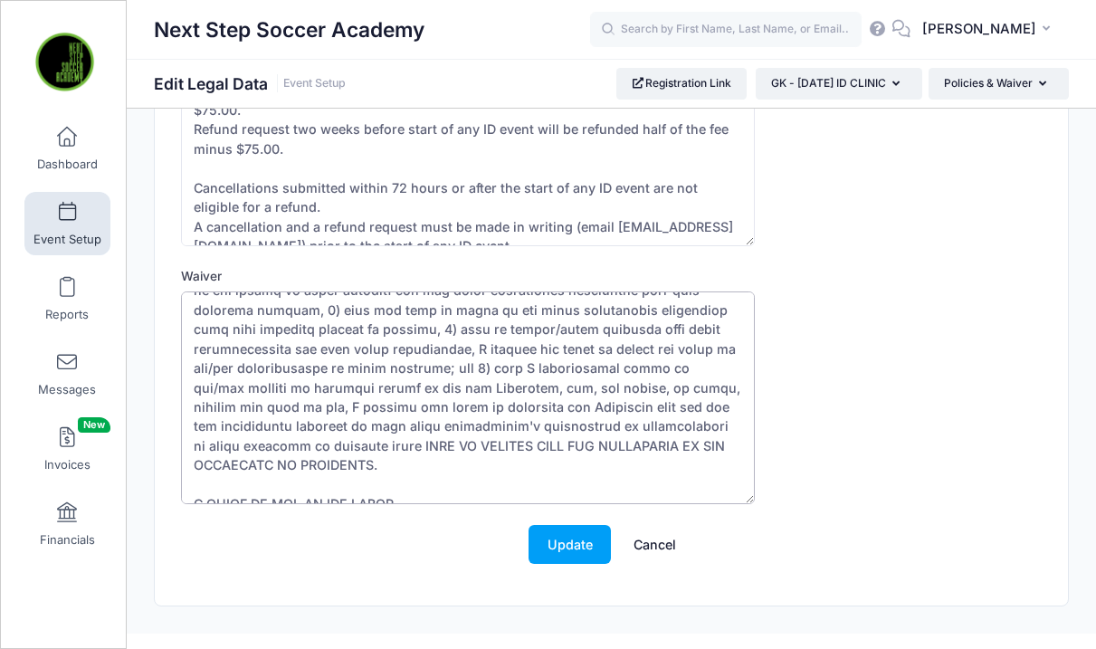
scroll to position [250, 0]
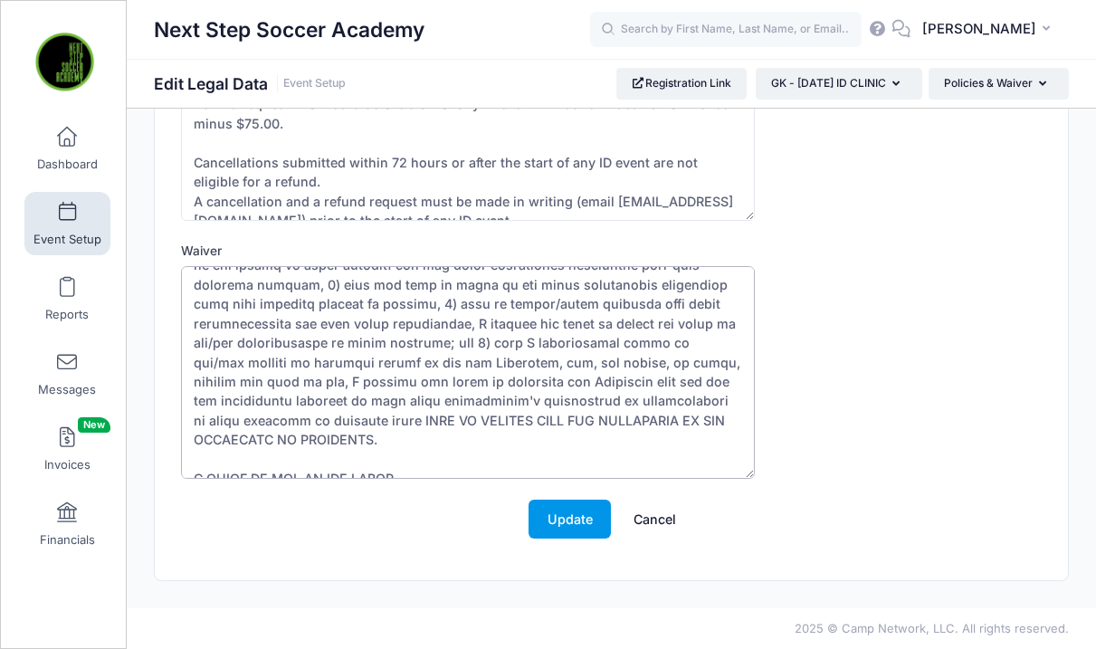
type textarea "PLAYER RELEASE AND WAIVER OF LIABILITY AND INDEMNIFICATION AGREEMENT. In consid…"
click at [564, 526] on button "Update" at bounding box center [569, 518] width 82 height 39
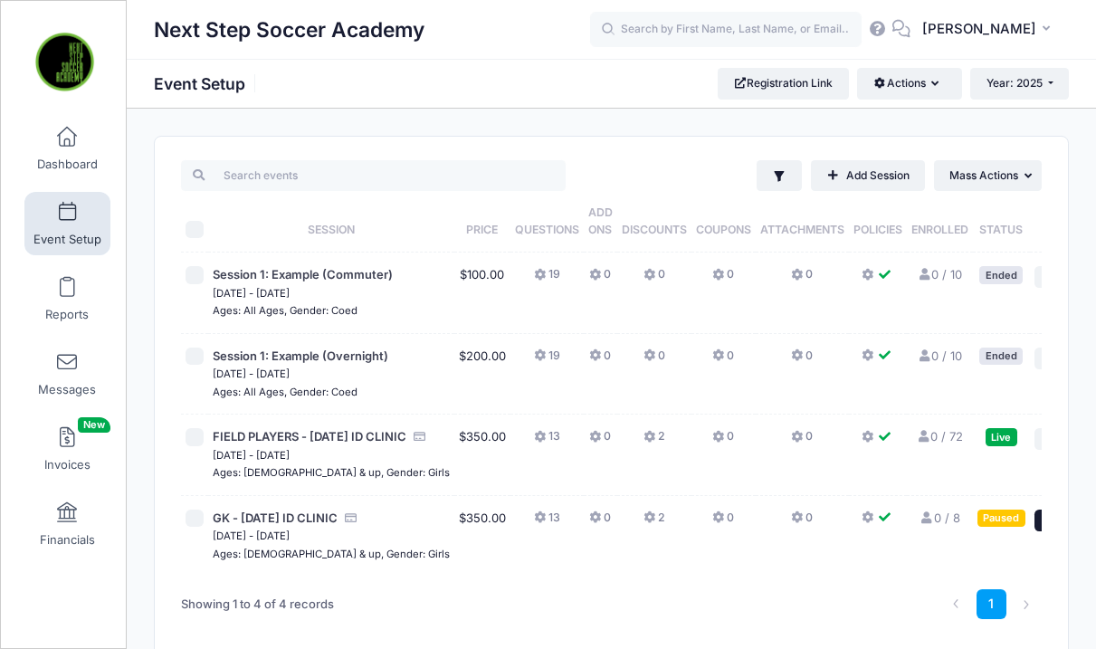
click at [1034, 531] on button "... Action" at bounding box center [1065, 520] width 63 height 22
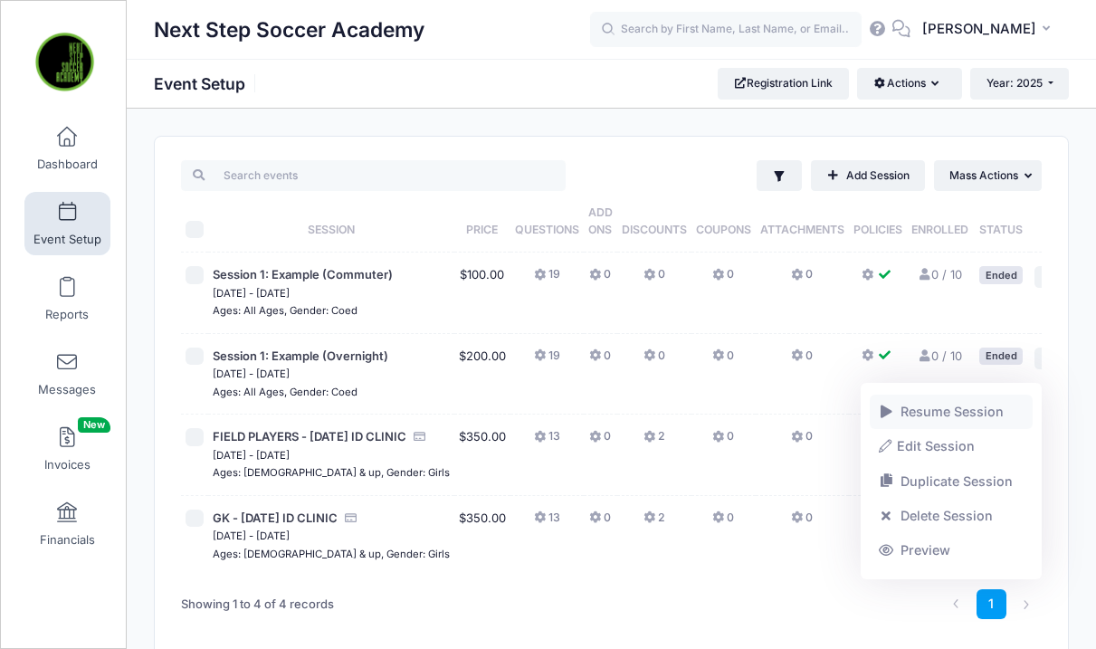
click at [918, 414] on link "Resume Session" at bounding box center [951, 411] width 164 height 34
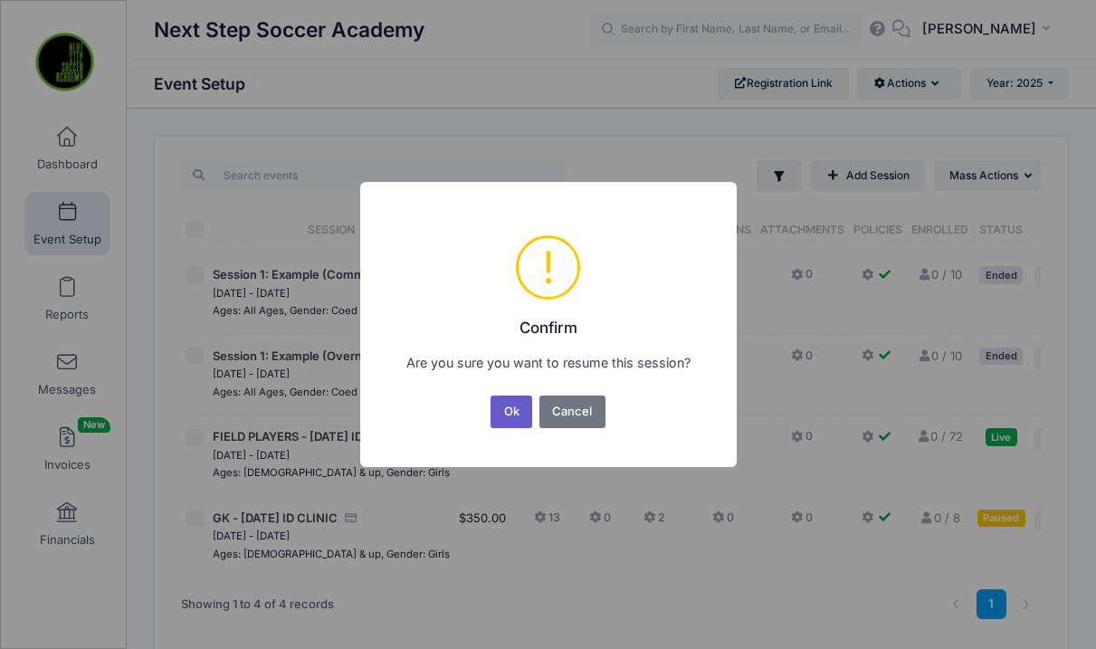
click at [508, 406] on button "Ok" at bounding box center [511, 411] width 42 height 33
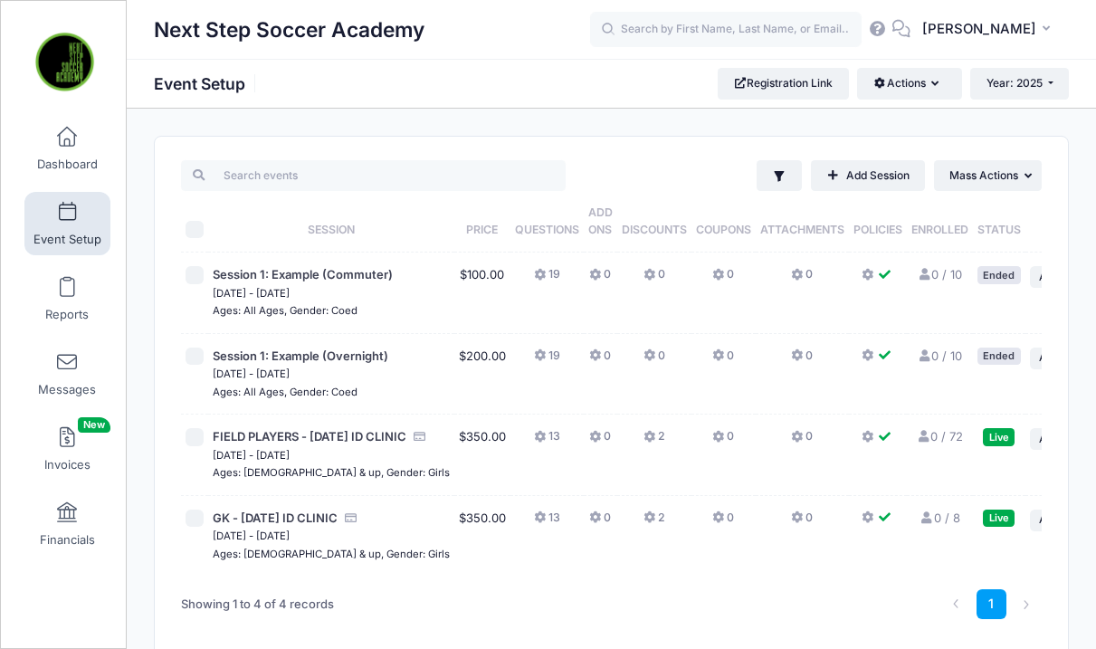
click at [190, 446] on input "checkbox" at bounding box center [194, 437] width 18 height 18
checkbox input "true"
click at [194, 527] on input "checkbox" at bounding box center [194, 518] width 18 height 18
checkbox input "true"
click at [991, 176] on span "Mass Actions" at bounding box center [983, 175] width 69 height 14
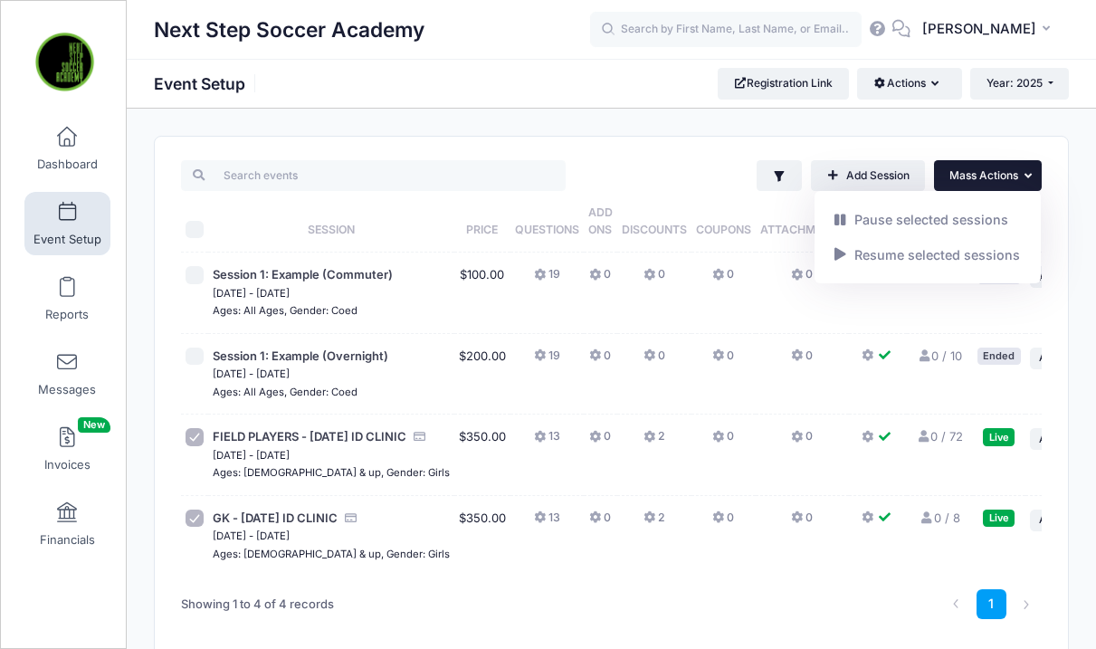
click at [883, 140] on div "Filter Filter Options Show: Active Live Completed Add Session ... Mass Actions" at bounding box center [611, 396] width 913 height 519
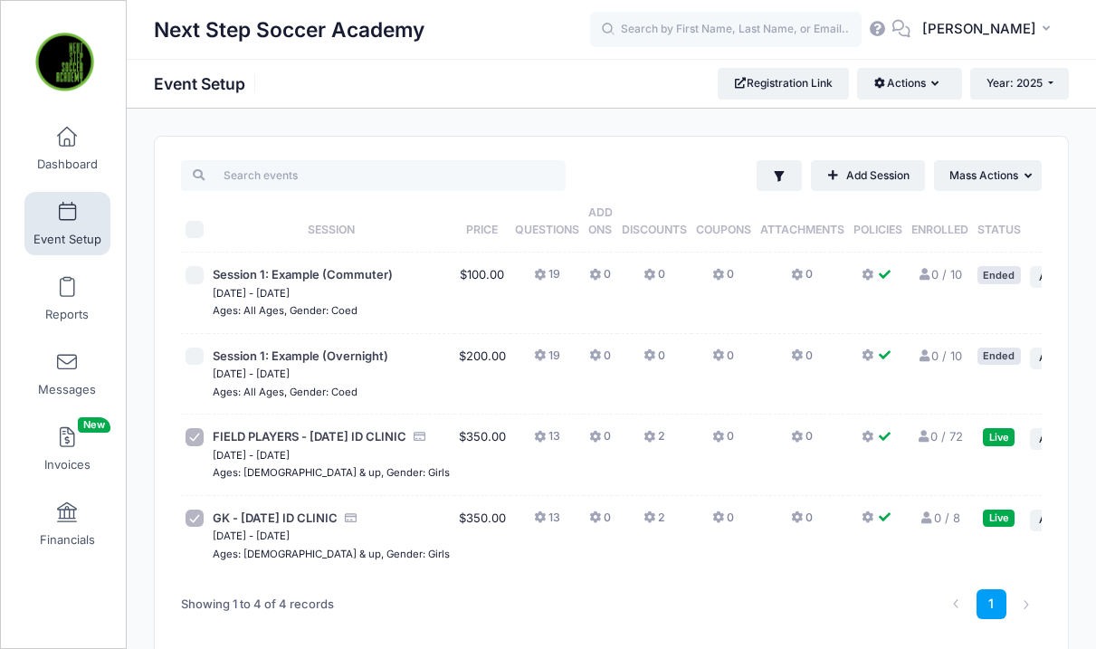
click at [755, 195] on th "Attachments" at bounding box center [801, 222] width 93 height 62
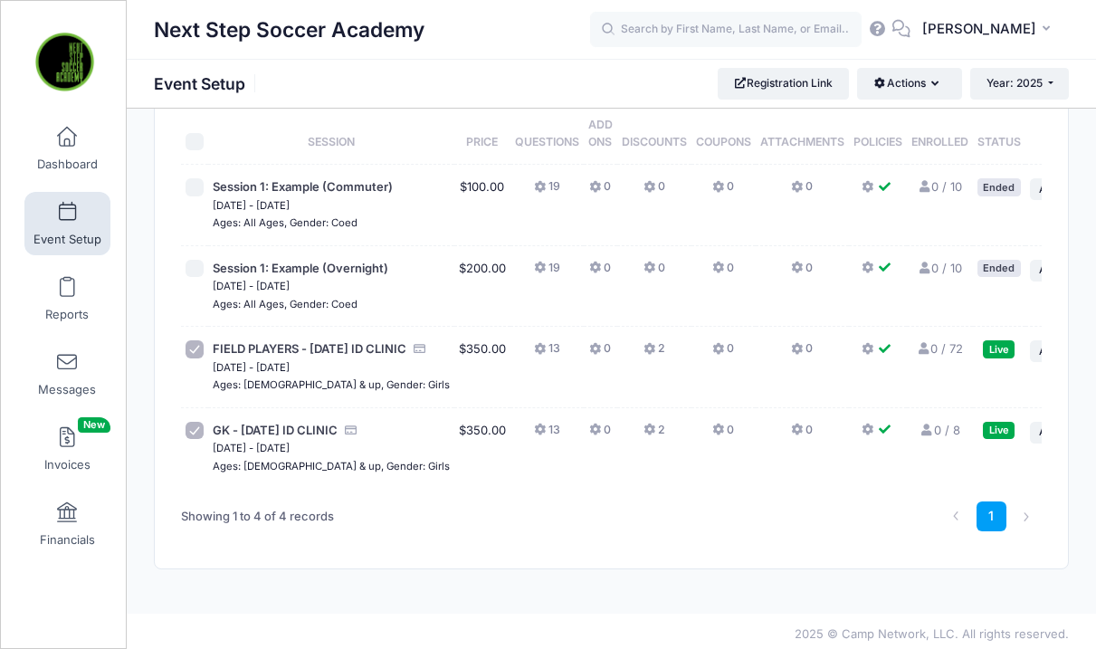
scroll to position [182, 0]
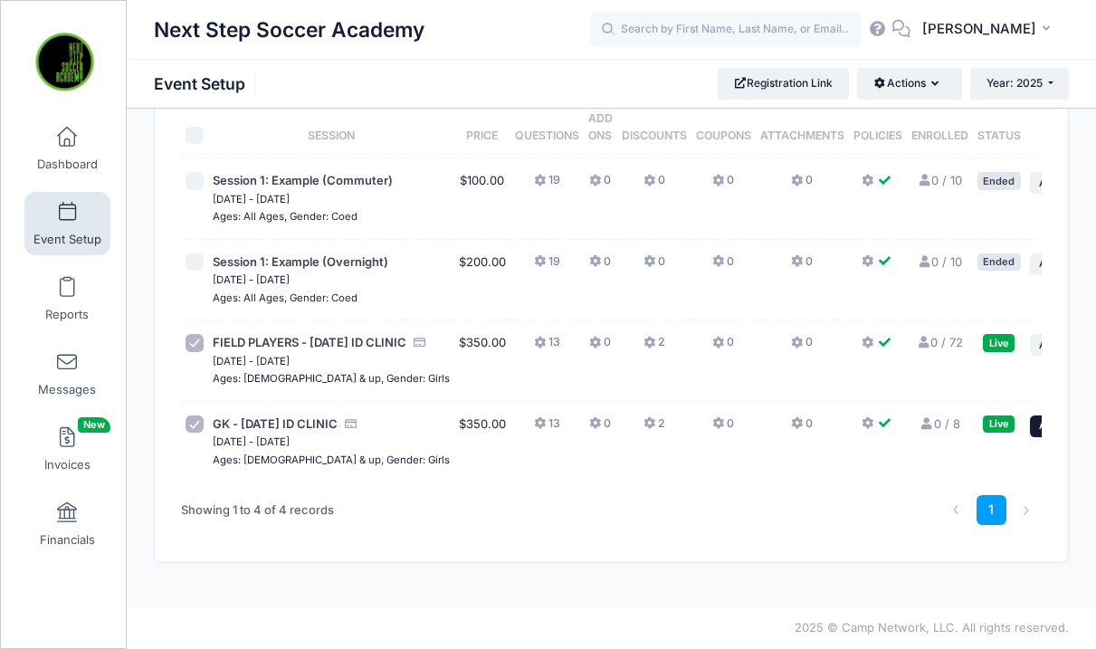
click at [1039, 419] on span "Action" at bounding box center [1055, 425] width 32 height 13
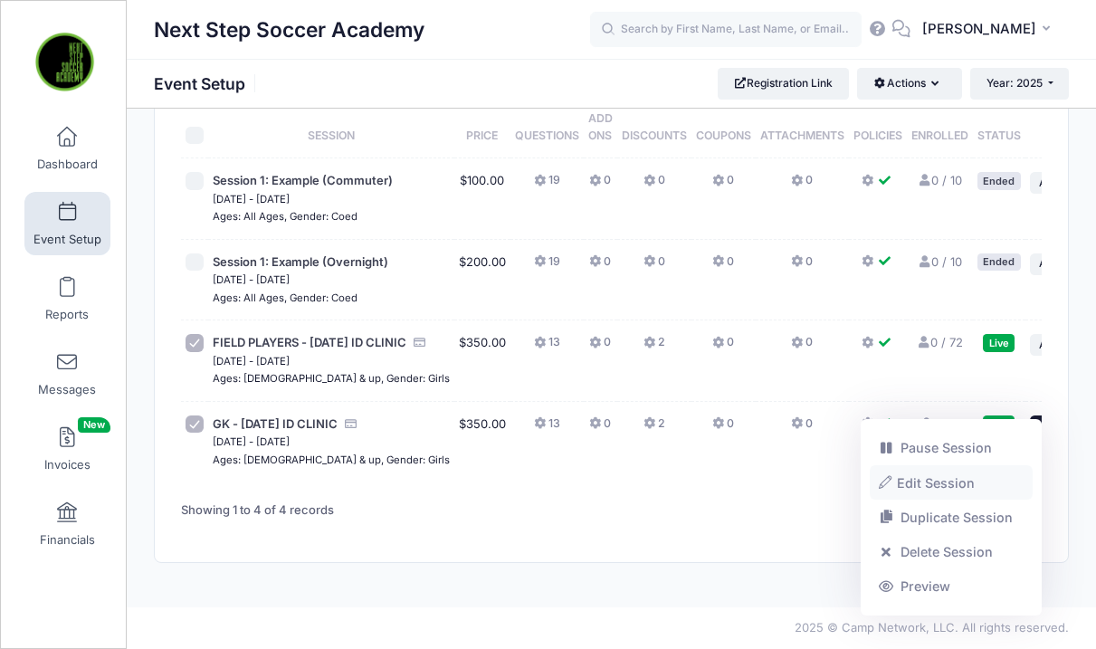
click at [945, 487] on link "Edit Session" at bounding box center [951, 482] width 164 height 34
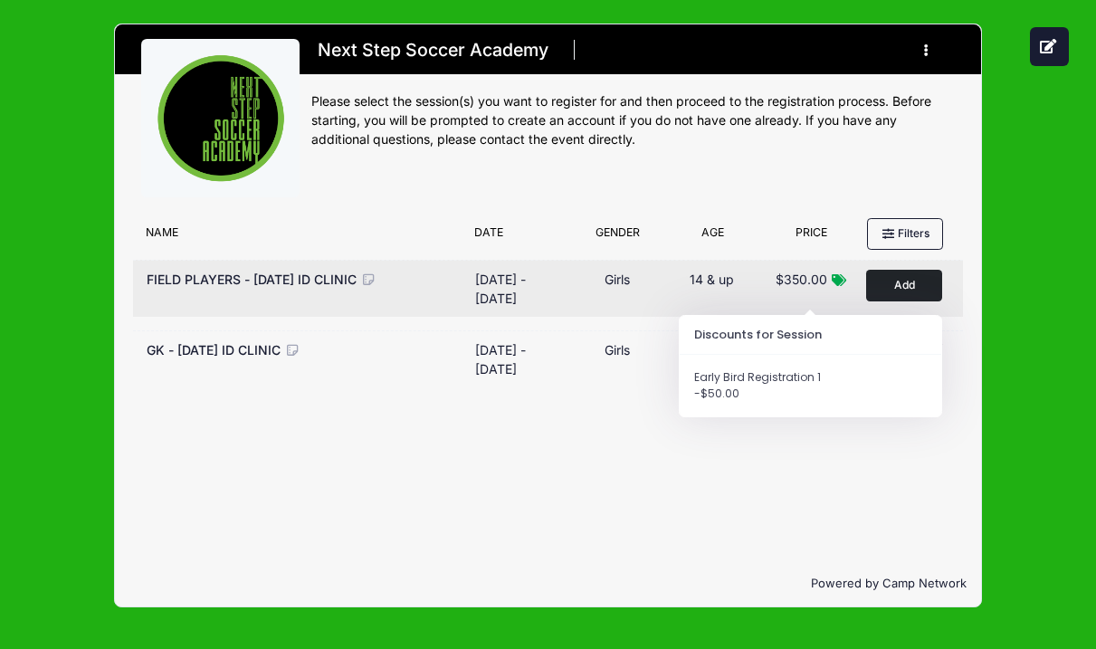
click at [840, 280] on icon at bounding box center [837, 280] width 14 height 12
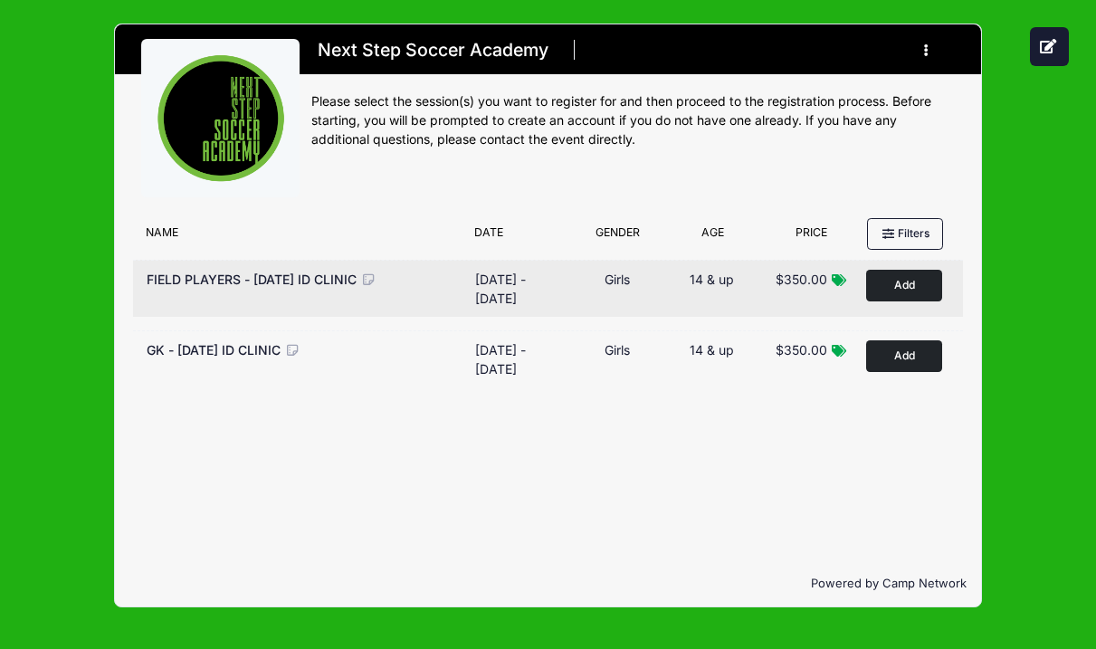
click at [360, 286] on icon at bounding box center [368, 279] width 16 height 13
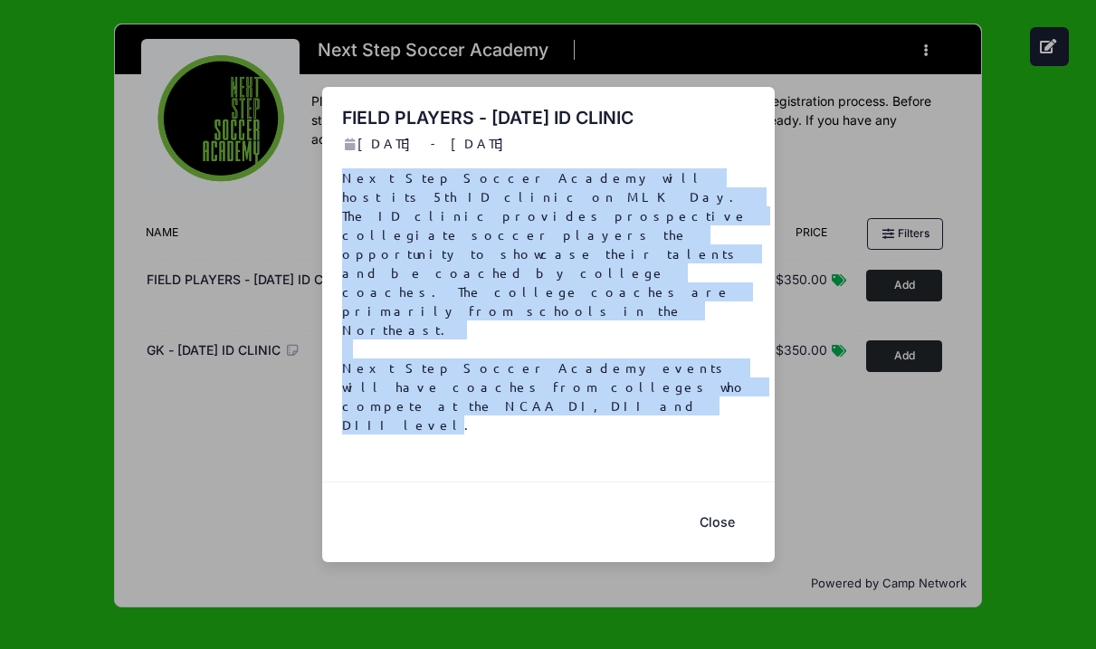
drag, startPoint x: 580, startPoint y: 367, endPoint x: 332, endPoint y: 253, distance: 272.8
click at [332, 253] on div "FIELD PLAYERS - [DATE] ID CLINIC [DATE] - [DATE] Next Step Soccer Academy will …" at bounding box center [548, 284] width 452 height 394
copy p "Next Step Soccer Academy will host its 5th ID clinic on MLK Day. The ID clinic …"
click at [715, 502] on button "Close" at bounding box center [717, 521] width 72 height 39
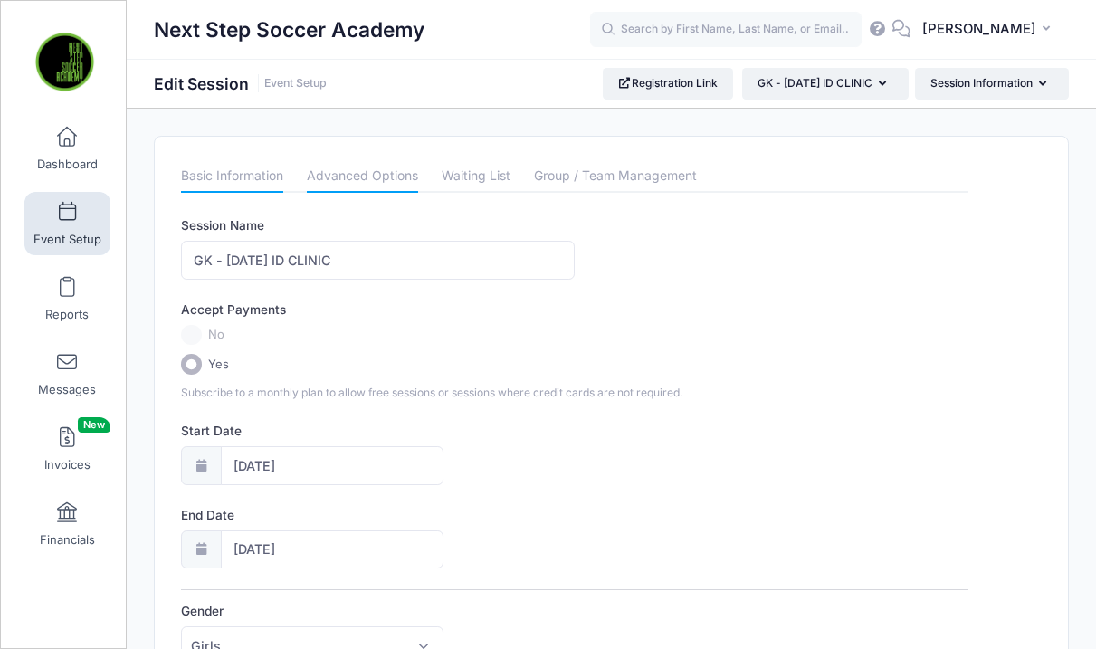
click at [327, 181] on link "Advanced Options" at bounding box center [362, 176] width 111 height 33
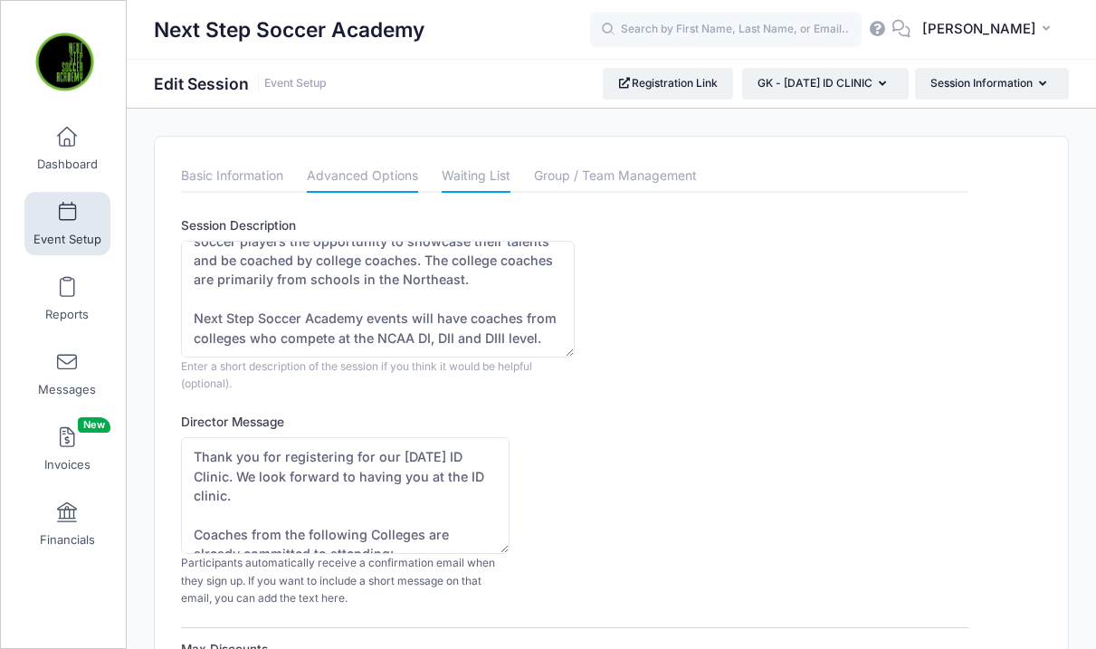
click at [476, 171] on link "Waiting List" at bounding box center [475, 176] width 69 height 33
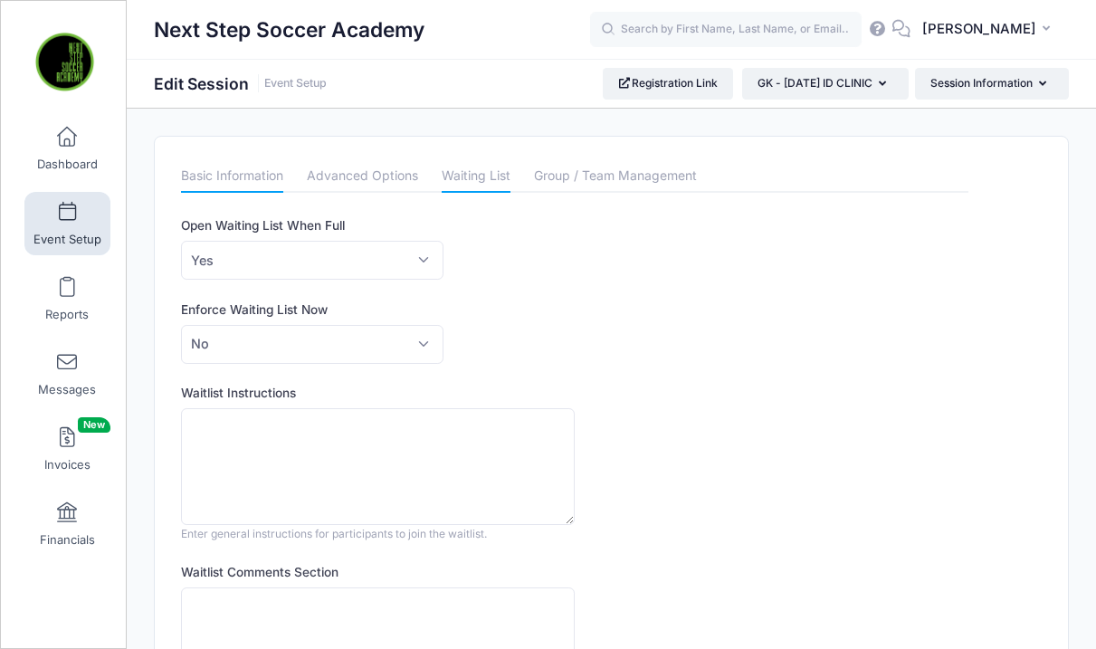
click at [228, 172] on link "Basic Information" at bounding box center [232, 176] width 102 height 33
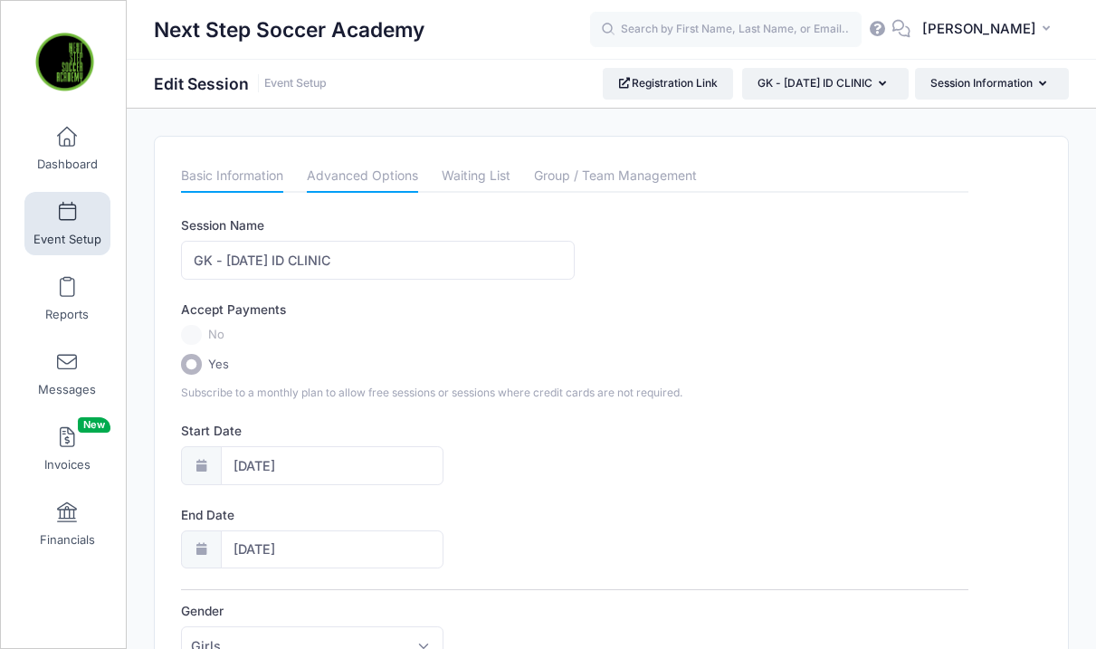
click at [318, 173] on link "Advanced Options" at bounding box center [362, 176] width 111 height 33
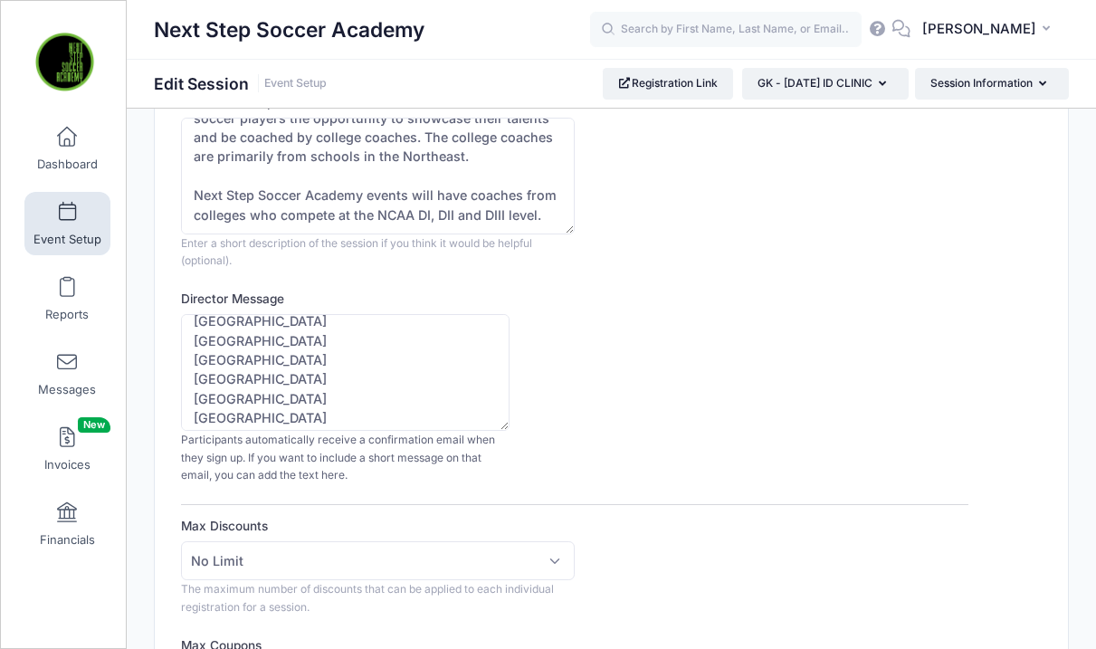
scroll to position [152, 0]
click at [328, 410] on textarea "Thank you for registering for our January 19th 2026 ID Clinic. We look forward …" at bounding box center [344, 372] width 327 height 117
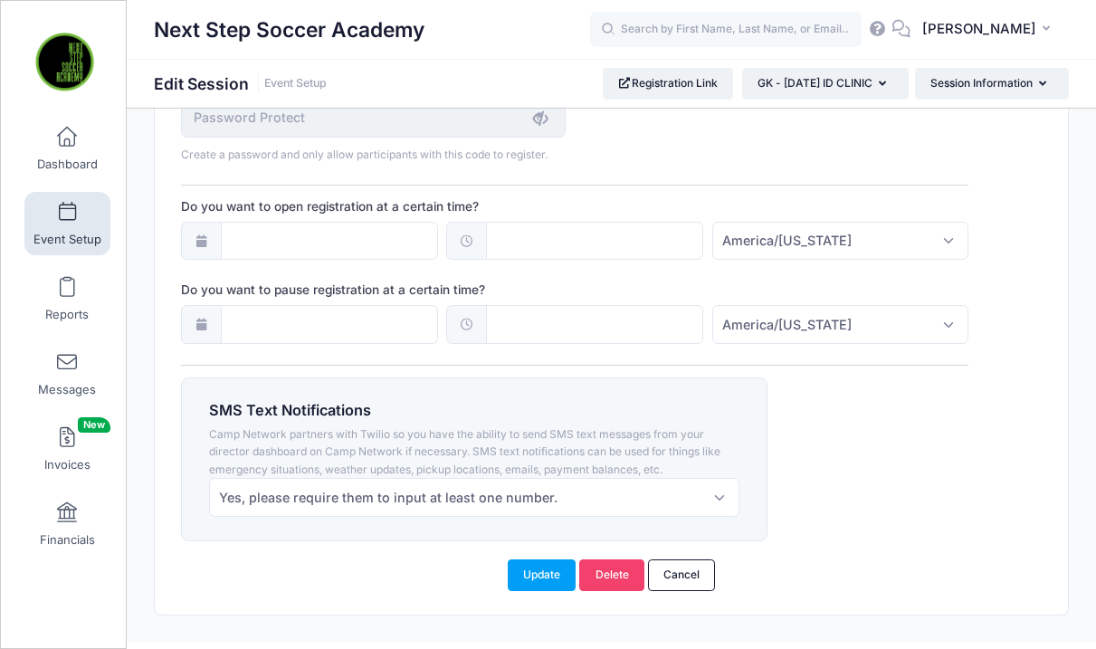
scroll to position [1407, 0]
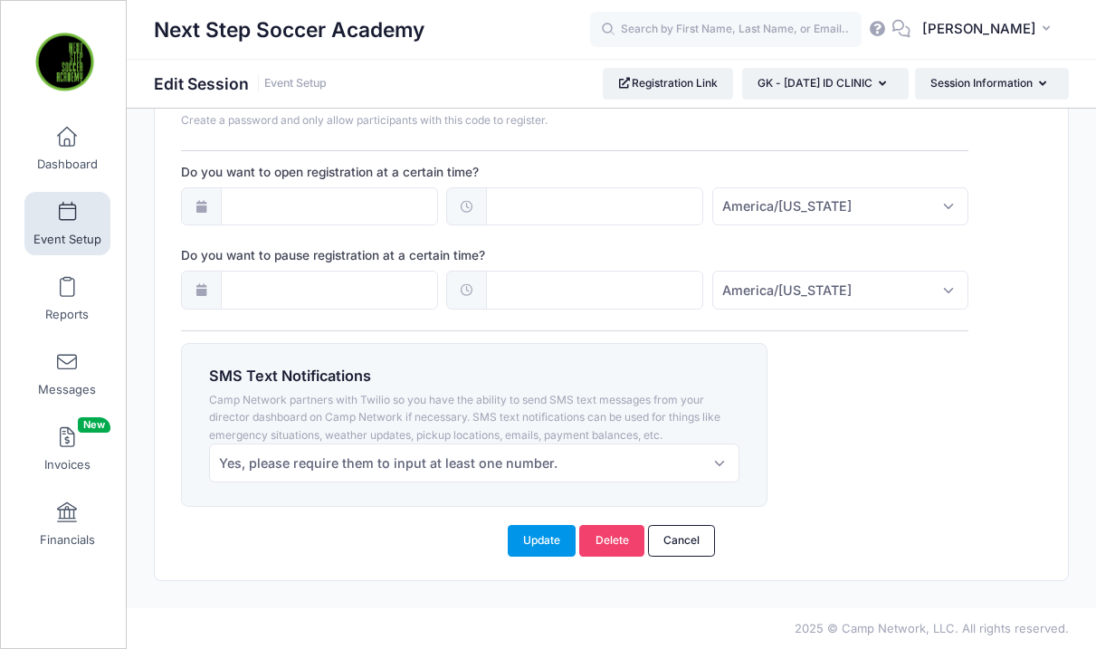
click at [551, 540] on button "Update" at bounding box center [542, 540] width 69 height 31
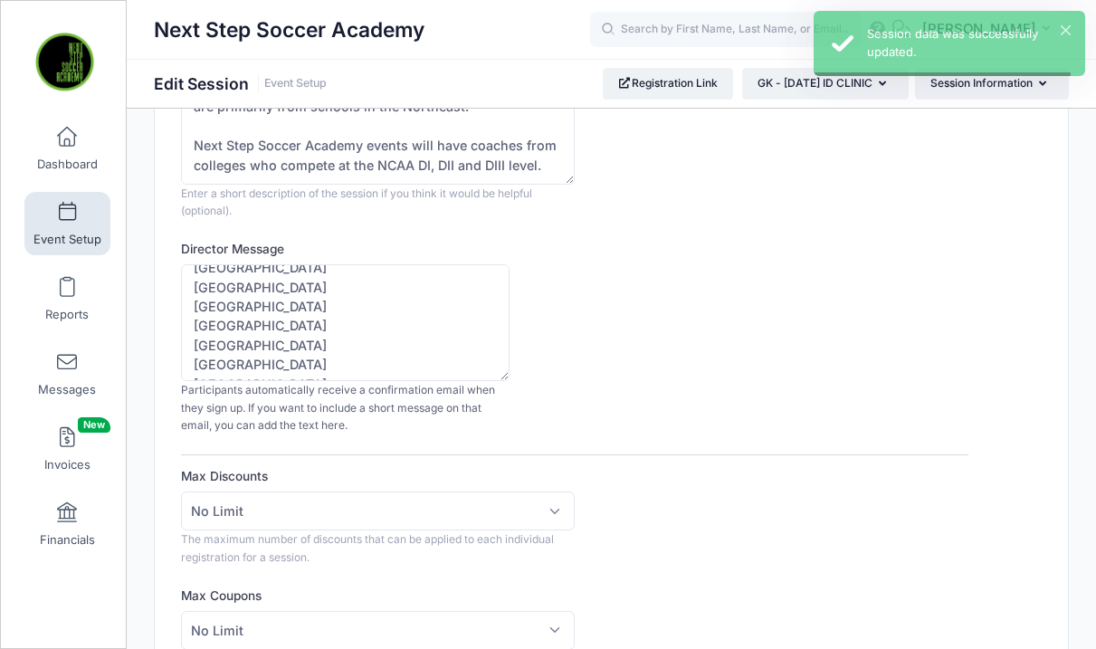
scroll to position [0, 0]
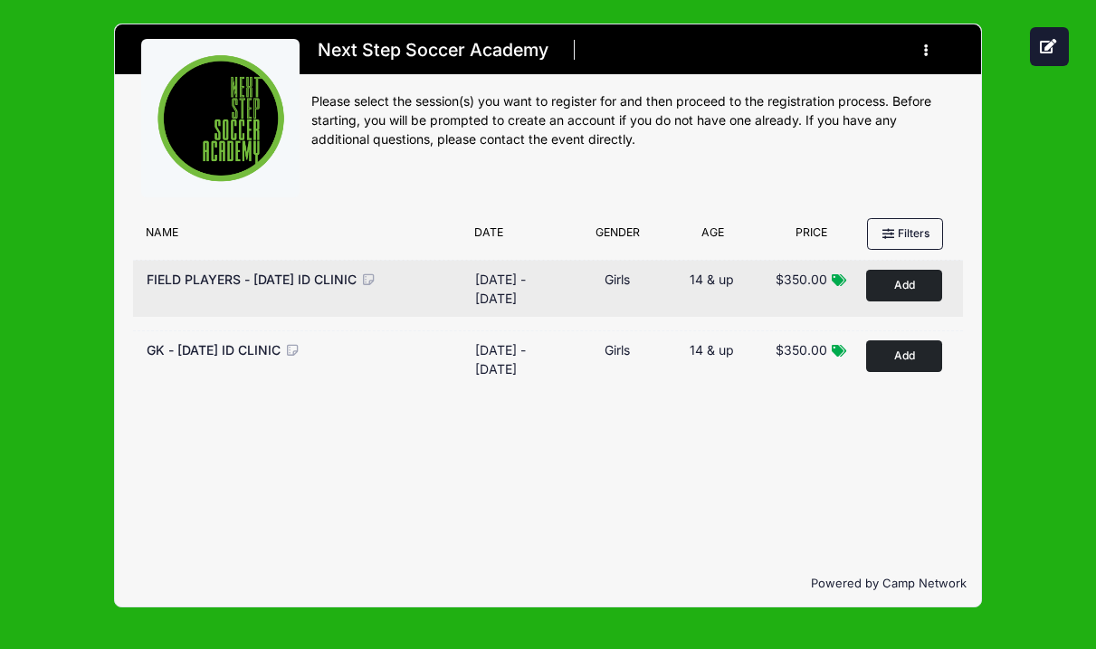
click at [360, 286] on icon at bounding box center [368, 279] width 16 height 13
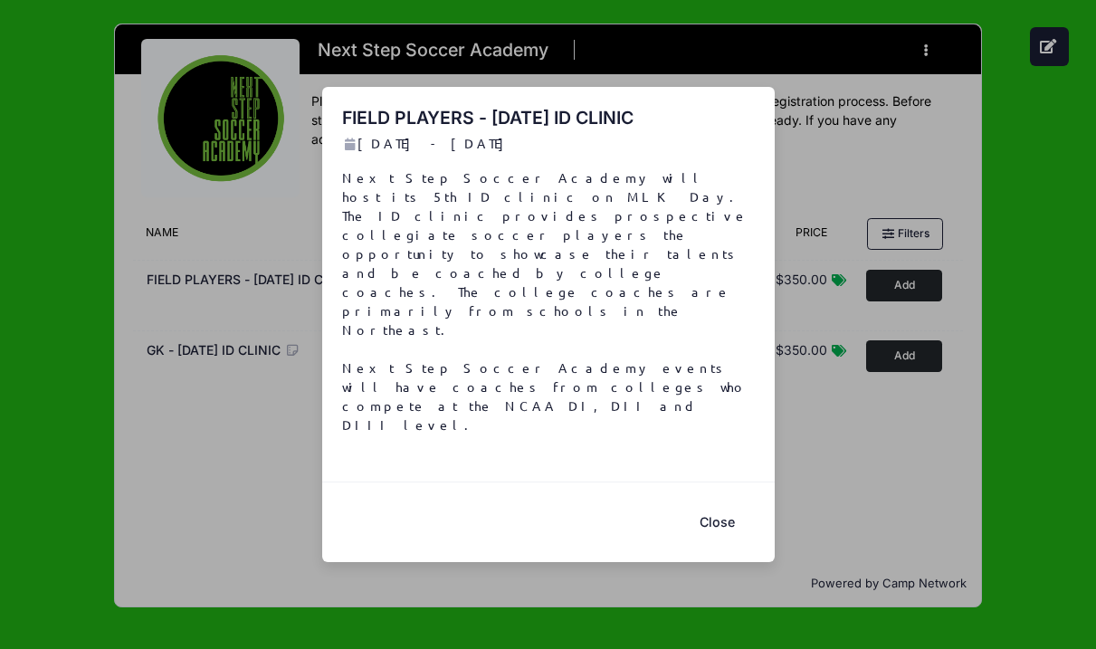
click at [713, 502] on button "Close" at bounding box center [717, 521] width 72 height 39
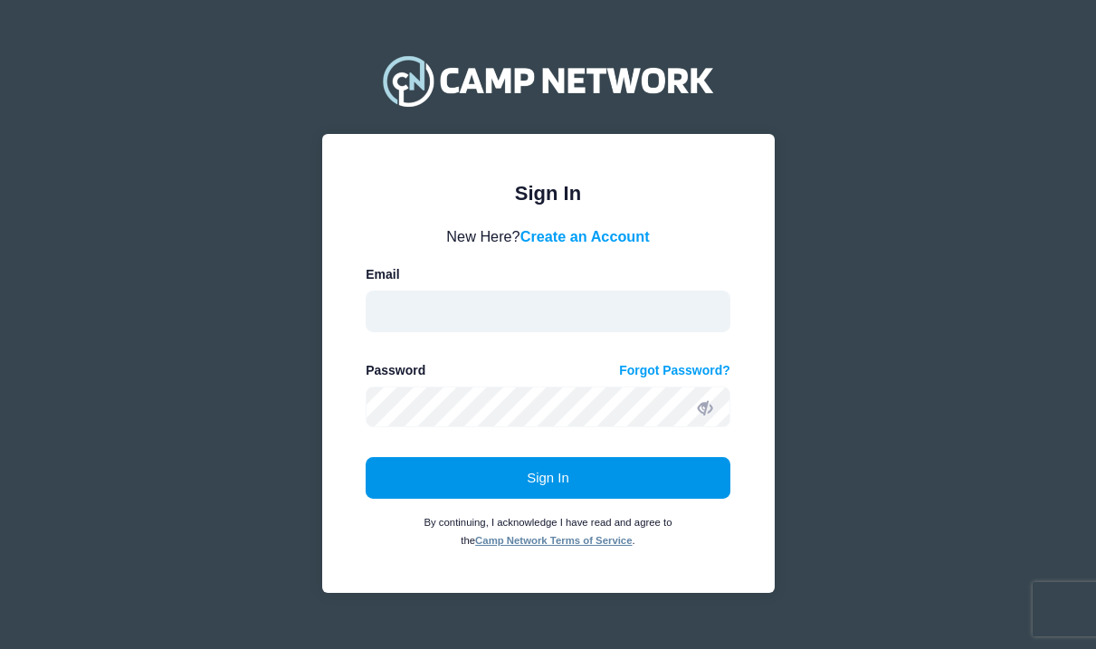
type input "[EMAIL_ADDRESS][DOMAIN_NAME]"
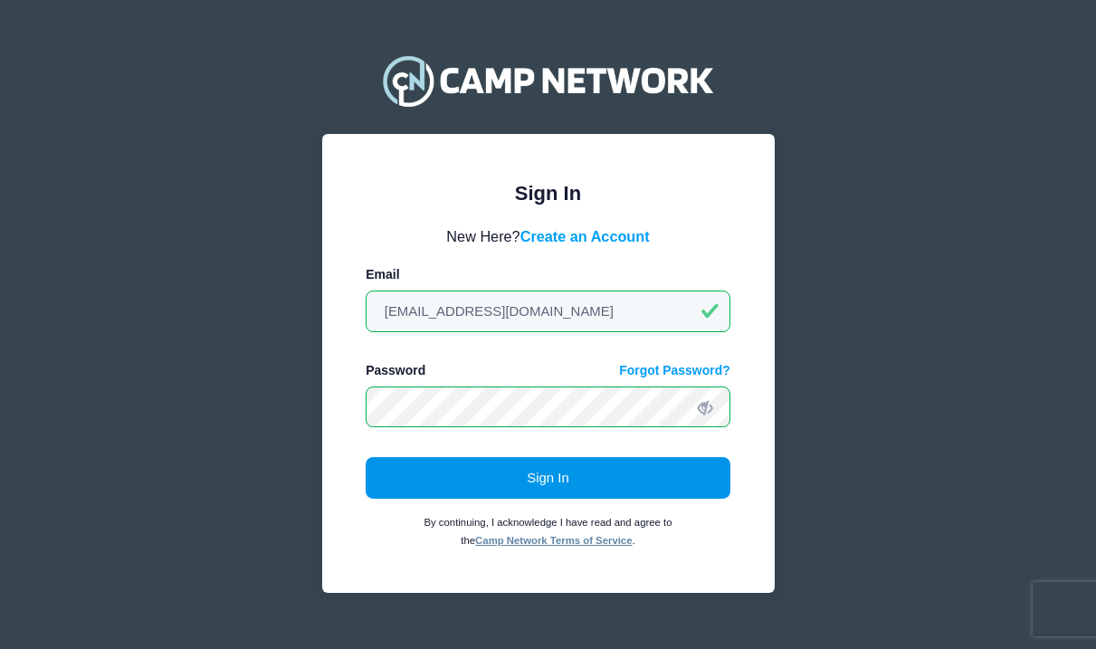
click at [439, 473] on button "Sign In" at bounding box center [547, 478] width 365 height 42
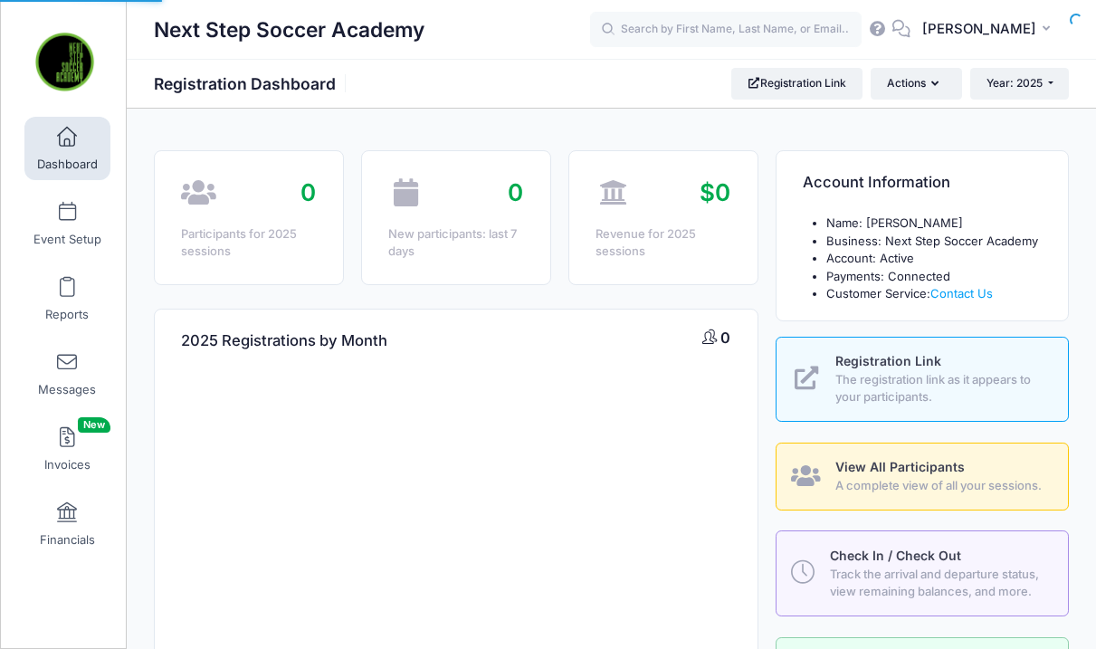
select select
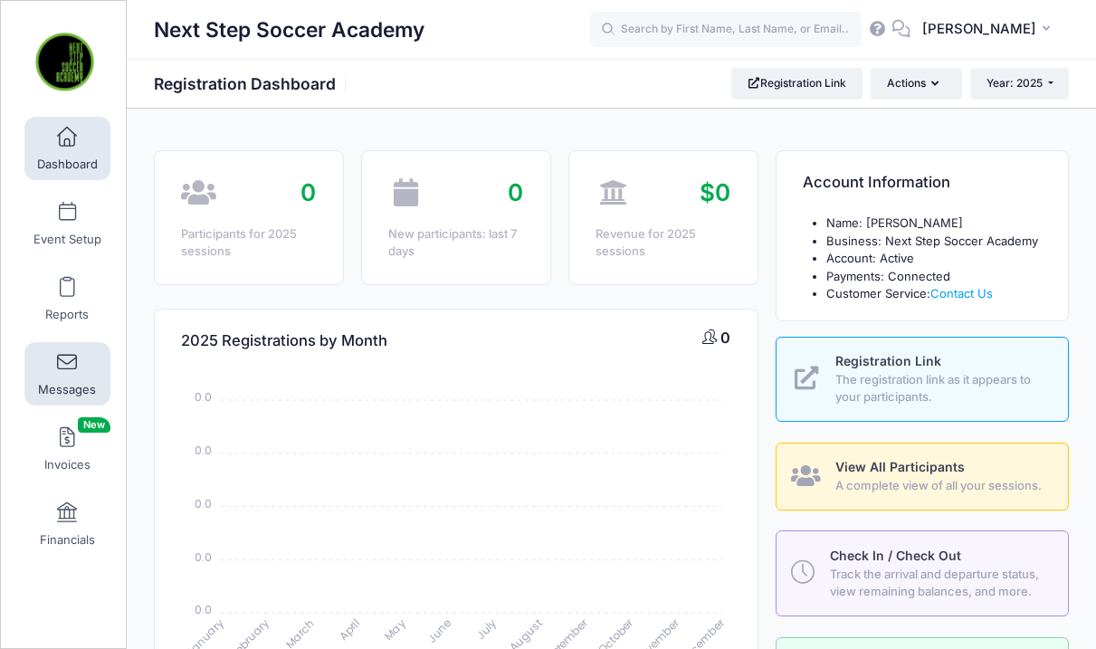
click at [67, 354] on span at bounding box center [67, 363] width 0 height 20
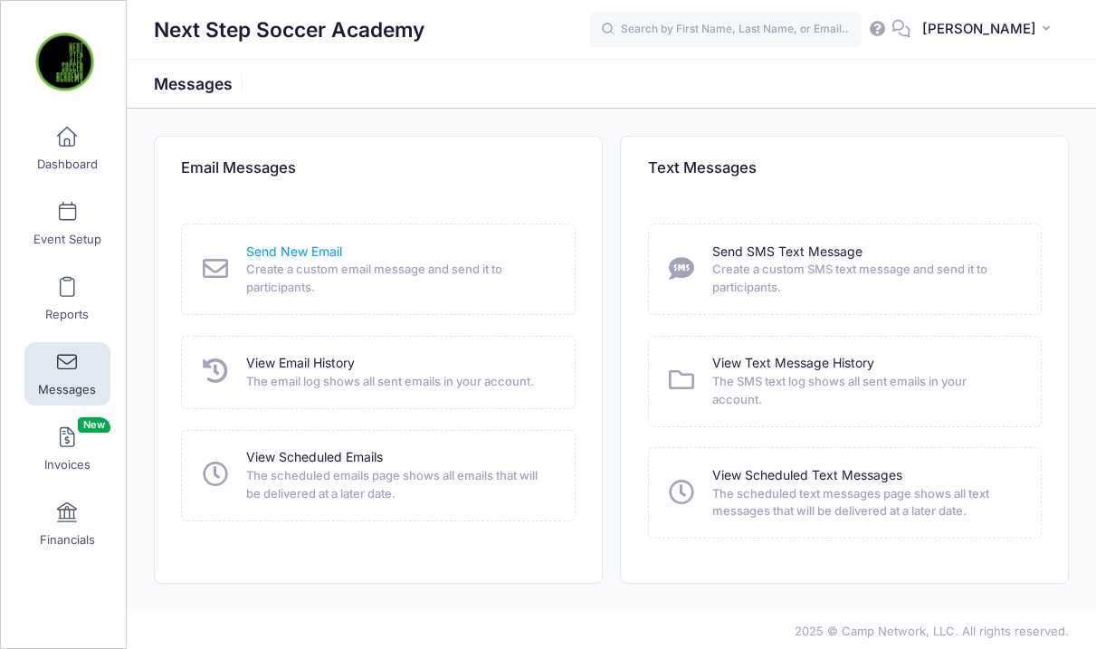
click at [288, 251] on link "Send New Email" at bounding box center [294, 251] width 96 height 19
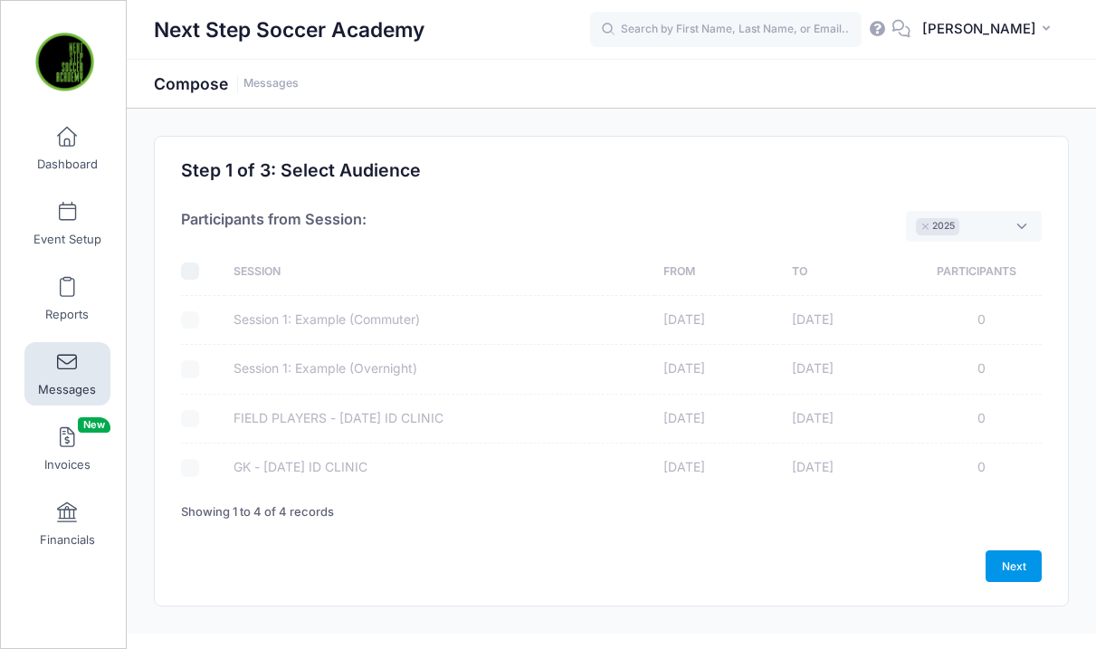
click at [1029, 569] on link "Next" at bounding box center [1013, 565] width 56 height 31
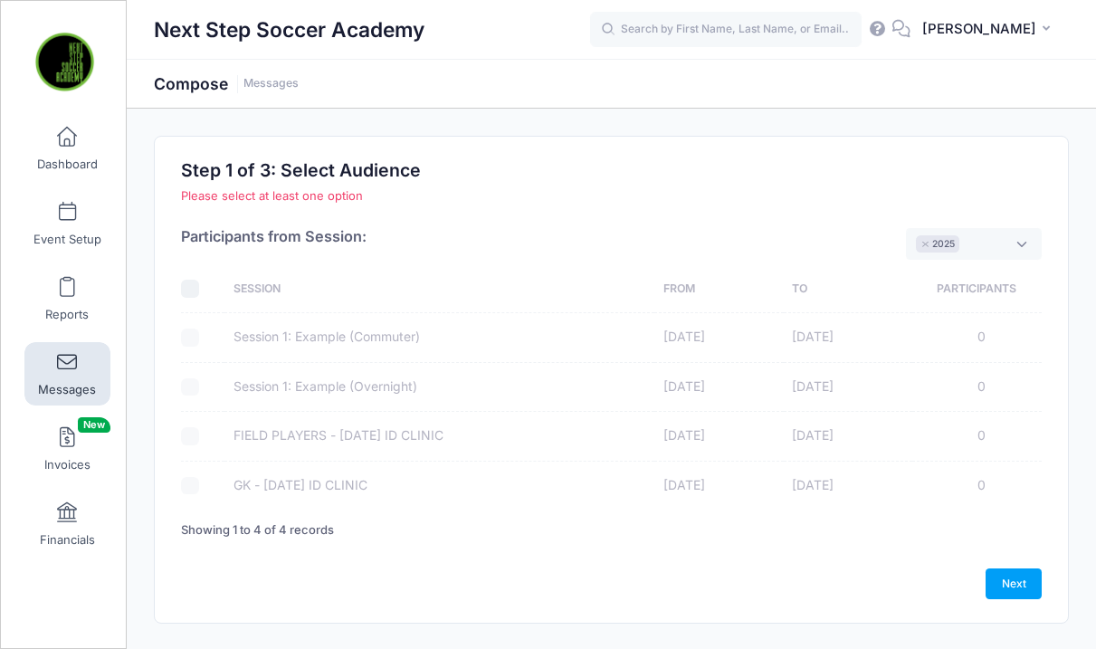
click at [56, 368] on link "Messages" at bounding box center [67, 373] width 86 height 63
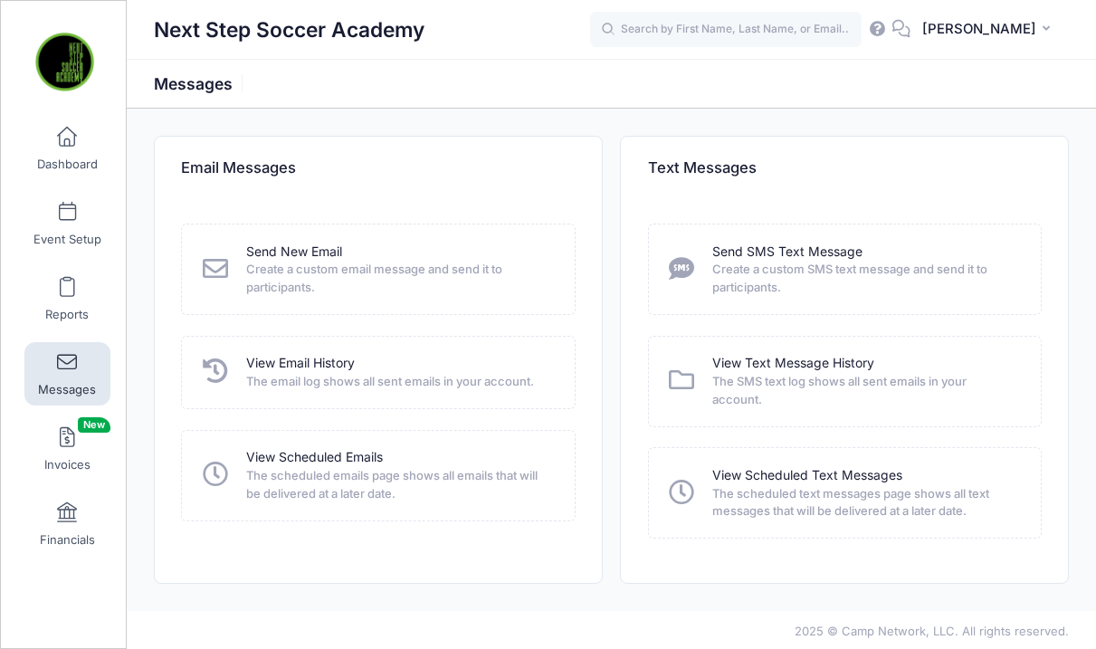
click at [230, 266] on icon at bounding box center [216, 268] width 32 height 25
